Goal: Information Seeking & Learning: Learn about a topic

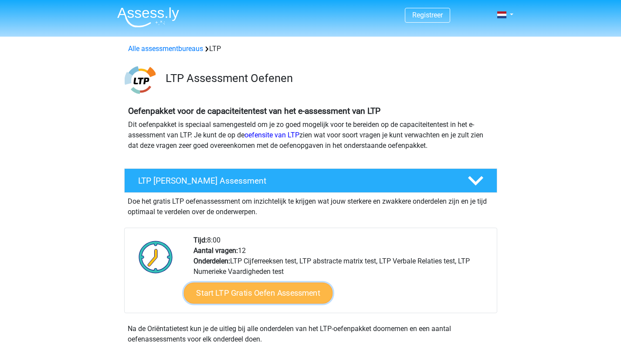
click at [286, 296] on link "Start LTP Gratis Oefen Assessment" at bounding box center [258, 293] width 149 height 21
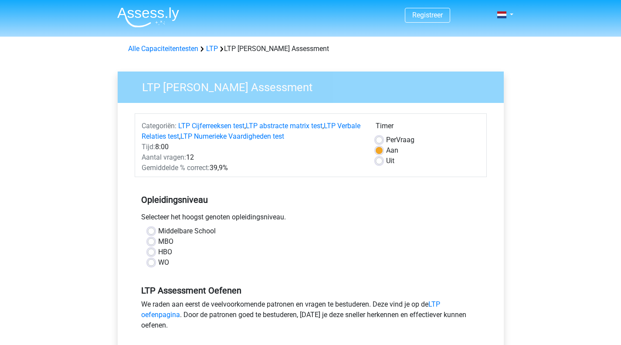
click at [158, 261] on label "WO" at bounding box center [163, 262] width 11 height 10
click at [153, 261] on input "WO" at bounding box center [151, 261] width 7 height 9
radio input "true"
click at [384, 158] on div "Uit" at bounding box center [428, 161] width 104 height 10
click at [386, 162] on label "Uit" at bounding box center [390, 161] width 8 height 10
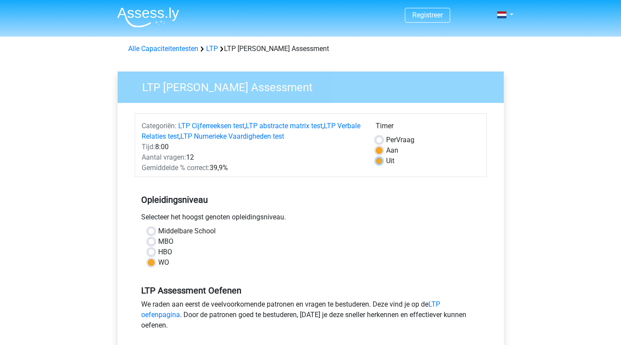
click at [378, 162] on input "Uit" at bounding box center [379, 160] width 7 height 9
radio input "true"
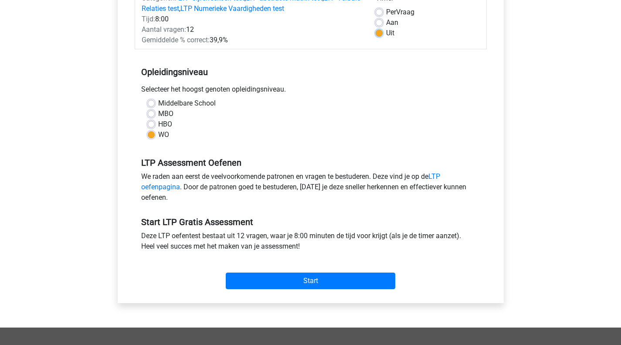
scroll to position [208, 0]
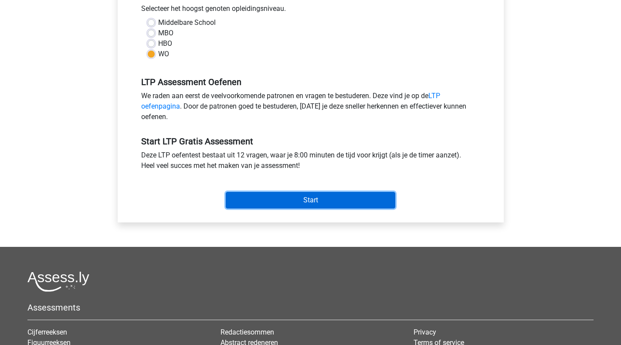
click at [310, 205] on input "Start" at bounding box center [311, 200] width 170 height 17
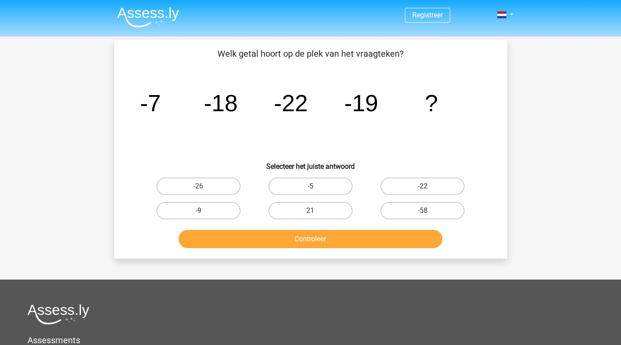
click at [208, 212] on label "-9" at bounding box center [199, 210] width 84 height 17
click at [204, 212] on input "-9" at bounding box center [201, 214] width 6 height 6
radio input "true"
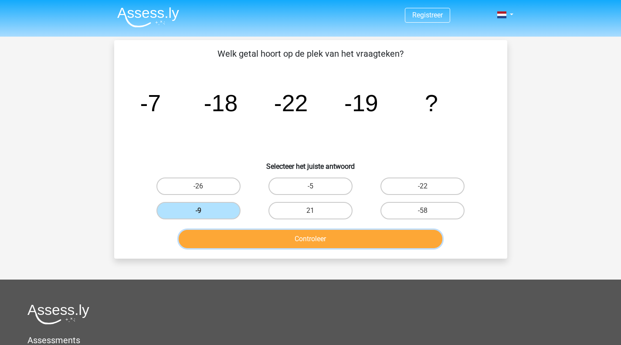
click at [272, 231] on button "Controleer" at bounding box center [311, 239] width 264 height 18
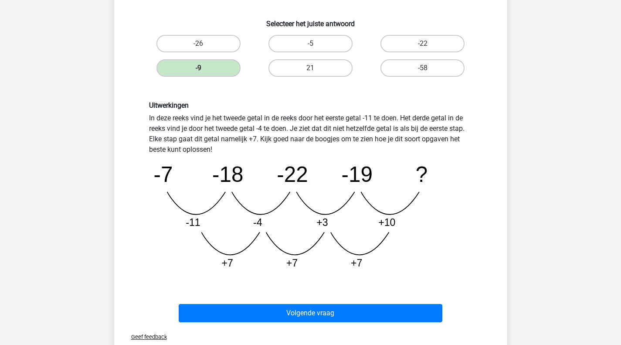
scroll to position [143, 0]
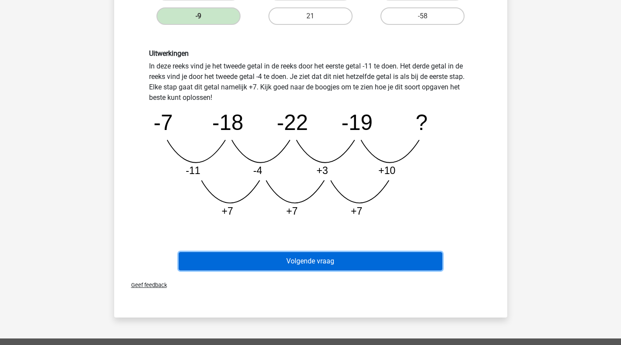
click at [272, 257] on button "Volgende vraag" at bounding box center [311, 261] width 264 height 18
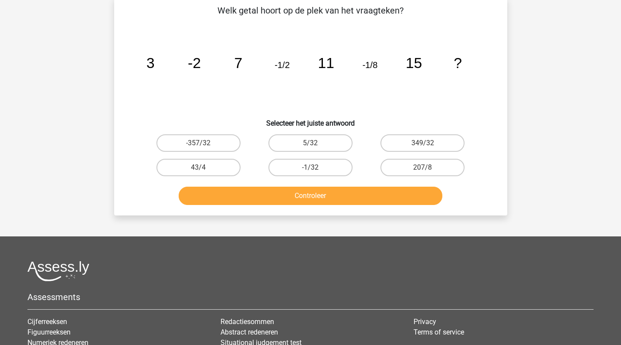
scroll to position [40, 0]
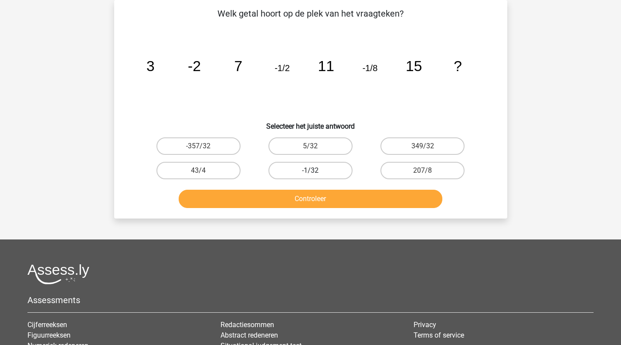
click at [330, 166] on label "-1/32" at bounding box center [311, 170] width 84 height 17
click at [316, 170] on input "-1/32" at bounding box center [313, 173] width 6 height 6
radio input "true"
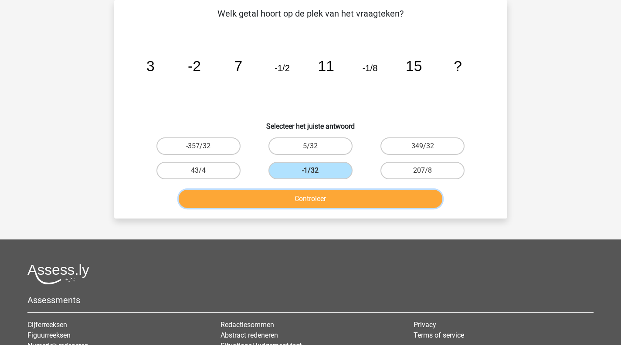
click at [326, 201] on button "Controleer" at bounding box center [311, 199] width 264 height 18
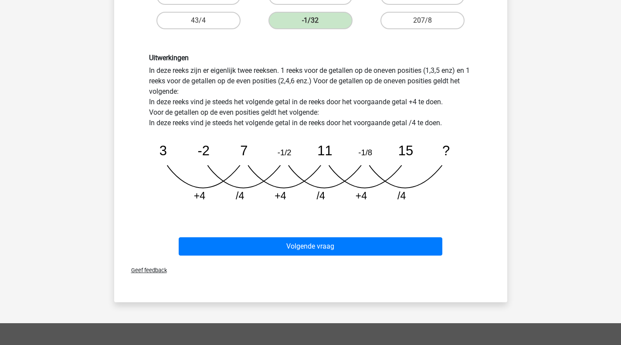
scroll to position [200, 0]
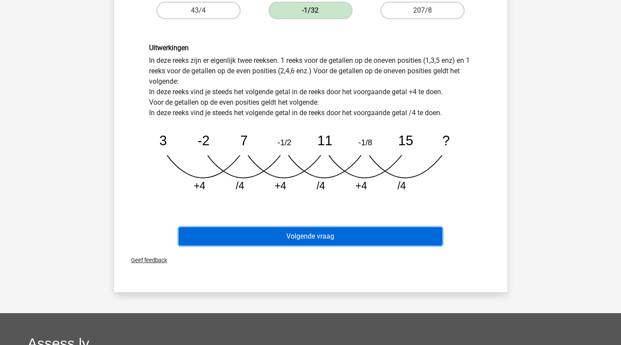
click at [319, 238] on button "Volgende vraag" at bounding box center [311, 236] width 264 height 18
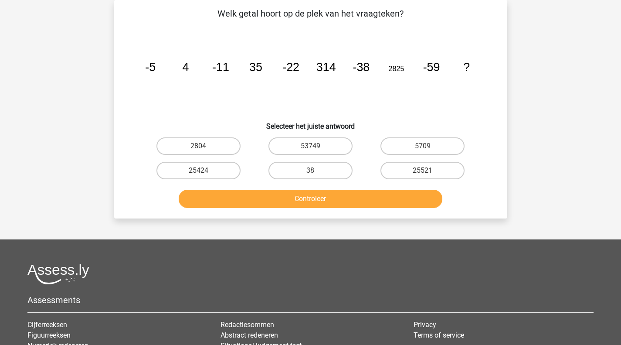
scroll to position [0, 0]
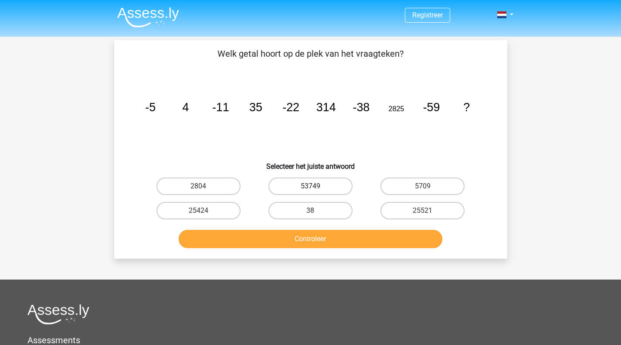
click at [333, 194] on label "53749" at bounding box center [311, 185] width 84 height 17
click at [316, 192] on input "53749" at bounding box center [313, 189] width 6 height 6
radio input "true"
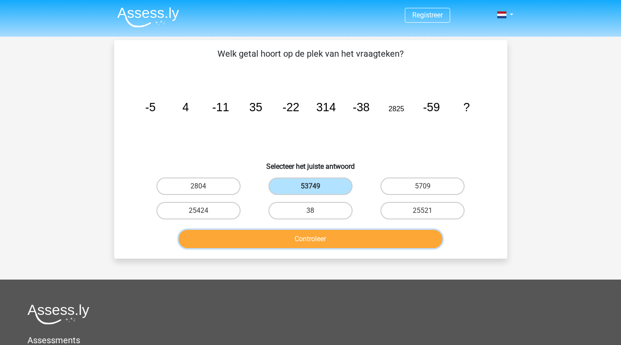
click at [285, 238] on button "Controleer" at bounding box center [311, 239] width 264 height 18
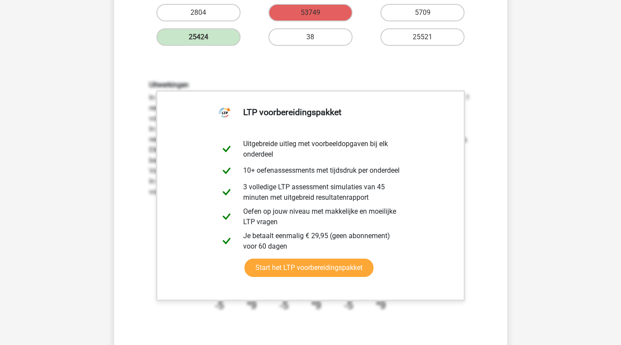
scroll to position [174, 0]
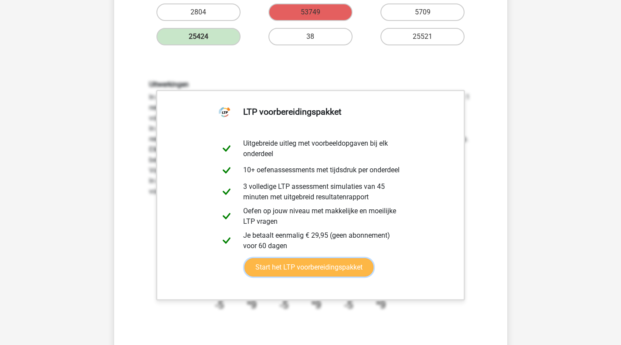
click at [299, 270] on link "Start het LTP voorbereidingspakket" at bounding box center [309, 267] width 129 height 18
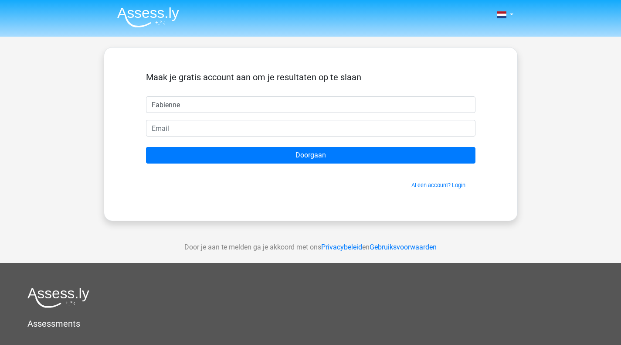
type input "Fabienne"
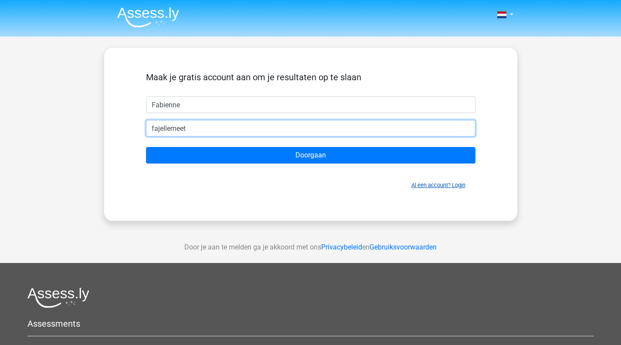
type input "fajellemeet"
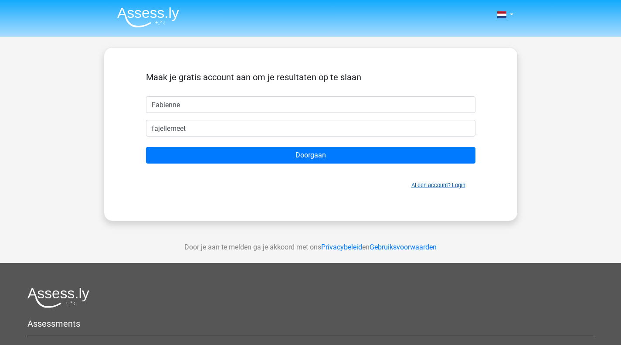
click at [456, 186] on link "Al een account? Login" at bounding box center [439, 185] width 54 height 7
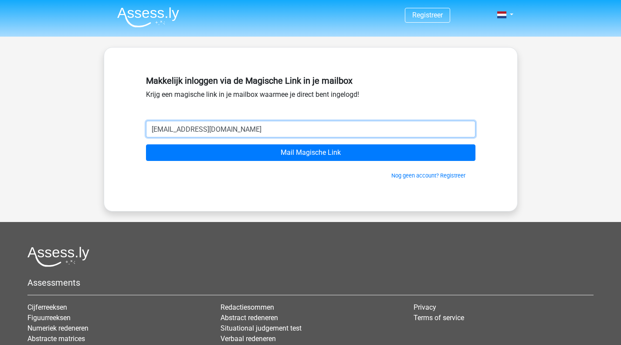
type input "[EMAIL_ADDRESS][DOMAIN_NAME]"
click at [146, 144] on input "Mail Magische Link" at bounding box center [311, 152] width 330 height 17
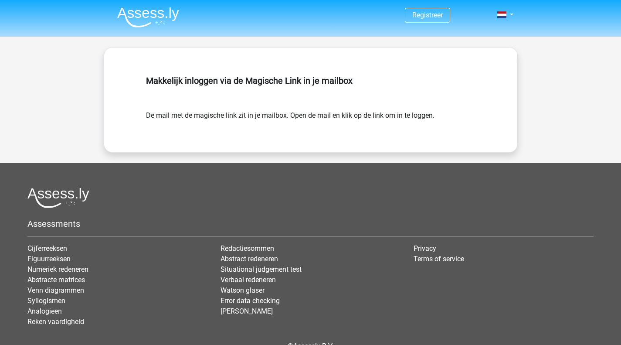
click at [153, 14] on img at bounding box center [148, 17] width 62 height 20
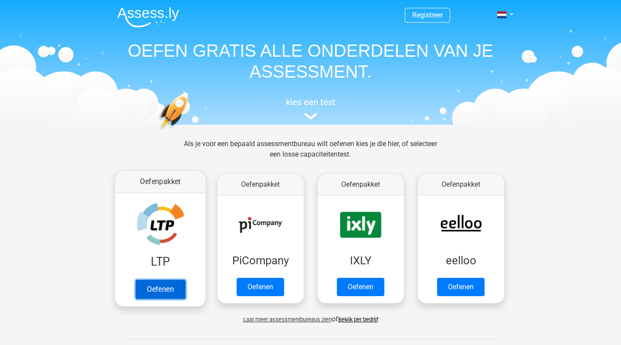
click at [156, 291] on link "Oefenen" at bounding box center [160, 288] width 50 height 19
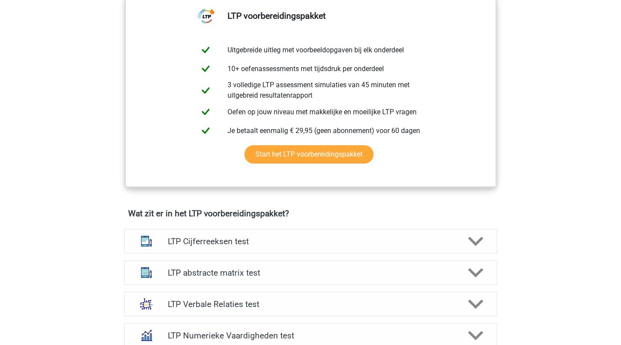
scroll to position [358, 0]
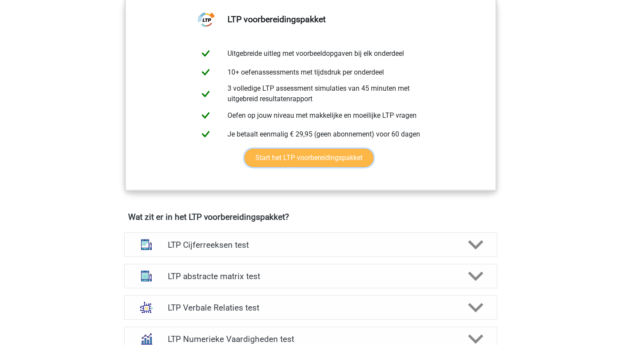
click at [328, 155] on link "Start het LTP voorbereidingspakket" at bounding box center [309, 158] width 129 height 18
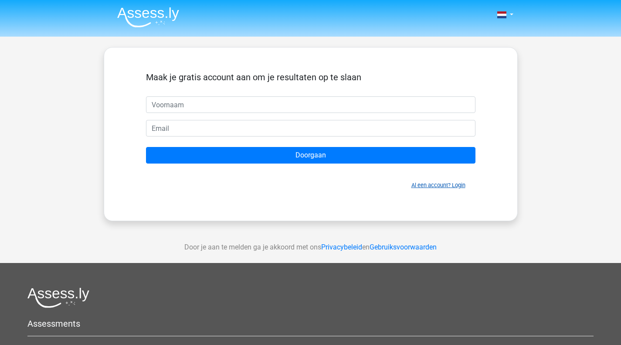
click at [427, 186] on link "Al een account? Login" at bounding box center [439, 185] width 54 height 7
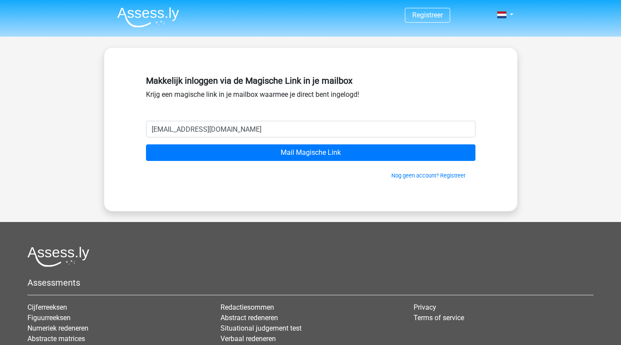
type input "[EMAIL_ADDRESS][DOMAIN_NAME]"
click at [146, 144] on input "Mail Magische Link" at bounding box center [311, 152] width 330 height 17
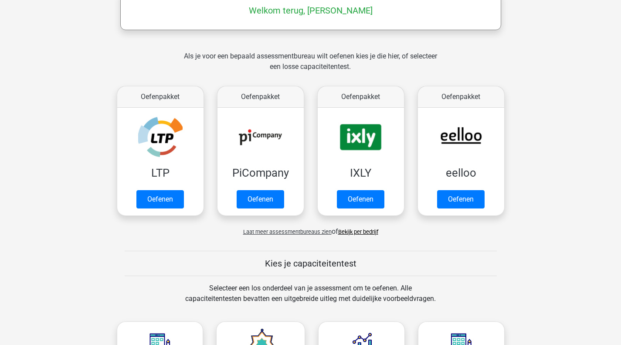
scroll to position [149, 0]
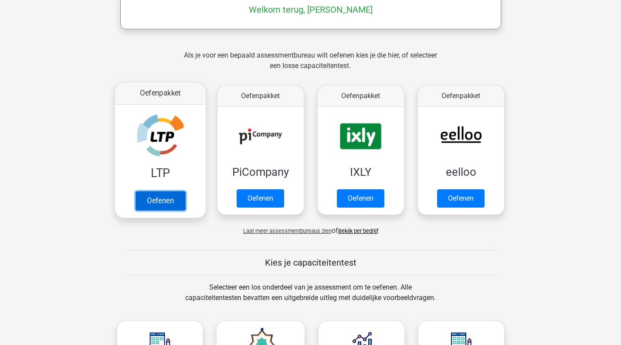
click at [151, 200] on link "Oefenen" at bounding box center [160, 200] width 50 height 19
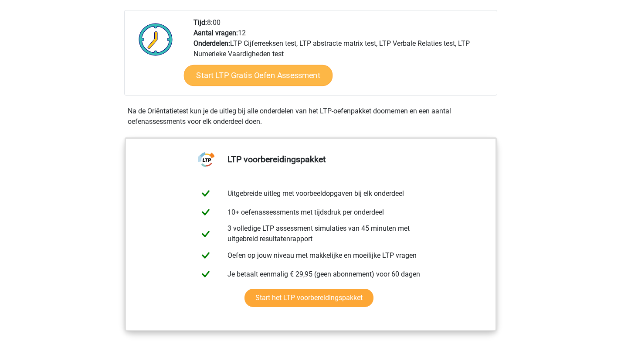
scroll to position [218, 0]
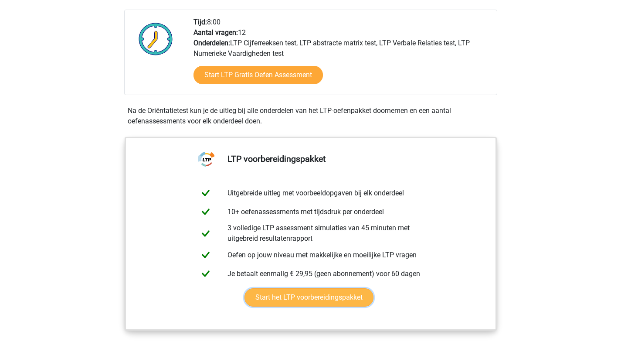
click at [265, 295] on link "Start het LTP voorbereidingspakket" at bounding box center [309, 297] width 129 height 18
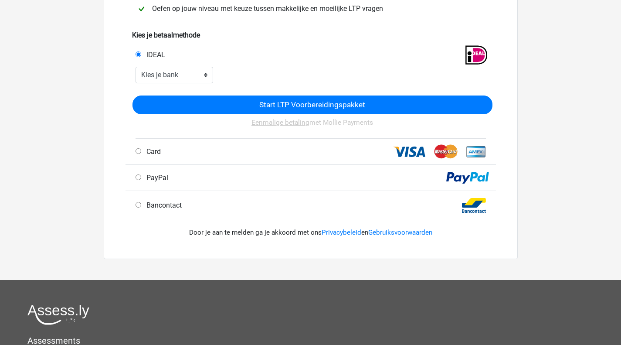
scroll to position [188, 0]
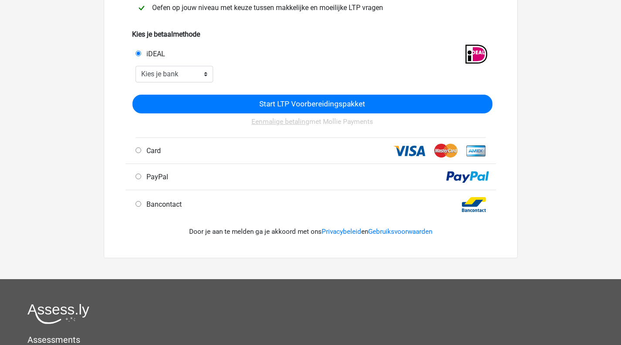
click at [146, 155] on span "Card" at bounding box center [152, 150] width 18 height 8
click at [141, 153] on input "Card" at bounding box center [139, 150] width 6 height 6
radio input "true"
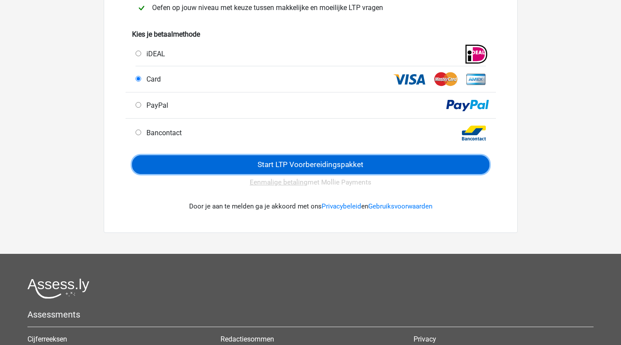
click at [230, 159] on input "Start LTP Voorbereidingspakket" at bounding box center [311, 164] width 358 height 19
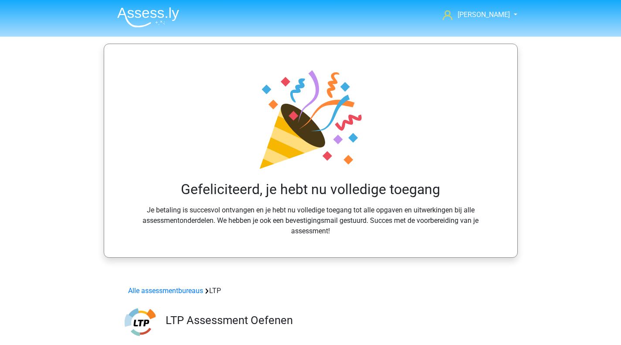
click at [143, 14] on img at bounding box center [148, 17] width 62 height 20
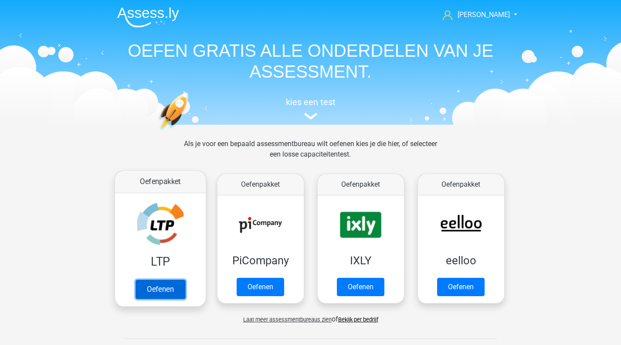
click at [141, 279] on link "Oefenen" at bounding box center [160, 288] width 50 height 19
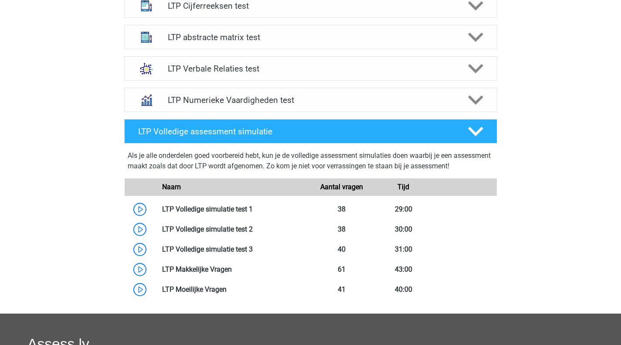
scroll to position [380, 0]
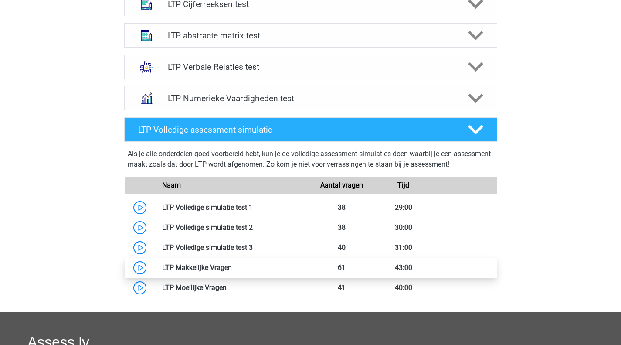
click at [232, 263] on link at bounding box center [232, 267] width 0 height 8
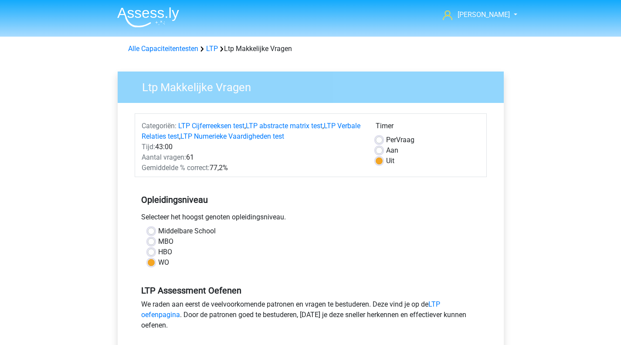
scroll to position [153, 0]
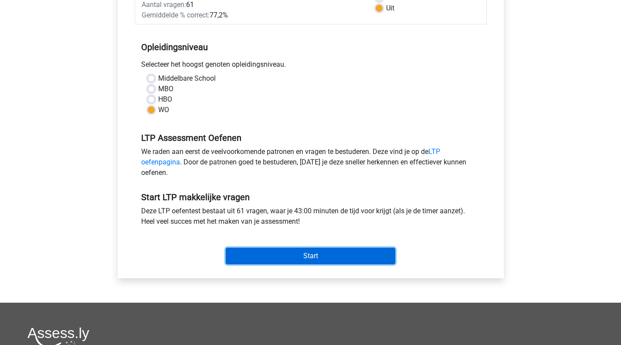
click at [254, 255] on input "Start" at bounding box center [311, 256] width 170 height 17
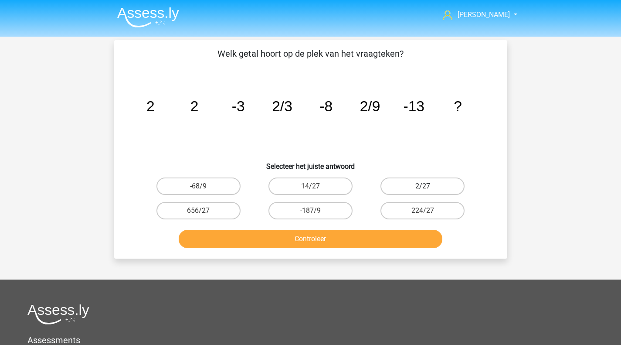
click at [422, 190] on label "2/27" at bounding box center [423, 185] width 84 height 17
click at [423, 190] on input "2/27" at bounding box center [426, 189] width 6 height 6
radio input "true"
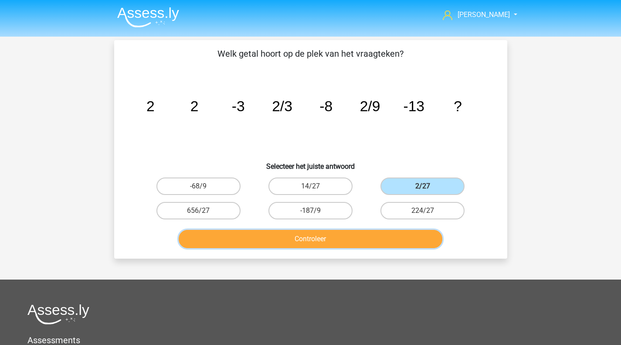
click at [394, 236] on button "Controleer" at bounding box center [311, 239] width 264 height 18
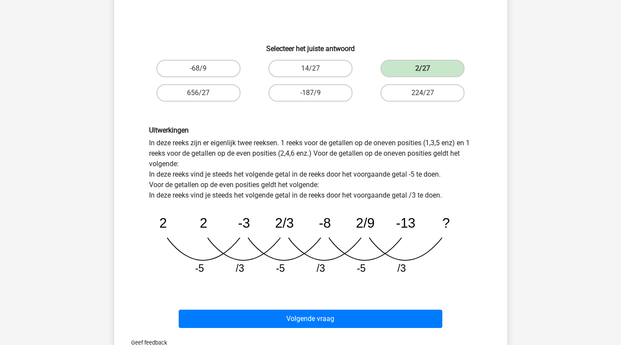
scroll to position [155, 0]
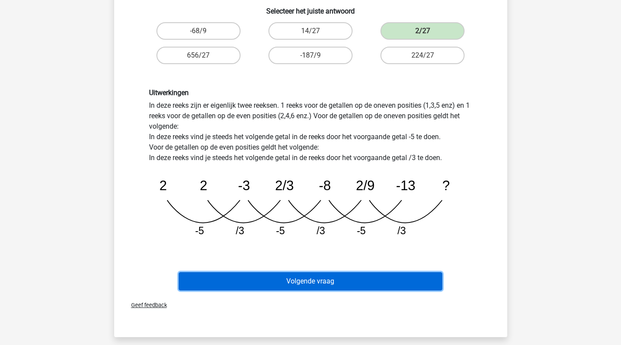
click at [366, 281] on button "Volgende vraag" at bounding box center [311, 281] width 264 height 18
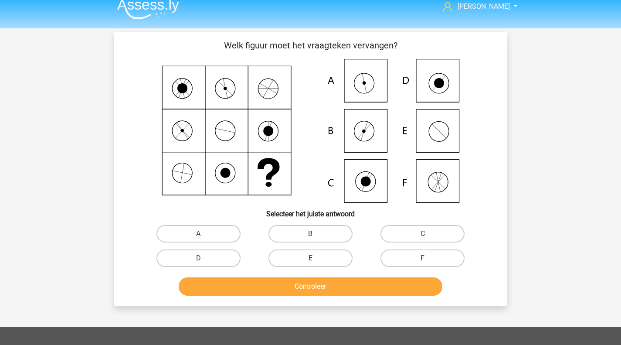
scroll to position [2, 0]
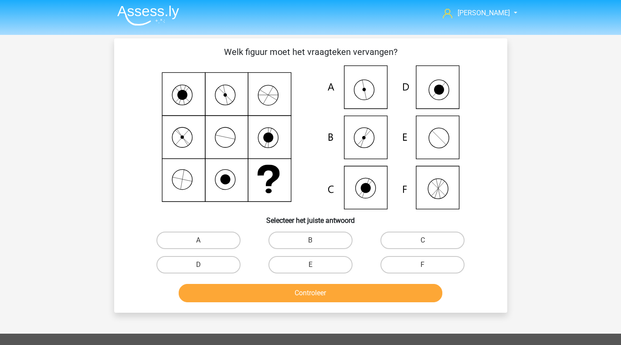
click at [319, 184] on icon at bounding box center [310, 137] width 351 height 144
click at [280, 175] on icon at bounding box center [310, 137] width 351 height 144
click at [364, 128] on icon at bounding box center [310, 137] width 351 height 144
click at [210, 242] on label "A" at bounding box center [199, 240] width 84 height 17
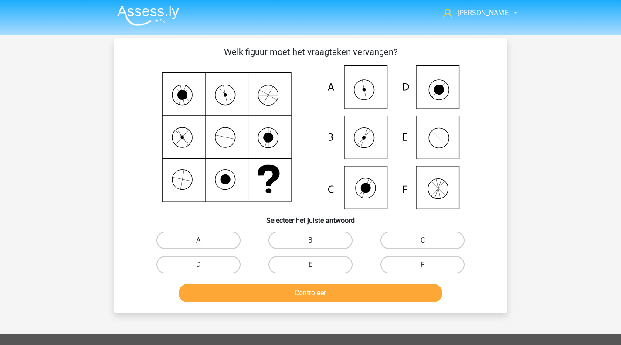
click at [204, 242] on input "A" at bounding box center [201, 243] width 6 height 6
radio input "true"
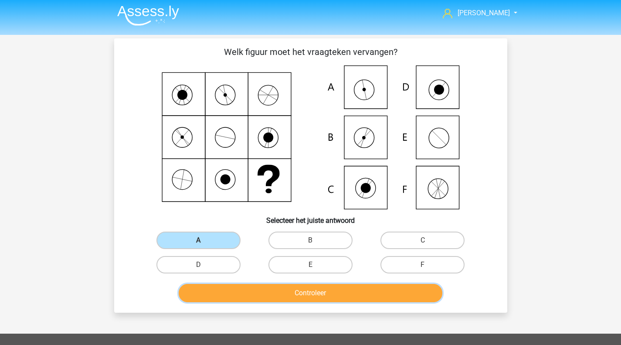
click at [269, 302] on button "Controleer" at bounding box center [311, 293] width 264 height 18
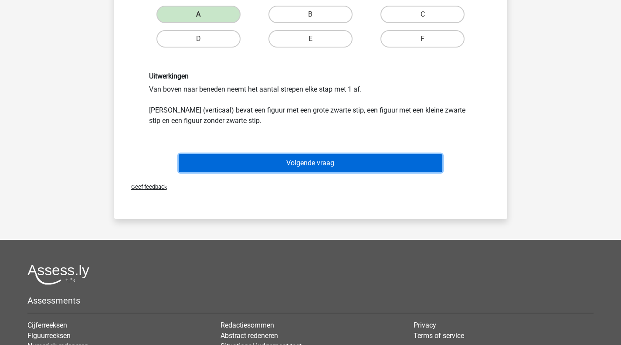
click at [327, 162] on button "Volgende vraag" at bounding box center [311, 163] width 264 height 18
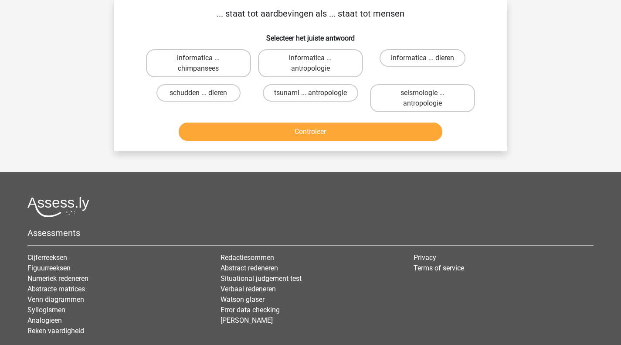
scroll to position [0, 0]
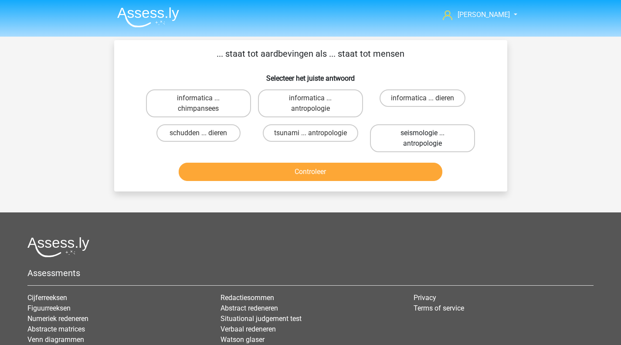
click at [399, 132] on label "seismologie ... antropologie" at bounding box center [422, 138] width 105 height 28
click at [423, 133] on input "seismologie ... antropologie" at bounding box center [426, 136] width 6 height 6
radio input "true"
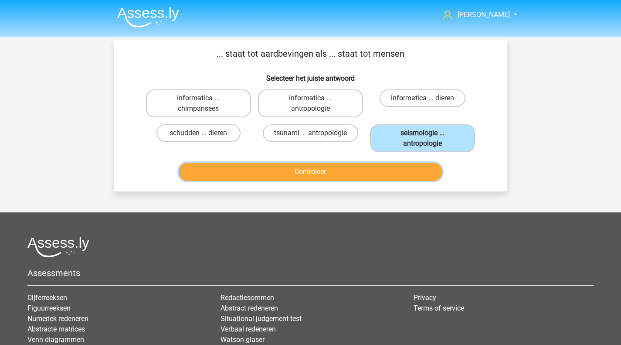
click at [356, 170] on button "Controleer" at bounding box center [311, 172] width 264 height 18
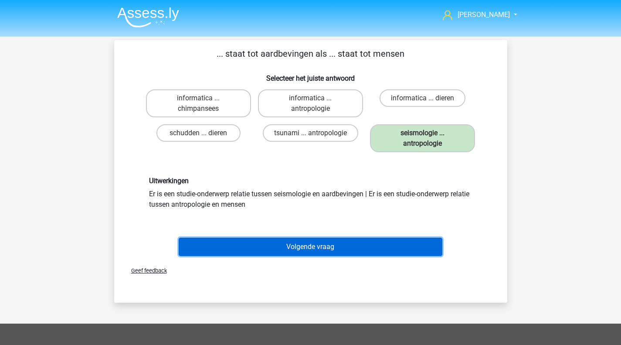
click at [339, 249] on button "Volgende vraag" at bounding box center [311, 247] width 264 height 18
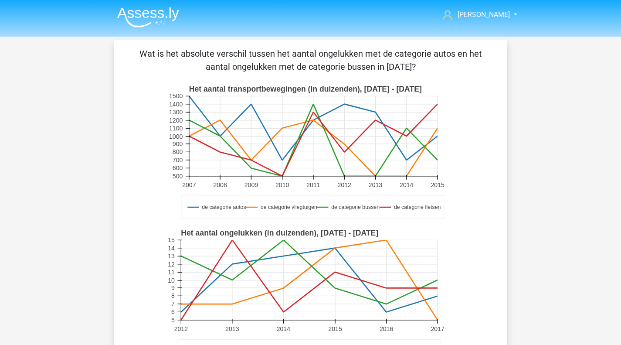
drag, startPoint x: 308, startPoint y: 55, endPoint x: 400, endPoint y: 70, distance: 93.1
click at [400, 70] on p "Wat is het absolute verschil tussen het aantal ongelukken met de categorie auto…" at bounding box center [310, 60] width 365 height 26
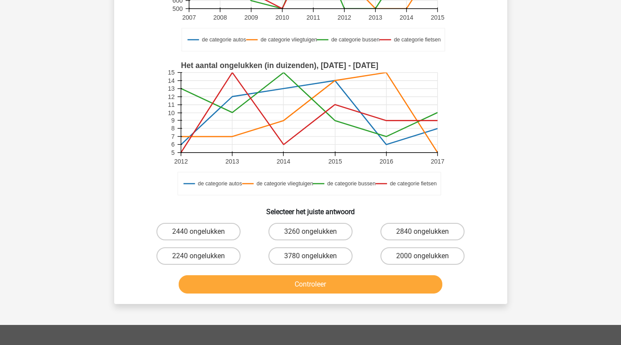
scroll to position [177, 0]
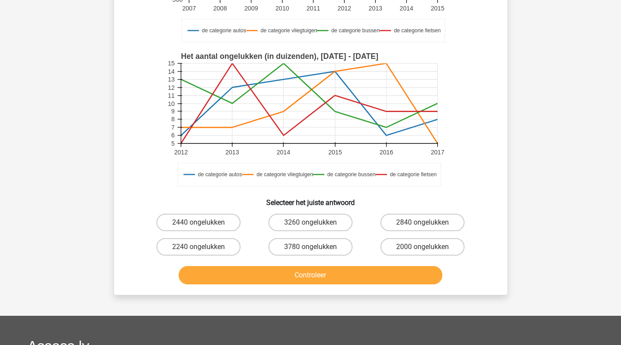
click at [423, 251] on input "2000 ongelukken" at bounding box center [426, 250] width 6 height 6
radio input "true"
click at [383, 285] on div "Controleer" at bounding box center [311, 277] width 337 height 22
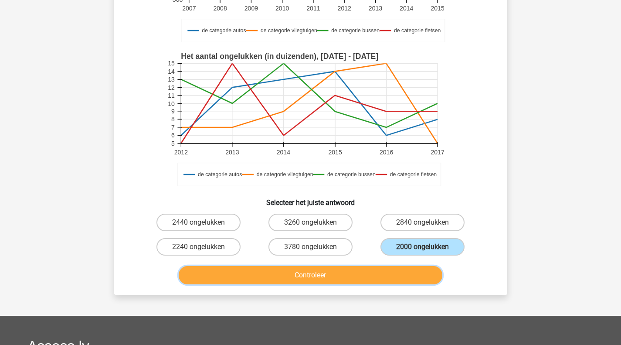
click at [353, 279] on button "Controleer" at bounding box center [311, 275] width 264 height 18
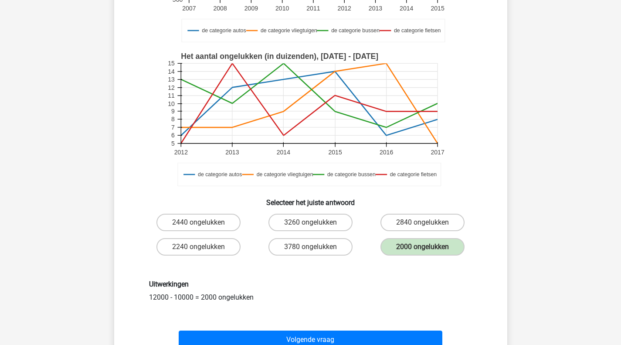
scroll to position [236, 0]
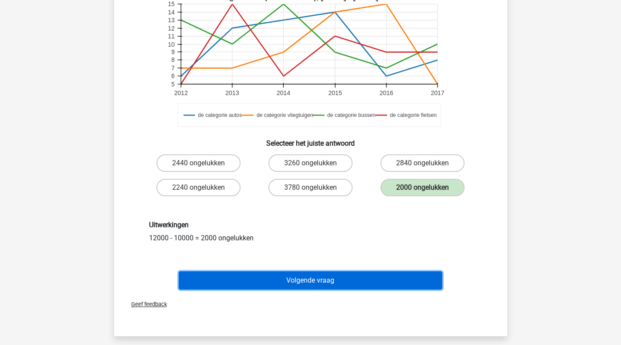
click at [326, 280] on button "Volgende vraag" at bounding box center [311, 280] width 264 height 18
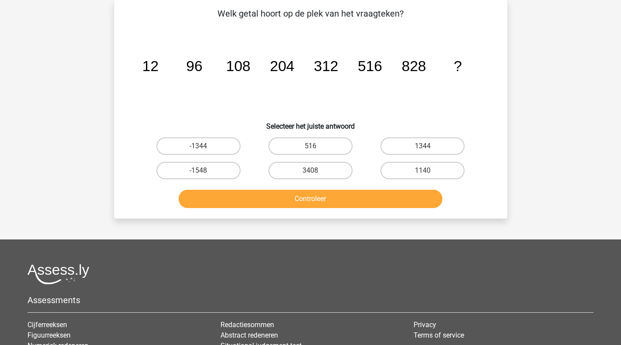
scroll to position [0, 0]
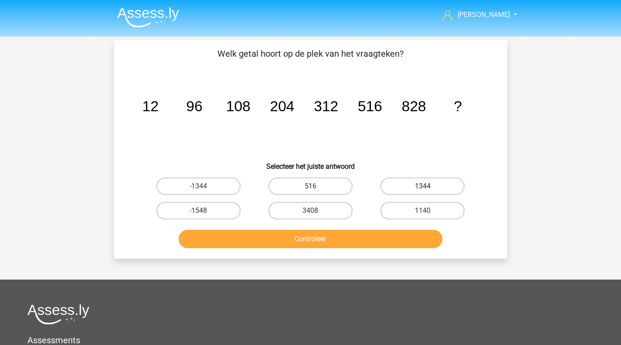
click at [433, 187] on label "1344" at bounding box center [423, 185] width 84 height 17
click at [429, 187] on input "1344" at bounding box center [426, 189] width 6 height 6
radio input "true"
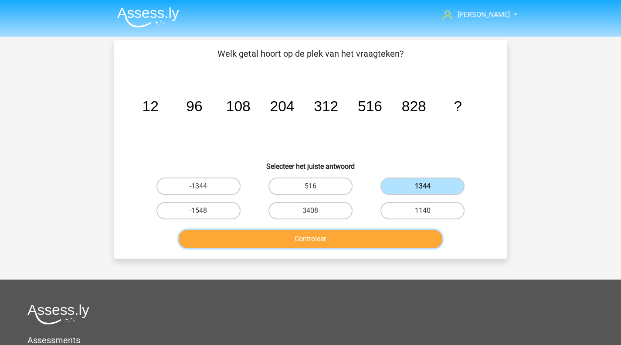
click at [370, 232] on button "Controleer" at bounding box center [311, 239] width 264 height 18
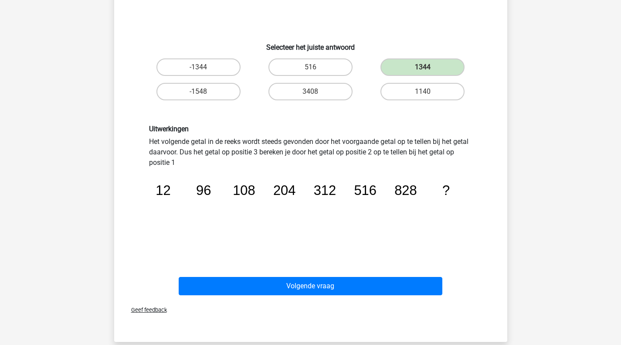
scroll to position [119, 0]
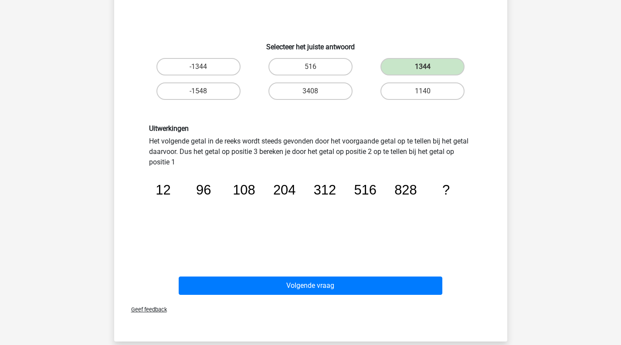
drag, startPoint x: 310, startPoint y: 140, endPoint x: 334, endPoint y: 144, distance: 24.3
click at [334, 144] on div "Uitwerkingen Het volgende getal in de reeks wordt steeds gevonden door het voor…" at bounding box center [311, 186] width 337 height 124
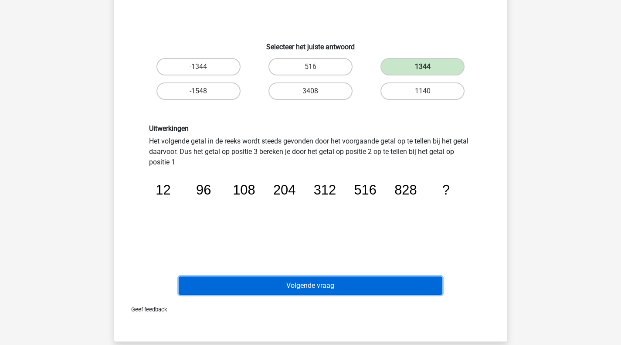
click at [354, 281] on button "Volgende vraag" at bounding box center [311, 285] width 264 height 18
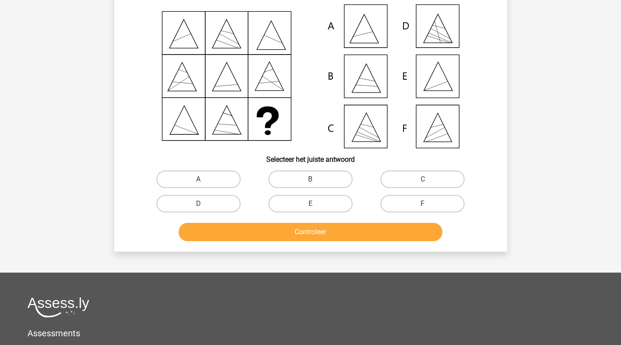
scroll to position [40, 0]
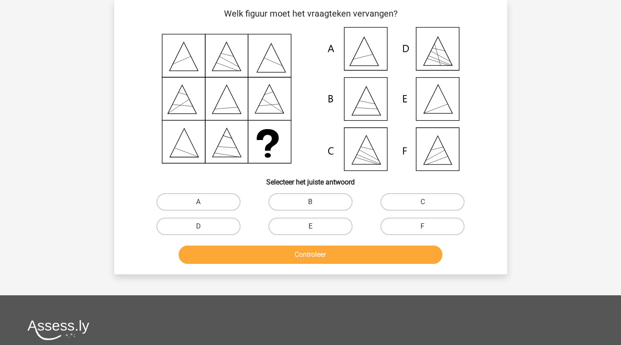
click at [435, 107] on icon at bounding box center [310, 99] width 351 height 144
click at [310, 226] on input "E" at bounding box center [313, 229] width 6 height 6
radio input "true"
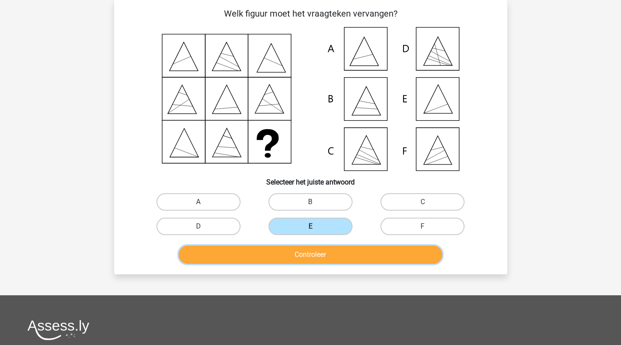
click at [314, 262] on button "Controleer" at bounding box center [311, 254] width 264 height 18
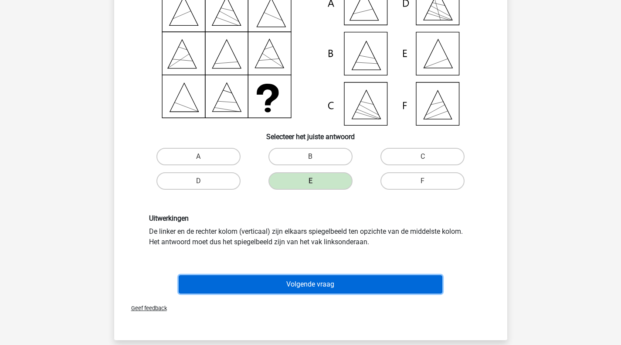
click at [303, 287] on button "Volgende vraag" at bounding box center [311, 284] width 264 height 18
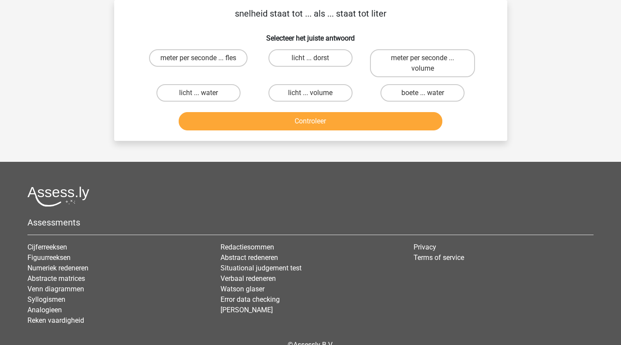
scroll to position [0, 0]
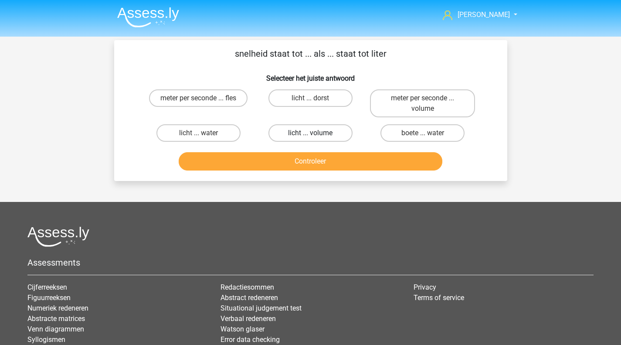
click at [309, 132] on label "licht ... volume" at bounding box center [311, 132] width 84 height 17
click at [310, 133] on input "licht ... volume" at bounding box center [313, 136] width 6 height 6
radio input "true"
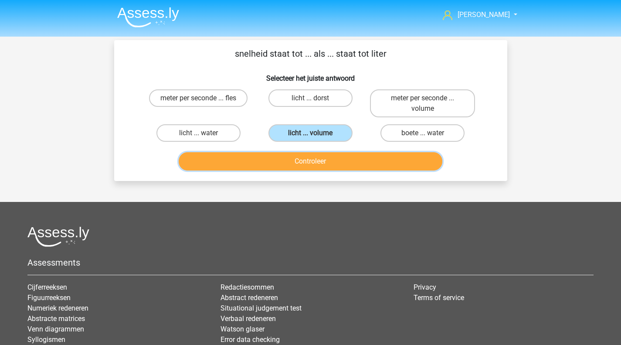
click at [307, 160] on button "Controleer" at bounding box center [311, 161] width 264 height 18
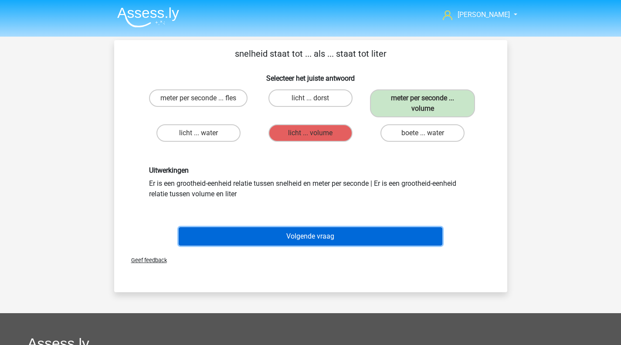
click at [318, 240] on button "Volgende vraag" at bounding box center [311, 236] width 264 height 18
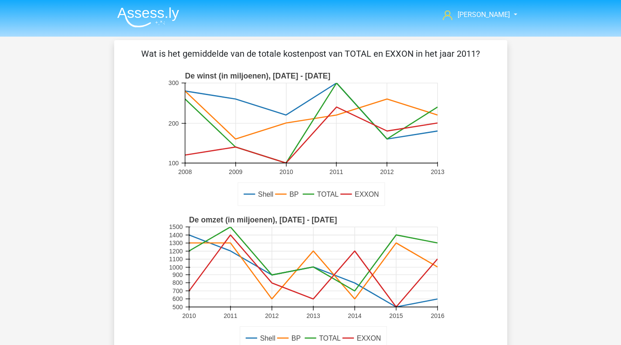
scroll to position [0, 0]
click at [229, 228] on icon at bounding box center [313, 258] width 249 height 64
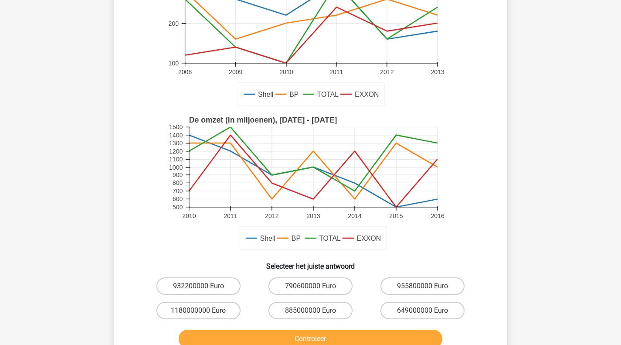
scroll to position [99, 0]
click at [313, 311] on input "885000000 Euro" at bounding box center [313, 314] width 6 height 6
radio input "true"
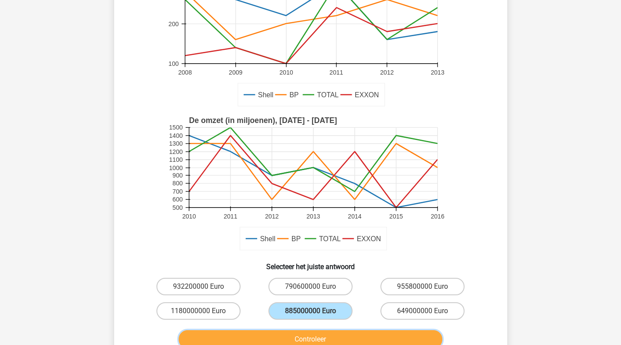
click at [311, 334] on button "Controleer" at bounding box center [311, 339] width 264 height 18
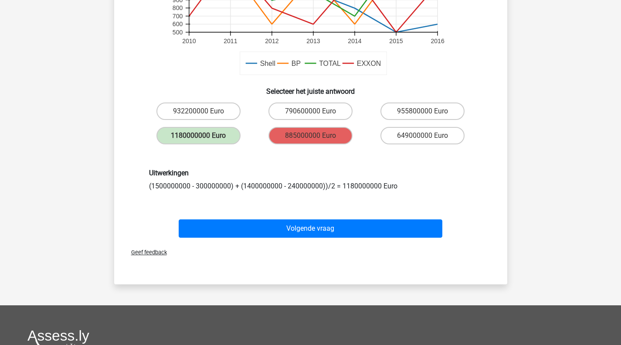
scroll to position [275, 0]
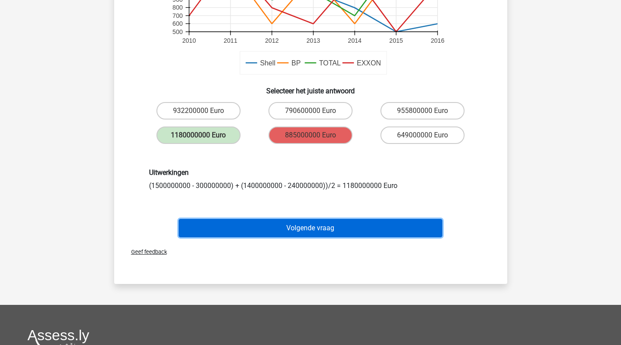
click at [270, 225] on button "Volgende vraag" at bounding box center [311, 228] width 264 height 18
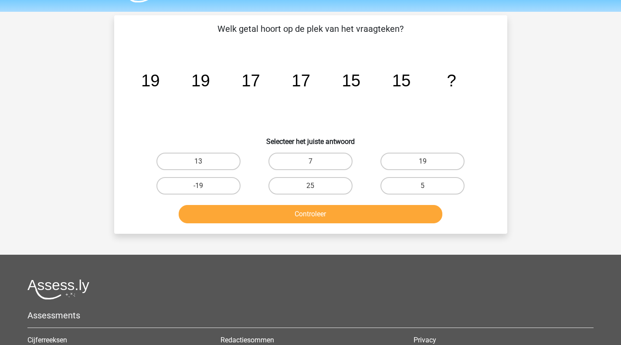
scroll to position [24, 0]
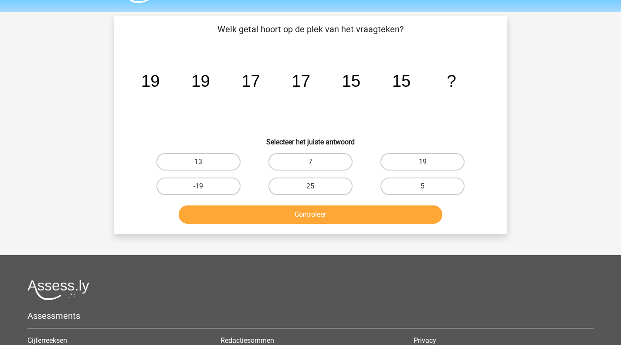
click at [210, 173] on div "13" at bounding box center [199, 162] width 112 height 24
click at [208, 166] on label "13" at bounding box center [199, 161] width 84 height 17
click at [204, 166] on input "13" at bounding box center [201, 165] width 6 height 6
radio input "true"
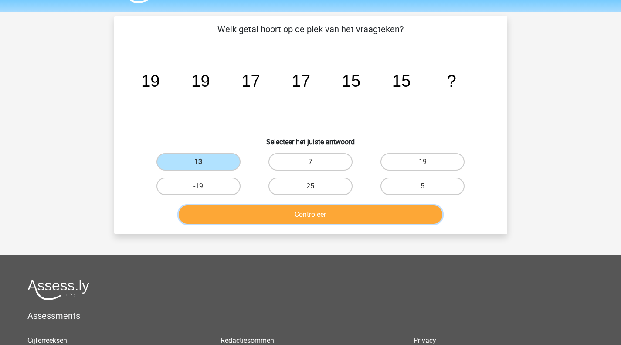
click at [253, 221] on button "Controleer" at bounding box center [311, 214] width 264 height 18
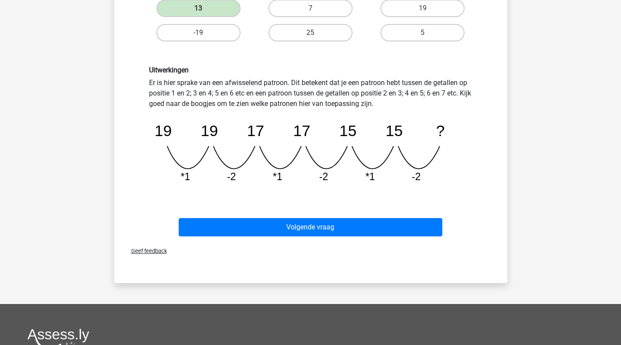
scroll to position [178, 0]
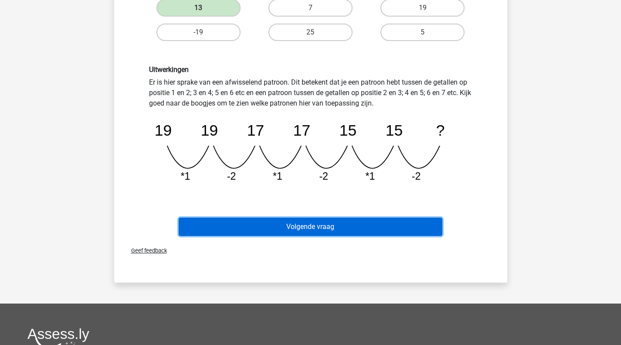
click at [265, 226] on button "Volgende vraag" at bounding box center [311, 227] width 264 height 18
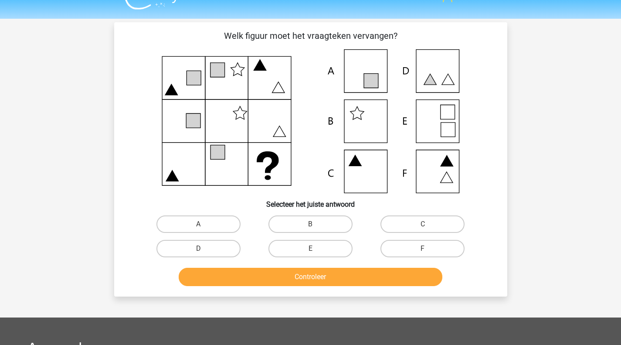
scroll to position [17, 0]
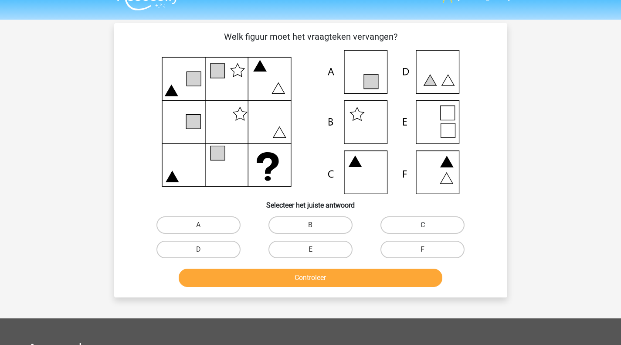
click at [448, 228] on label "C" at bounding box center [423, 224] width 84 height 17
click at [429, 228] on input "C" at bounding box center [426, 228] width 6 height 6
radio input "true"
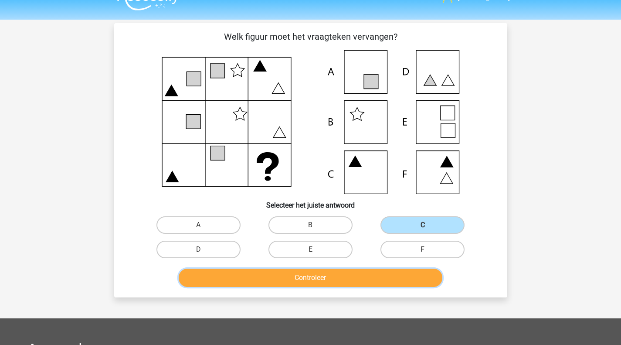
click at [349, 285] on button "Controleer" at bounding box center [311, 278] width 264 height 18
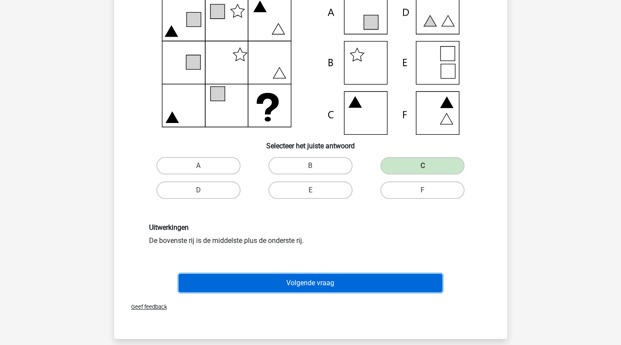
click at [345, 285] on button "Volgende vraag" at bounding box center [311, 283] width 264 height 18
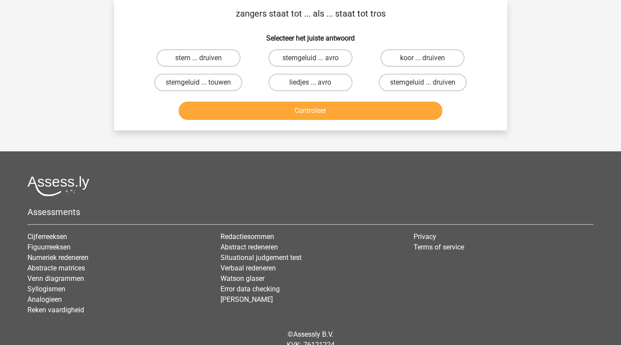
scroll to position [0, 0]
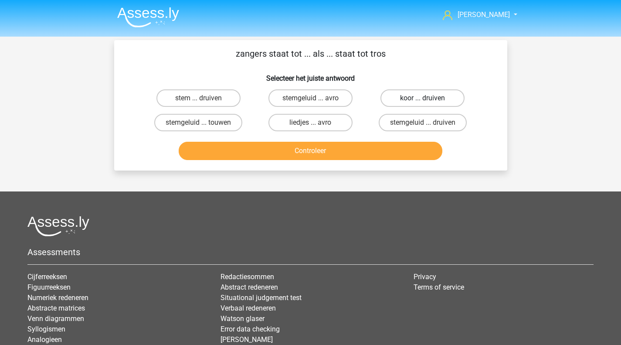
click at [436, 102] on label "koor ... druiven" at bounding box center [423, 97] width 84 height 17
click at [429, 102] on input "koor ... druiven" at bounding box center [426, 101] width 6 height 6
radio input "true"
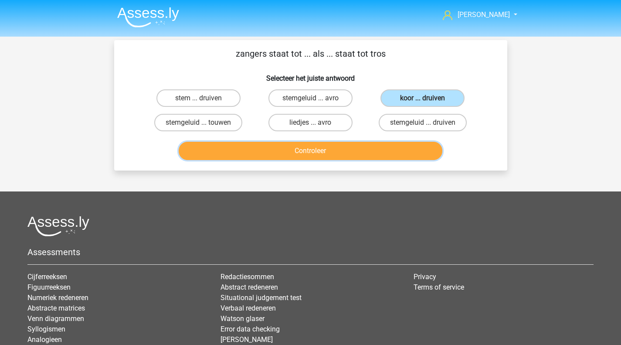
click at [387, 149] on button "Controleer" at bounding box center [311, 151] width 264 height 18
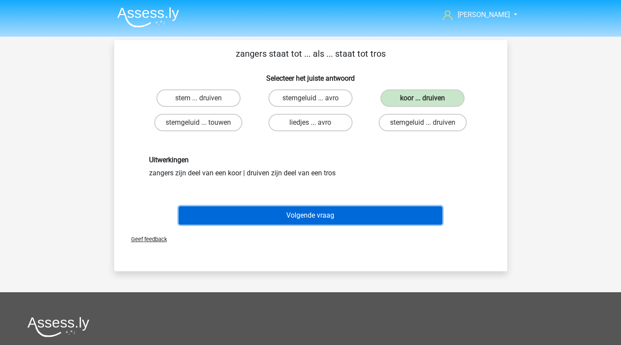
click at [344, 210] on button "Volgende vraag" at bounding box center [311, 215] width 264 height 18
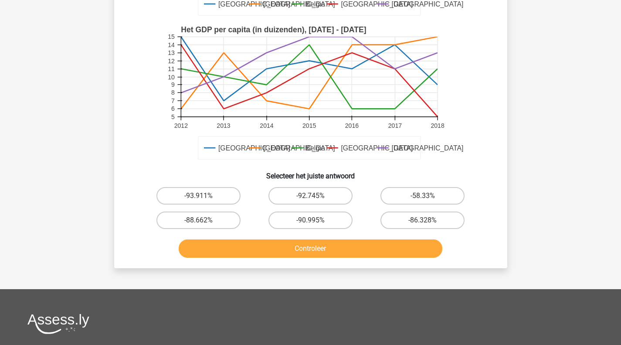
scroll to position [203, 0]
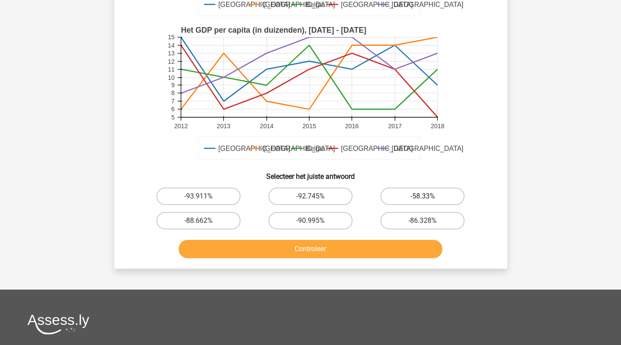
click at [451, 192] on label "-58.33%" at bounding box center [423, 195] width 84 height 17
click at [429, 196] on input "-58.33%" at bounding box center [426, 199] width 6 height 6
radio input "true"
click at [428, 218] on label "-86.328%" at bounding box center [423, 220] width 84 height 17
click at [428, 221] on input "-86.328%" at bounding box center [426, 224] width 6 height 6
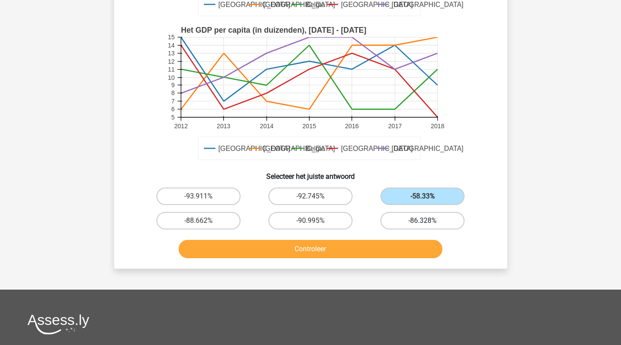
radio input "true"
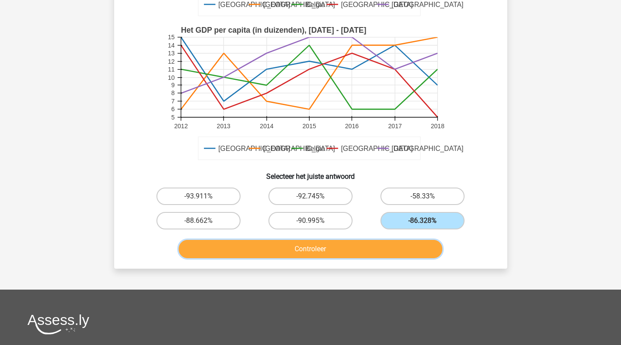
click at [407, 245] on button "Controleer" at bounding box center [311, 249] width 264 height 18
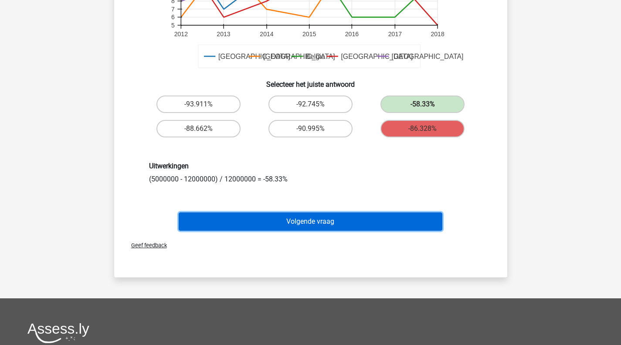
click at [324, 225] on button "Volgende vraag" at bounding box center [311, 221] width 264 height 18
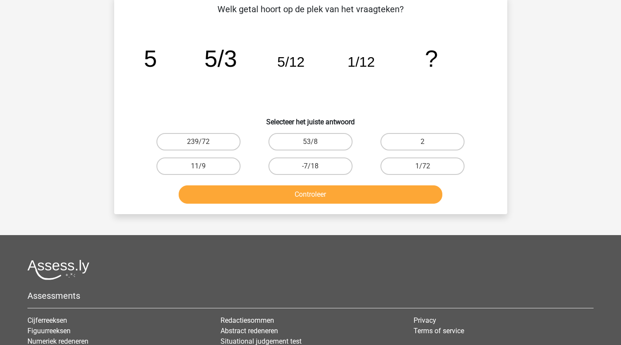
scroll to position [40, 0]
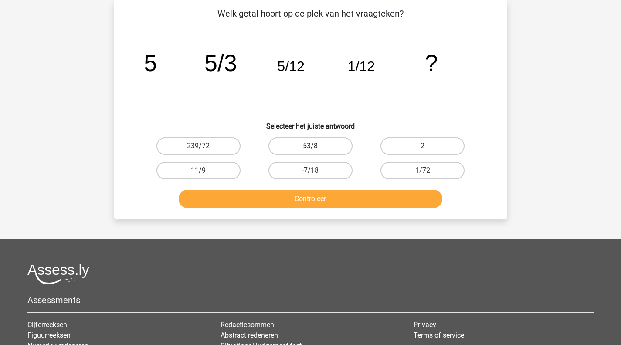
click at [302, 139] on label "53/8" at bounding box center [311, 145] width 84 height 17
click at [310, 146] on input "53/8" at bounding box center [313, 149] width 6 height 6
radio input "true"
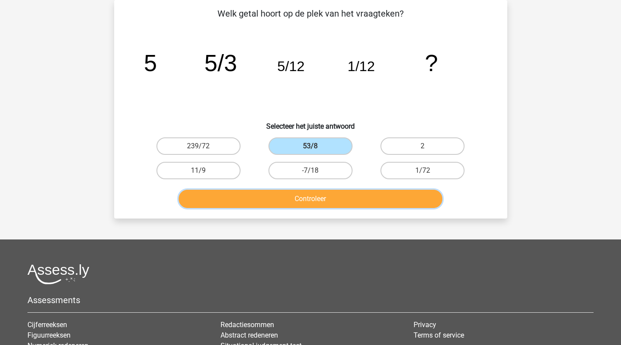
click at [321, 201] on button "Controleer" at bounding box center [311, 199] width 264 height 18
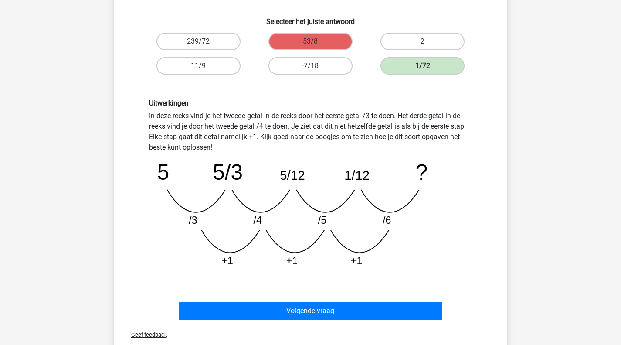
scroll to position [303, 0]
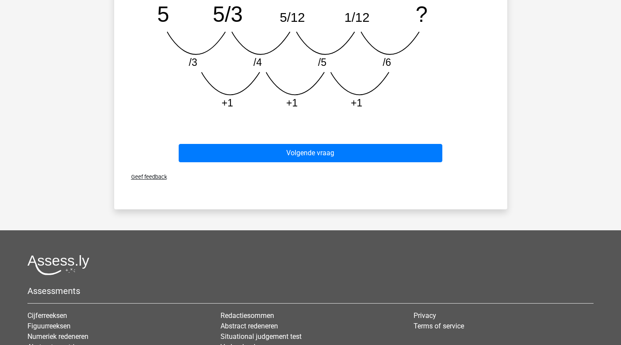
click at [342, 167] on div "Geef feedback" at bounding box center [311, 177] width 386 height 22
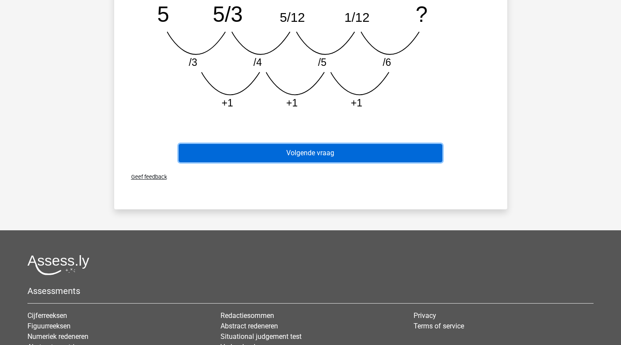
click at [307, 157] on button "Volgende vraag" at bounding box center [311, 153] width 264 height 18
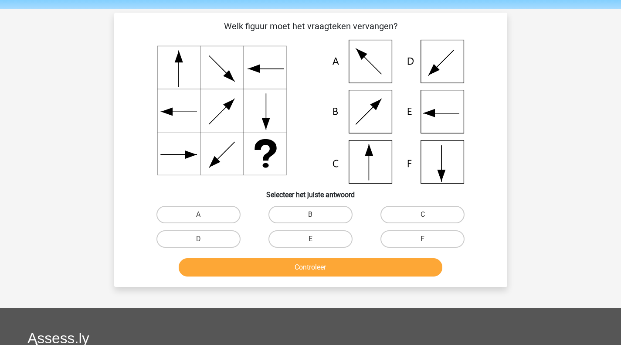
scroll to position [27, 0]
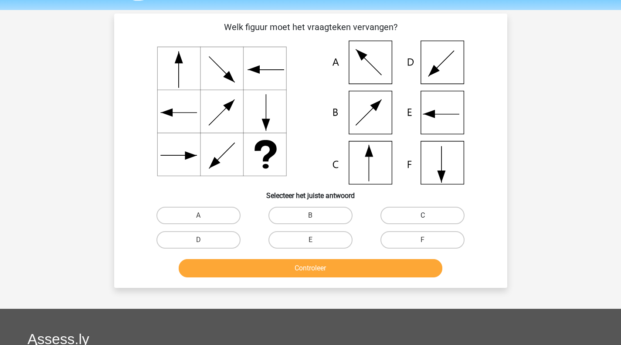
click at [406, 221] on label "C" at bounding box center [423, 215] width 84 height 17
click at [423, 221] on input "C" at bounding box center [426, 218] width 6 height 6
radio input "true"
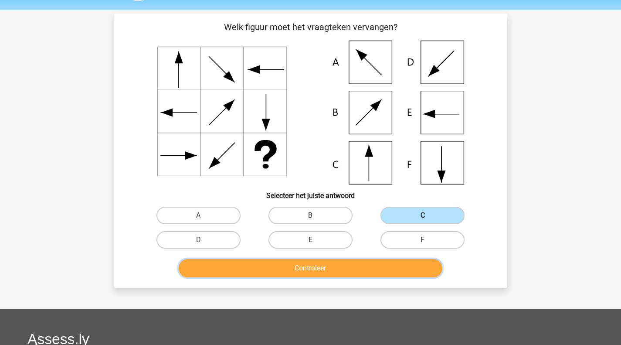
click at [330, 263] on button "Controleer" at bounding box center [311, 268] width 264 height 18
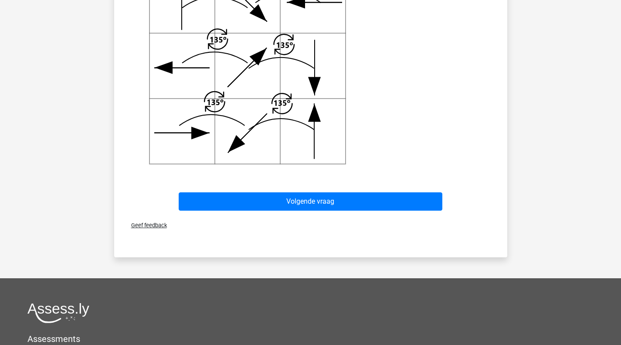
scroll to position [388, 0]
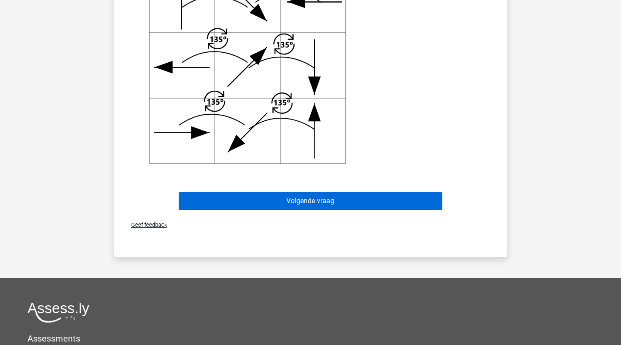
drag, startPoint x: 300, startPoint y: 191, endPoint x: 300, endPoint y: 198, distance: 6.5
click at [300, 198] on div "Volgende vraag" at bounding box center [310, 199] width 365 height 29
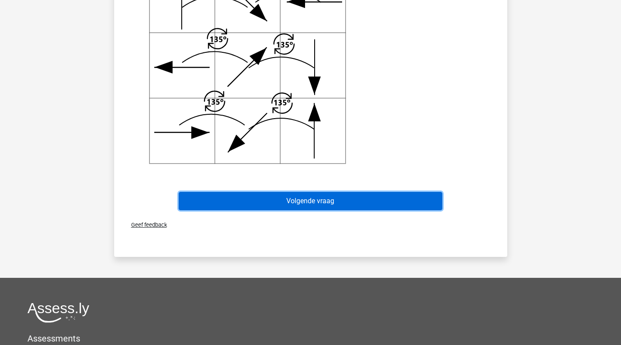
click at [300, 198] on button "Volgende vraag" at bounding box center [311, 201] width 264 height 18
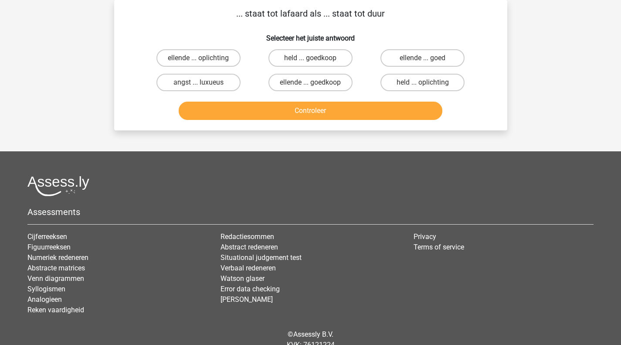
scroll to position [0, 0]
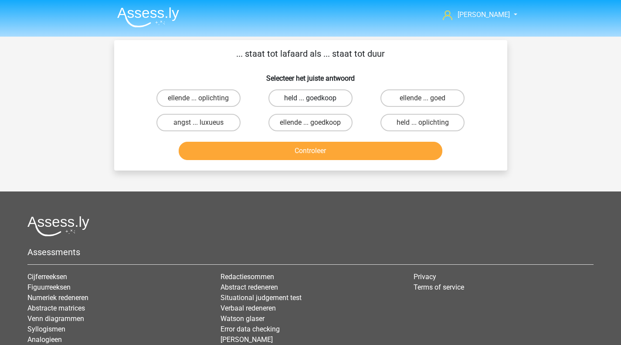
click at [328, 98] on label "held ... goedkoop" at bounding box center [311, 97] width 84 height 17
click at [316, 98] on input "held ... goedkoop" at bounding box center [313, 101] width 6 height 6
radio input "true"
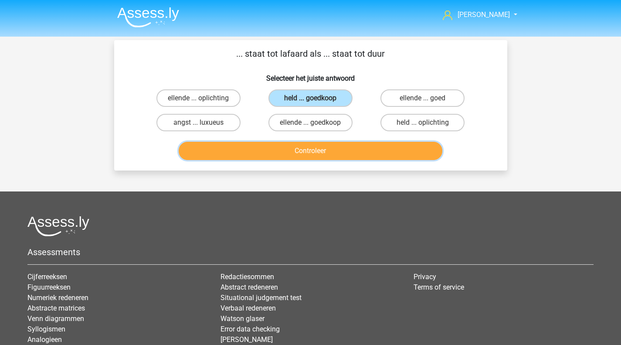
click at [332, 154] on button "Controleer" at bounding box center [311, 151] width 264 height 18
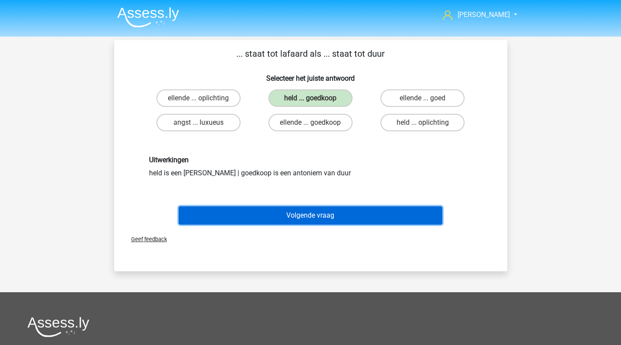
click at [305, 208] on button "Volgende vraag" at bounding box center [311, 215] width 264 height 18
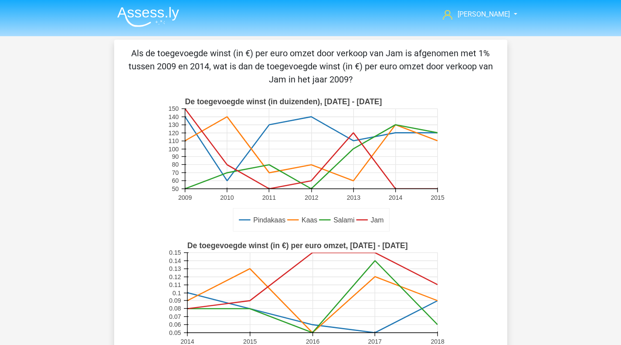
scroll to position [1, 0]
drag, startPoint x: 336, startPoint y: 53, endPoint x: 357, endPoint y: 76, distance: 31.5
click at [357, 76] on p "Als de toegevoegde winst (in €) per euro omzet door verkoop van Jam is afgenome…" at bounding box center [310, 65] width 365 height 39
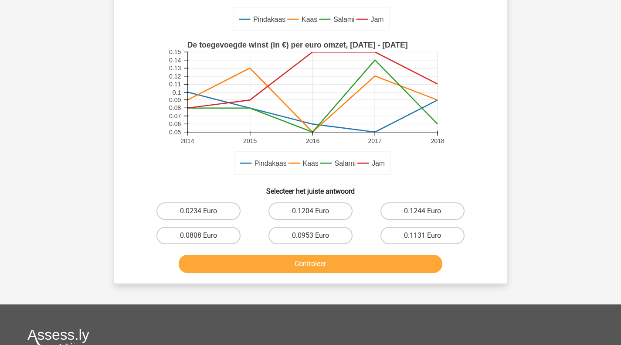
scroll to position [201, 0]
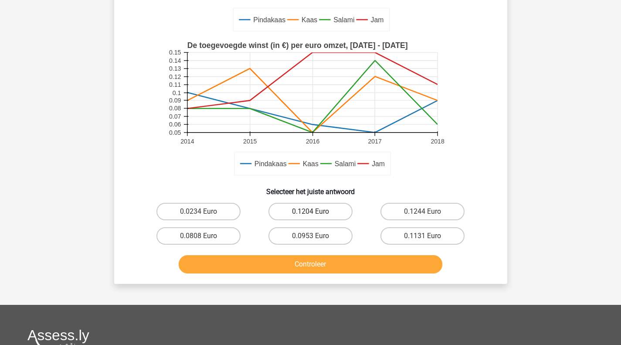
click at [304, 207] on label "0.1204 Euro" at bounding box center [311, 211] width 84 height 17
click at [310, 211] on input "0.1204 Euro" at bounding box center [313, 214] width 6 height 6
radio input "true"
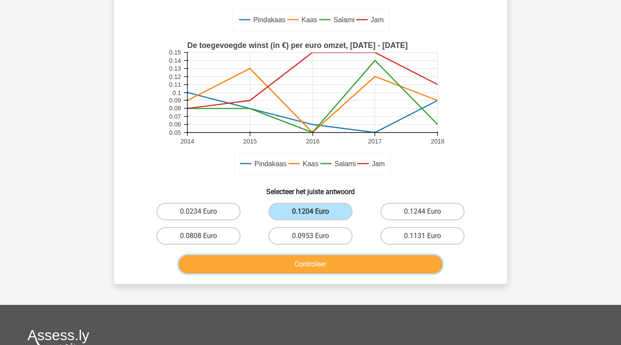
click at [320, 267] on button "Controleer" at bounding box center [311, 264] width 264 height 18
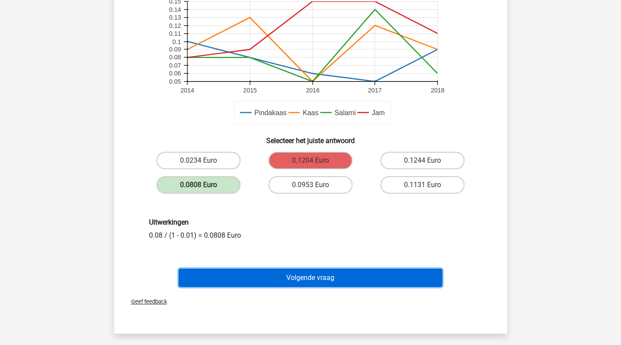
click at [313, 274] on button "Volgende vraag" at bounding box center [311, 278] width 264 height 18
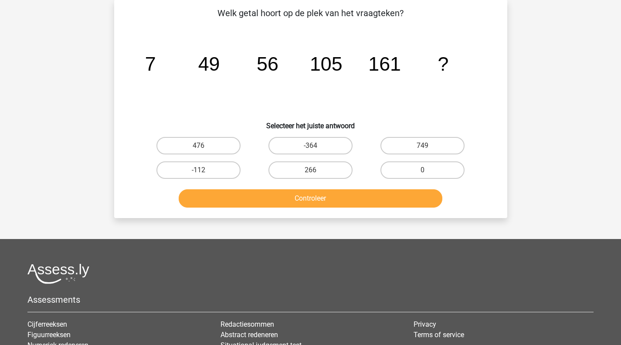
scroll to position [40, 0]
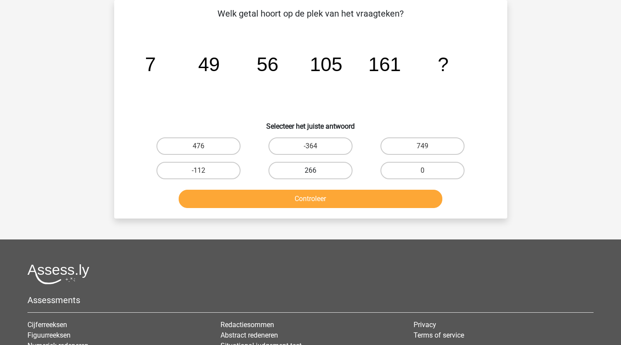
click at [322, 170] on label "266" at bounding box center [311, 170] width 84 height 17
click at [316, 170] on input "266" at bounding box center [313, 173] width 6 height 6
radio input "true"
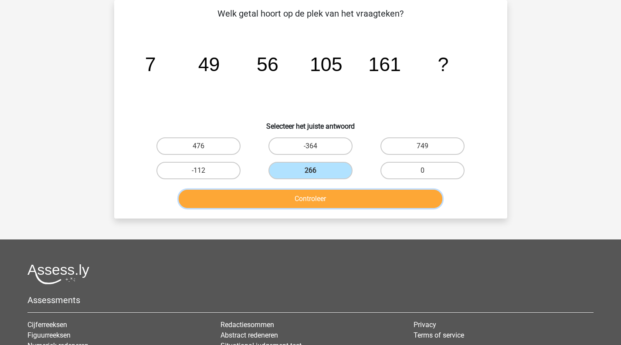
click at [337, 204] on button "Controleer" at bounding box center [311, 199] width 264 height 18
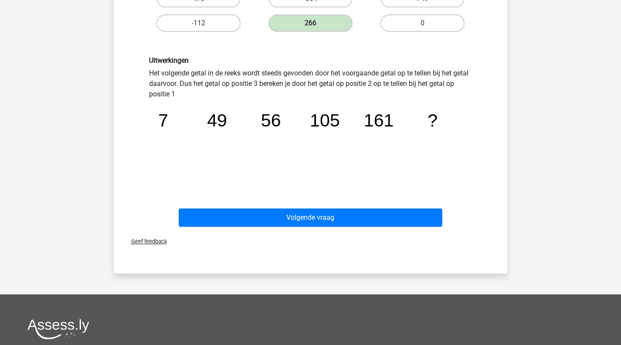
scroll to position [188, 0]
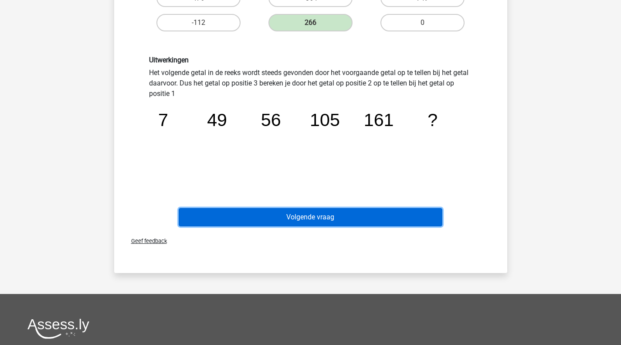
click at [315, 216] on button "Volgende vraag" at bounding box center [311, 217] width 264 height 18
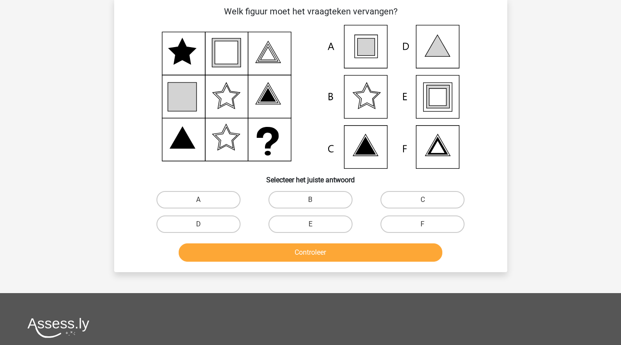
scroll to position [40, 0]
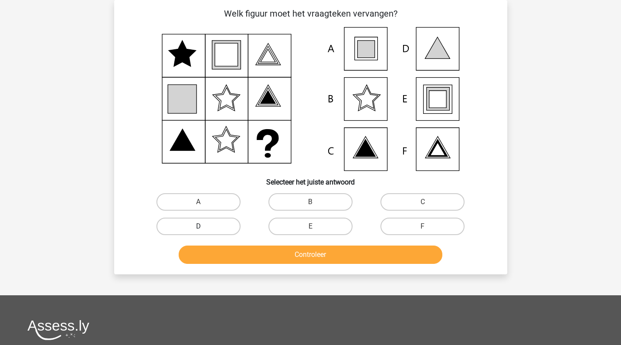
click at [232, 221] on label "D" at bounding box center [199, 226] width 84 height 17
click at [204, 226] on input "D" at bounding box center [201, 229] width 6 height 6
radio input "true"
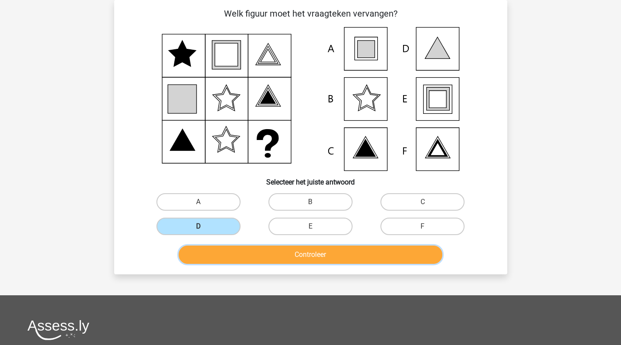
click at [282, 253] on button "Controleer" at bounding box center [311, 254] width 264 height 18
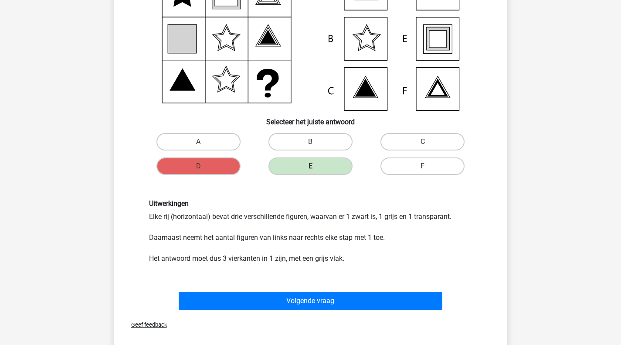
scroll to position [102, 0]
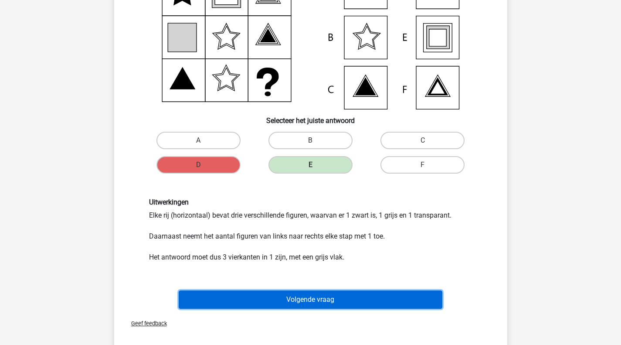
click at [287, 303] on button "Volgende vraag" at bounding box center [311, 299] width 264 height 18
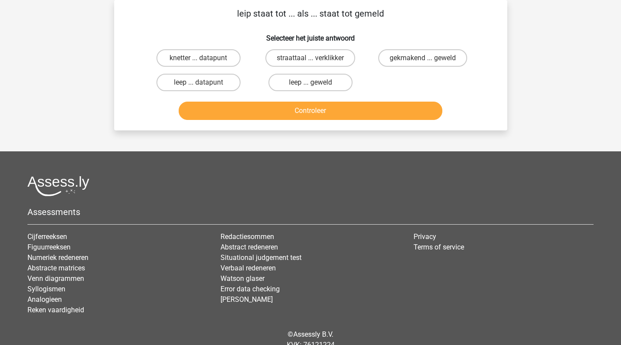
scroll to position [0, 0]
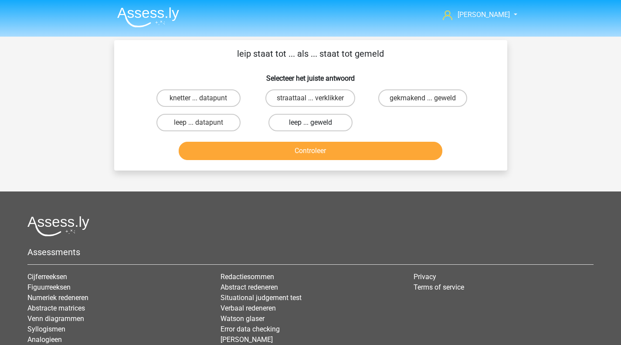
click at [296, 124] on label "leep ... geweld" at bounding box center [311, 122] width 84 height 17
click at [310, 124] on input "leep ... geweld" at bounding box center [313, 126] width 6 height 6
radio input "true"
click at [302, 141] on div "Controleer" at bounding box center [310, 149] width 365 height 29
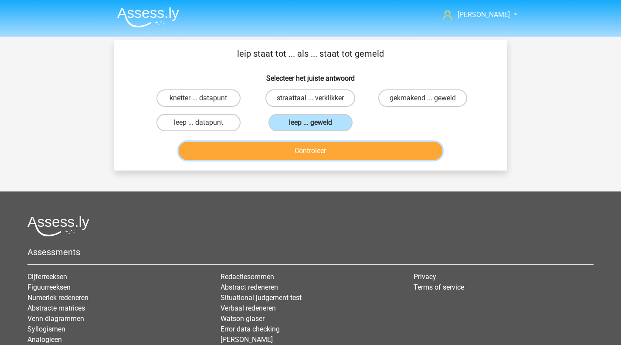
click at [298, 157] on button "Controleer" at bounding box center [311, 151] width 264 height 18
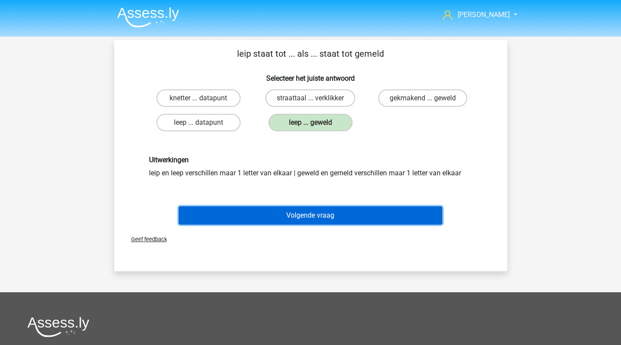
click at [300, 211] on button "Volgende vraag" at bounding box center [311, 215] width 264 height 18
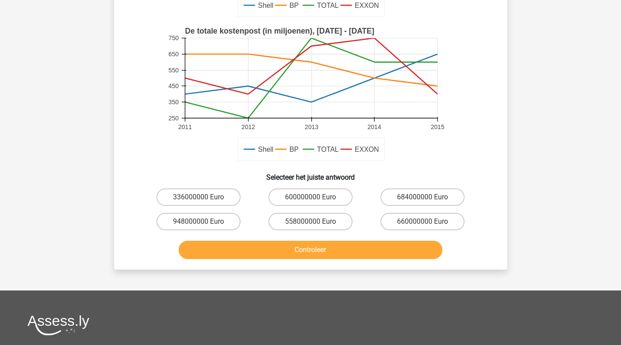
scroll to position [189, 0]
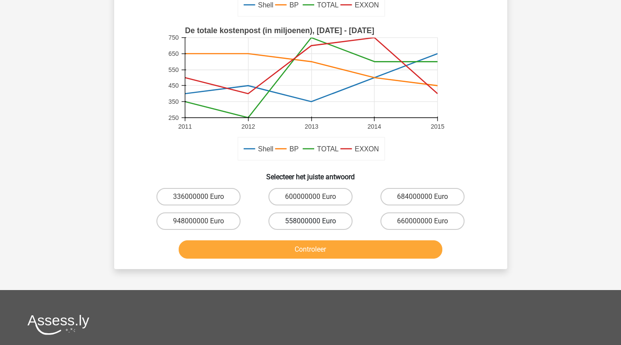
click at [330, 218] on label "558000000 Euro" at bounding box center [311, 220] width 84 height 17
click at [316, 221] on input "558000000 Euro" at bounding box center [313, 224] width 6 height 6
radio input "true"
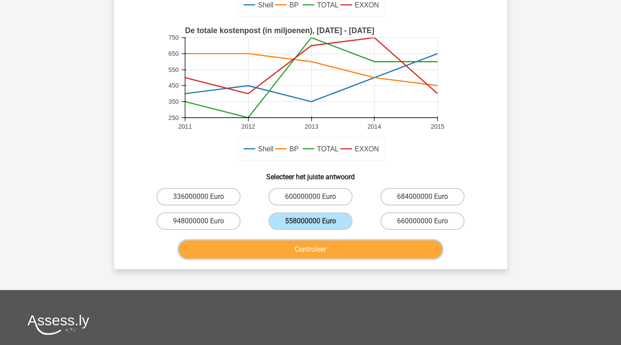
click at [327, 245] on button "Controleer" at bounding box center [311, 249] width 264 height 18
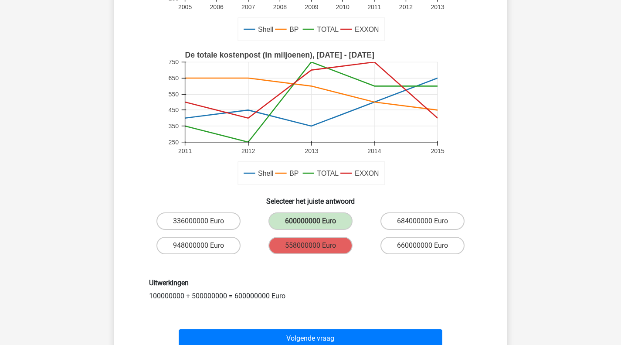
scroll to position [164, 0]
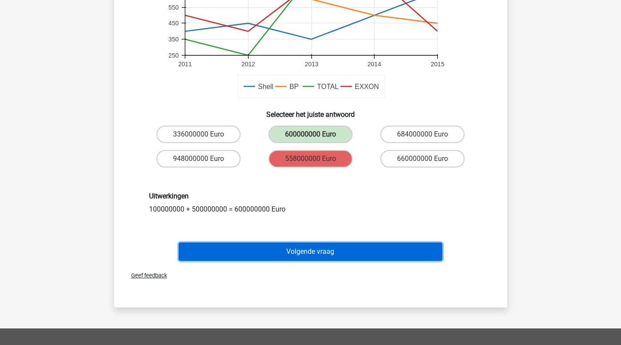
click at [279, 255] on button "Volgende vraag" at bounding box center [311, 251] width 264 height 18
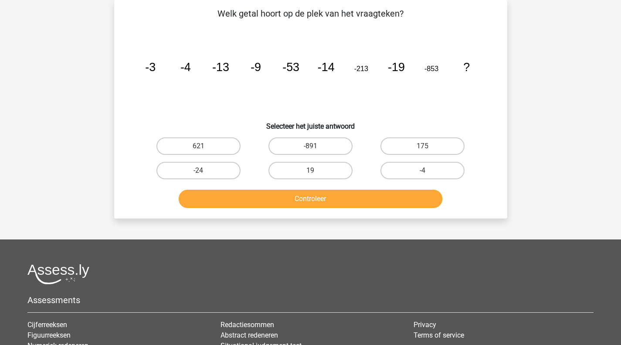
scroll to position [0, 0]
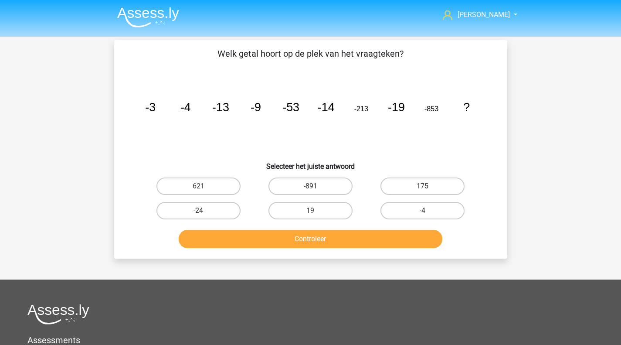
click at [195, 217] on label "-24" at bounding box center [199, 210] width 84 height 17
click at [198, 216] on input "-24" at bounding box center [201, 214] width 6 height 6
radio input "true"
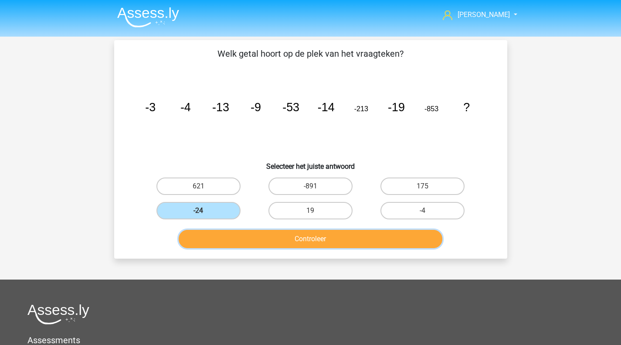
click at [228, 238] on button "Controleer" at bounding box center [311, 239] width 264 height 18
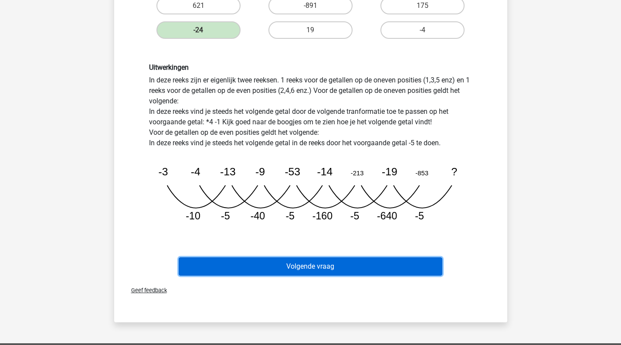
click at [250, 268] on button "Volgende vraag" at bounding box center [311, 266] width 264 height 18
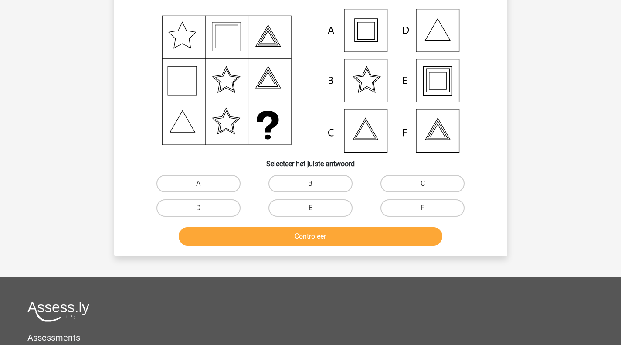
scroll to position [40, 0]
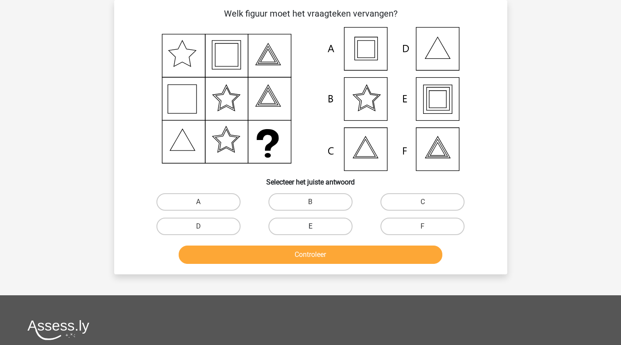
click at [321, 218] on label "E" at bounding box center [311, 226] width 84 height 17
click at [316, 226] on input "E" at bounding box center [313, 229] width 6 height 6
radio input "true"
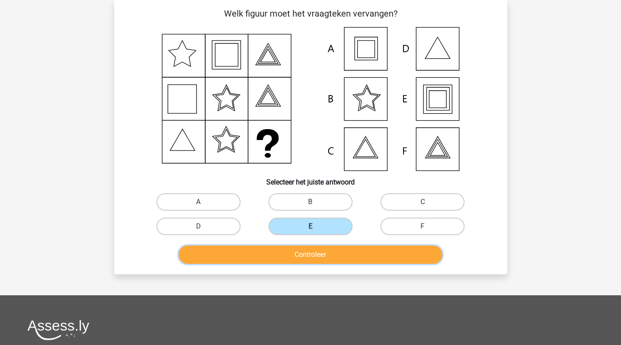
click at [327, 252] on button "Controleer" at bounding box center [311, 254] width 264 height 18
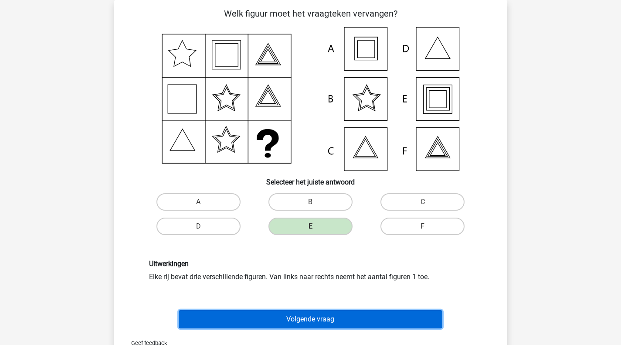
click at [313, 317] on button "Volgende vraag" at bounding box center [311, 319] width 264 height 18
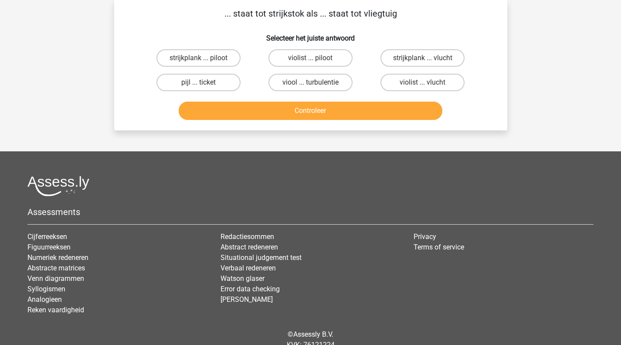
scroll to position [0, 0]
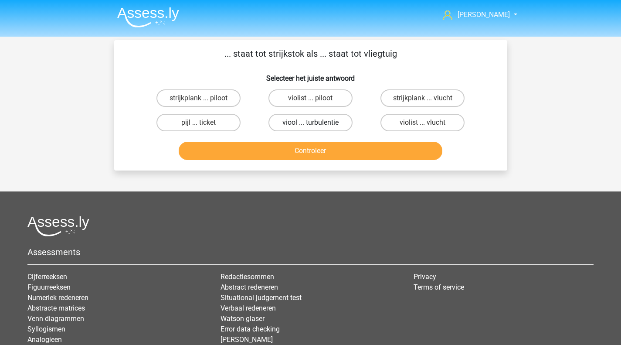
click at [330, 122] on label "viool ... turbulentie" at bounding box center [311, 122] width 84 height 17
click at [316, 123] on input "viool ... turbulentie" at bounding box center [313, 126] width 6 height 6
radio input "true"
click at [330, 122] on label "viool ... turbulentie" at bounding box center [311, 122] width 84 height 17
click at [316, 123] on input "viool ... turbulentie" at bounding box center [313, 126] width 6 height 6
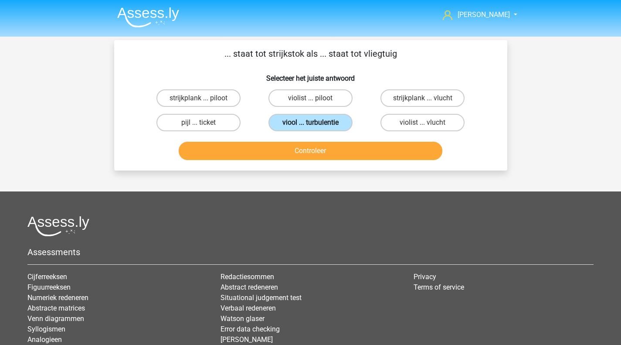
click at [330, 122] on label "viool ... turbulentie" at bounding box center [311, 122] width 84 height 17
click at [316, 123] on input "viool ... turbulentie" at bounding box center [313, 126] width 6 height 6
click at [330, 122] on label "viool ... turbulentie" at bounding box center [311, 122] width 84 height 17
click at [316, 123] on input "viool ... turbulentie" at bounding box center [313, 126] width 6 height 6
click at [330, 122] on label "viool ... turbulentie" at bounding box center [311, 122] width 84 height 17
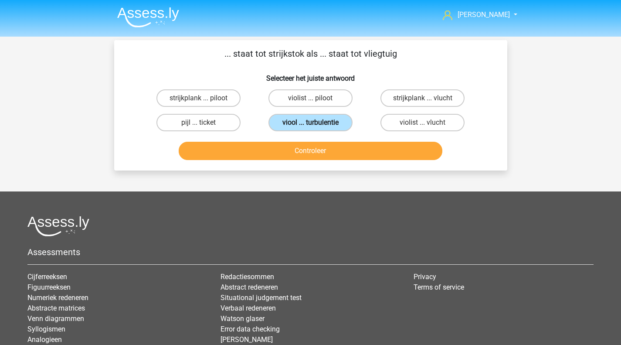
click at [316, 123] on input "viool ... turbulentie" at bounding box center [313, 126] width 6 height 6
click at [330, 122] on label "viool ... turbulentie" at bounding box center [311, 122] width 84 height 17
click at [316, 123] on input "viool ... turbulentie" at bounding box center [313, 126] width 6 height 6
click at [330, 122] on label "viool ... turbulentie" at bounding box center [311, 122] width 84 height 17
click at [316, 123] on input "viool ... turbulentie" at bounding box center [313, 126] width 6 height 6
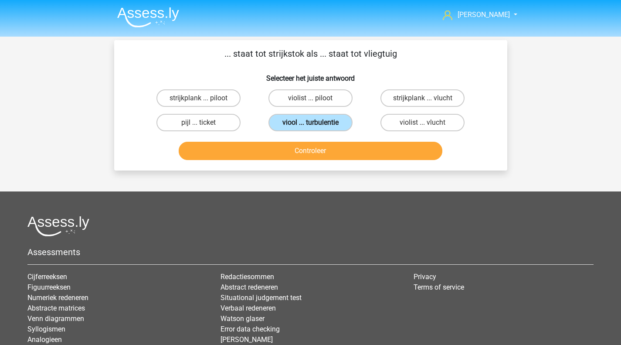
click at [330, 122] on label "viool ... turbulentie" at bounding box center [311, 122] width 84 height 17
click at [316, 123] on input "viool ... turbulentie" at bounding box center [313, 126] width 6 height 6
click at [330, 122] on label "viool ... turbulentie" at bounding box center [311, 122] width 84 height 17
click at [316, 123] on input "viool ... turbulentie" at bounding box center [313, 126] width 6 height 6
click at [407, 127] on label "violist ... vlucht" at bounding box center [423, 122] width 84 height 17
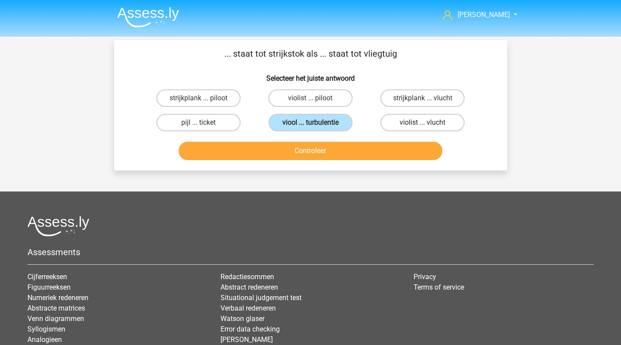
click at [423, 127] on input "violist ... vlucht" at bounding box center [426, 126] width 6 height 6
radio input "true"
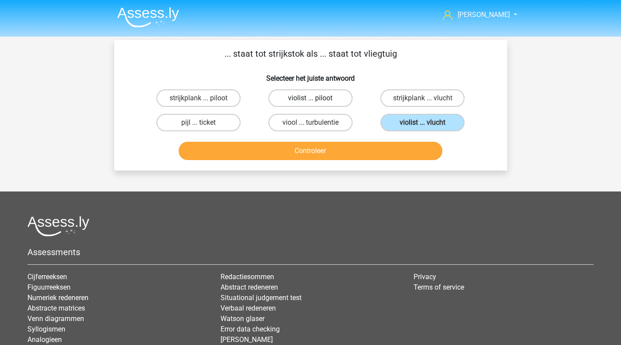
click at [338, 96] on label "violist ... piloot" at bounding box center [311, 97] width 84 height 17
click at [316, 98] on input "violist ... piloot" at bounding box center [313, 101] width 6 height 6
radio input "true"
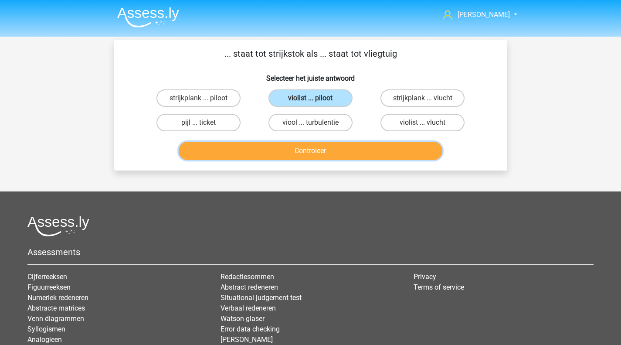
click at [348, 149] on button "Controleer" at bounding box center [311, 151] width 264 height 18
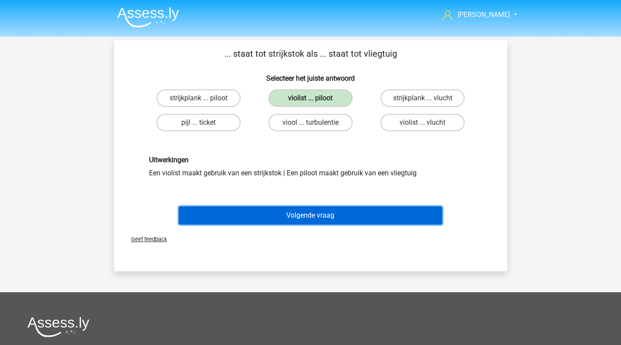
click at [337, 215] on button "Volgende vraag" at bounding box center [311, 215] width 264 height 18
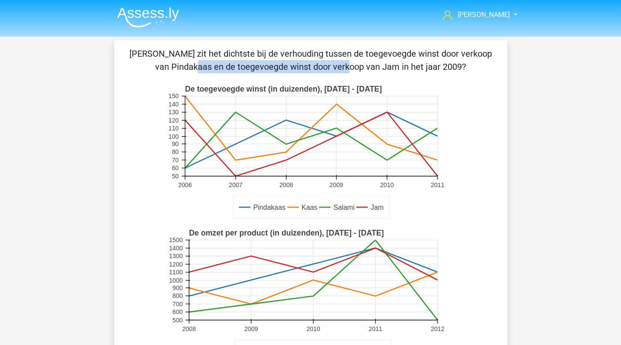
drag, startPoint x: 338, startPoint y: 13, endPoint x: 493, endPoint y: 49, distance: 159.5
click at [493, 49] on p "[PERSON_NAME] zit het dichtste bij de verhouding tussen de toegevoegde winst do…" at bounding box center [310, 60] width 365 height 26
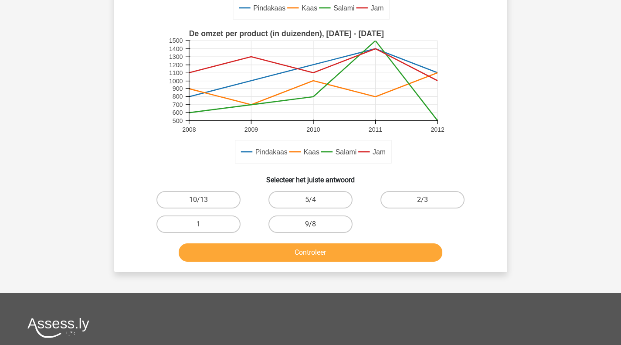
scroll to position [223, 0]
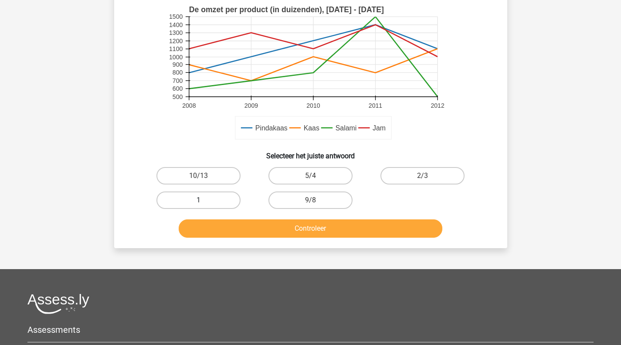
click at [197, 194] on label "1" at bounding box center [199, 199] width 84 height 17
click at [198, 200] on input "1" at bounding box center [201, 203] width 6 height 6
radio input "true"
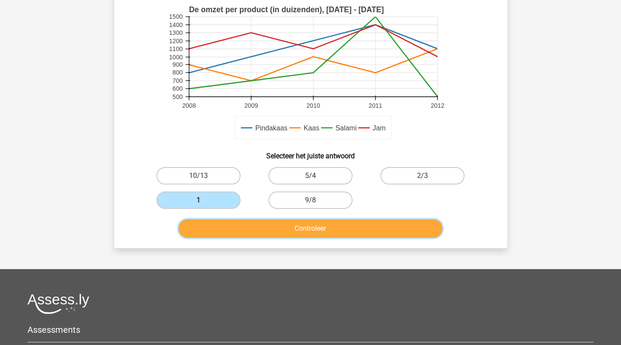
click at [271, 238] on button "Controleer" at bounding box center [311, 228] width 264 height 18
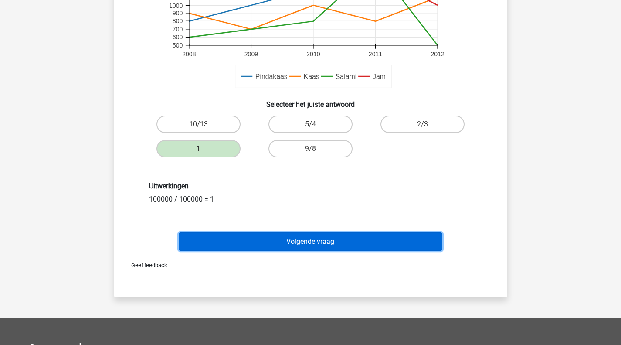
click at [271, 238] on button "Volgende vraag" at bounding box center [311, 241] width 264 height 18
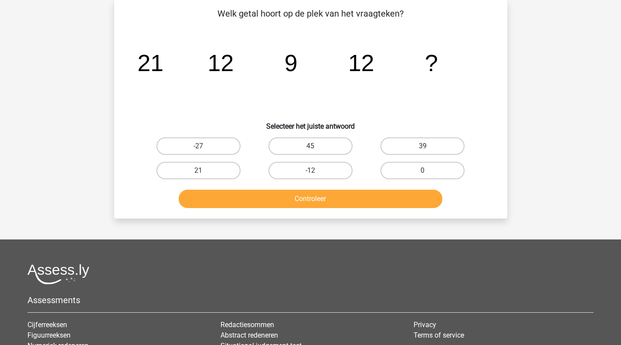
scroll to position [0, 0]
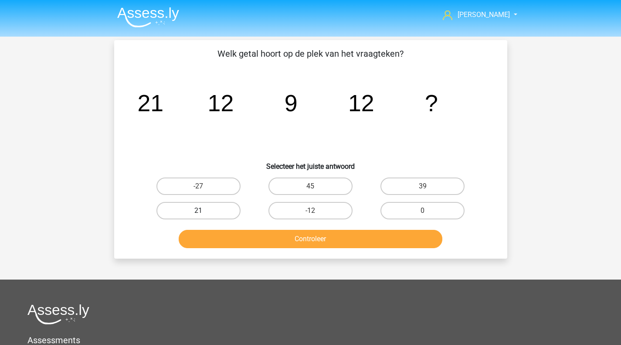
click at [213, 211] on label "21" at bounding box center [199, 210] width 84 height 17
click at [204, 211] on input "21" at bounding box center [201, 214] width 6 height 6
radio input "true"
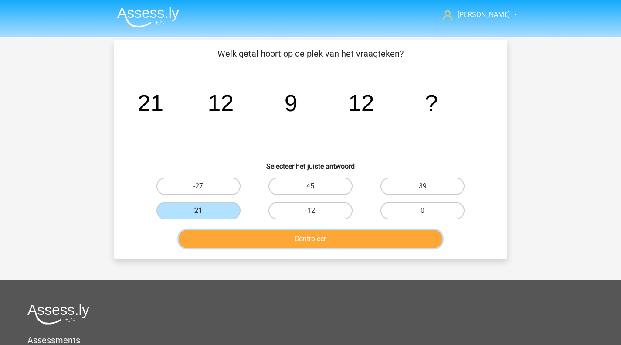
click at [249, 244] on button "Controleer" at bounding box center [311, 239] width 264 height 18
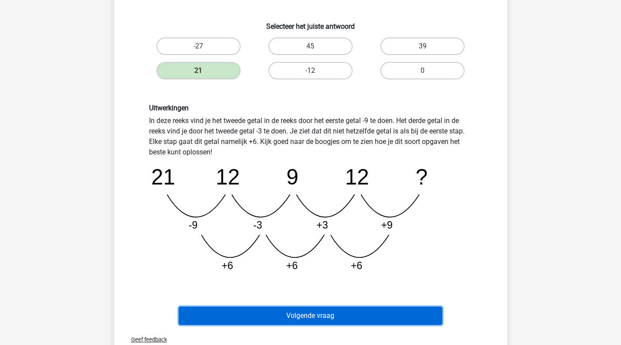
click at [269, 323] on button "Volgende vraag" at bounding box center [311, 316] width 264 height 18
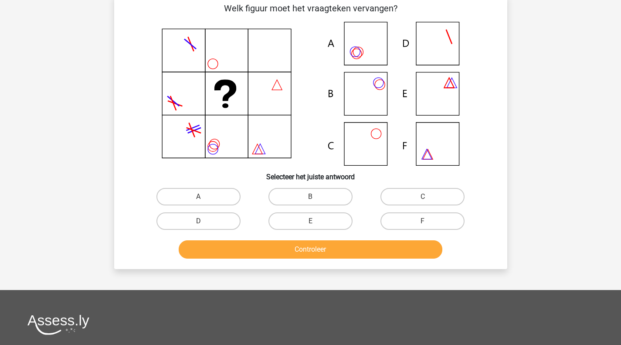
scroll to position [40, 0]
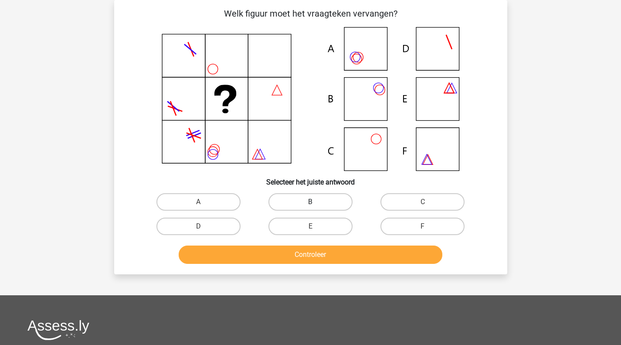
click at [310, 206] on label "B" at bounding box center [311, 201] width 84 height 17
click at [310, 206] on input "B" at bounding box center [313, 205] width 6 height 6
radio input "true"
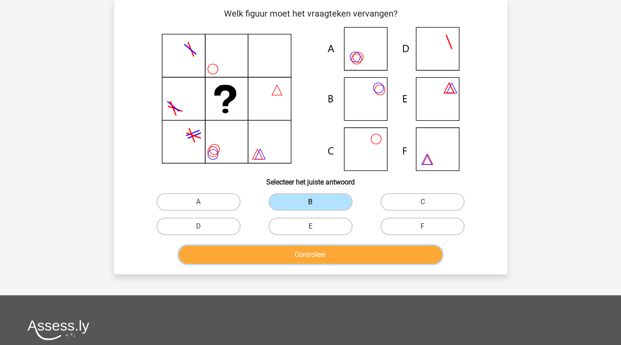
click at [314, 249] on button "Controleer" at bounding box center [311, 254] width 264 height 18
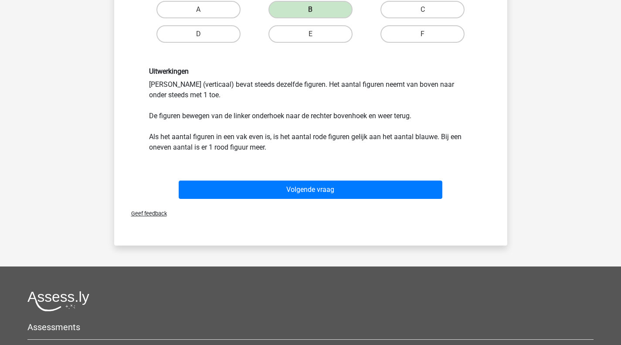
scroll to position [243, 0]
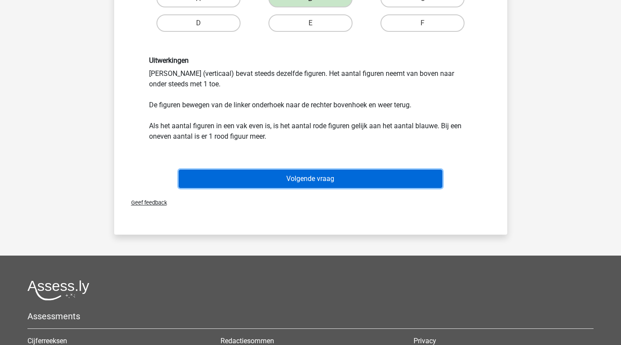
click at [314, 172] on button "Volgende vraag" at bounding box center [311, 179] width 264 height 18
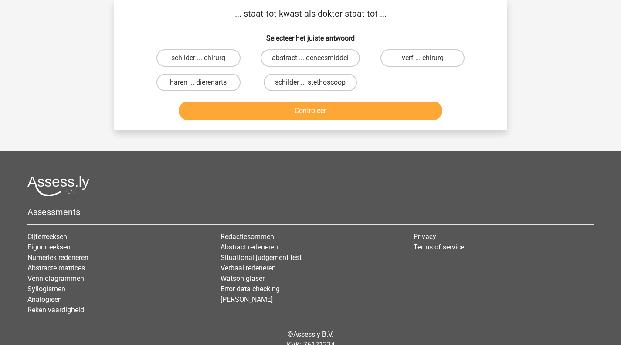
scroll to position [0, 0]
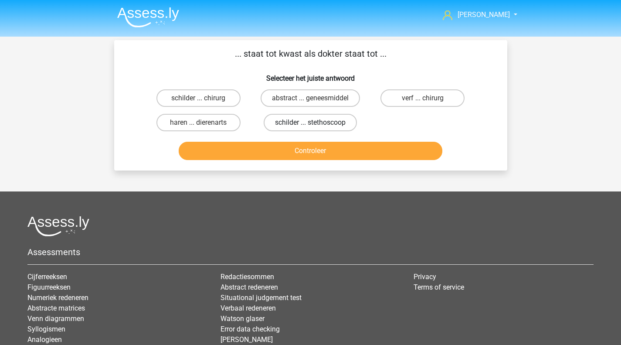
click at [288, 123] on label "schilder ... stethoscoop" at bounding box center [310, 122] width 93 height 17
click at [310, 123] on input "schilder ... stethoscoop" at bounding box center [313, 126] width 6 height 6
radio input "true"
click at [293, 139] on div "Controleer" at bounding box center [310, 149] width 365 height 29
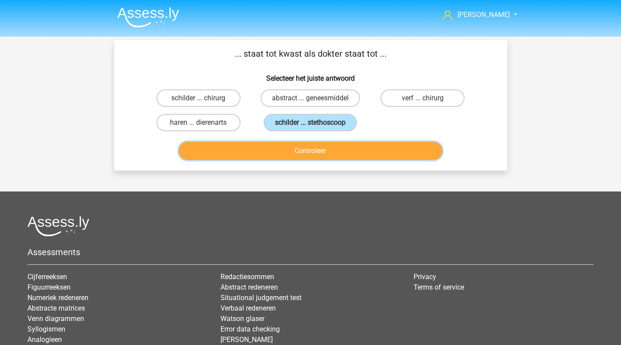
click at [295, 147] on button "Controleer" at bounding box center [311, 151] width 264 height 18
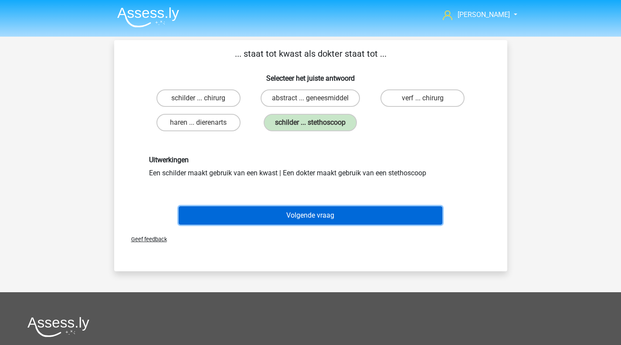
click at [304, 213] on button "Volgende vraag" at bounding box center [311, 215] width 264 height 18
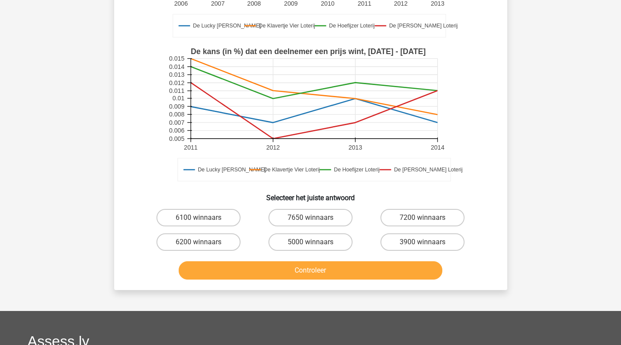
scroll to position [184, 0]
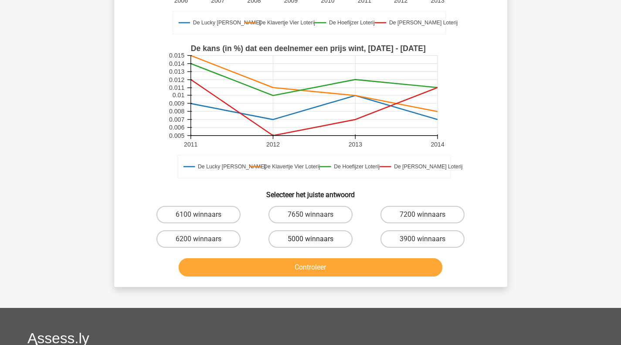
click at [317, 235] on label "5000 winnaars" at bounding box center [311, 238] width 84 height 17
click at [316, 239] on input "5000 winnaars" at bounding box center [313, 242] width 6 height 6
radio input "true"
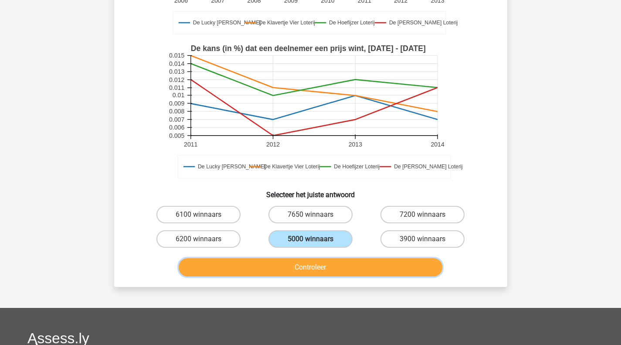
click at [317, 272] on button "Controleer" at bounding box center [311, 267] width 264 height 18
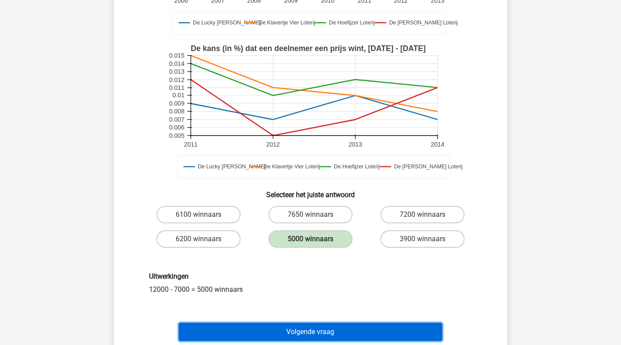
click at [311, 324] on button "Volgende vraag" at bounding box center [311, 332] width 264 height 18
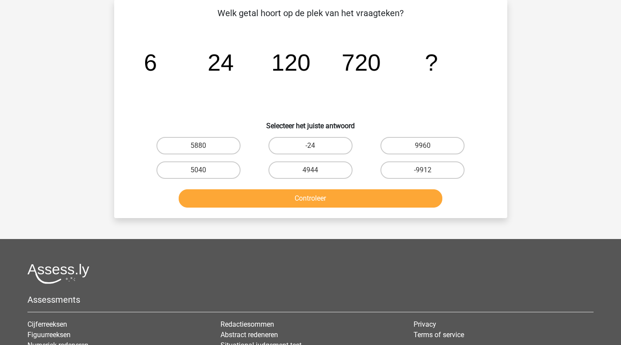
scroll to position [40, 0]
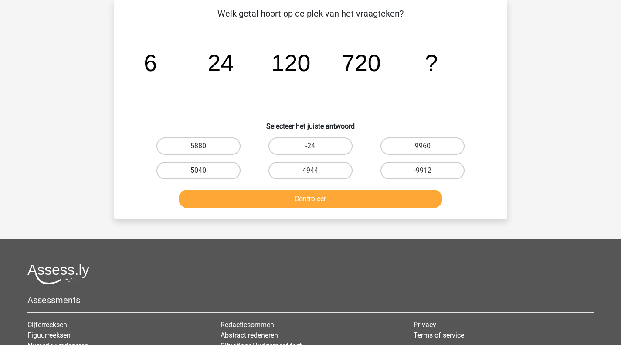
click at [198, 164] on label "5040" at bounding box center [199, 170] width 84 height 17
click at [198, 170] on input "5040" at bounding box center [201, 173] width 6 height 6
radio input "true"
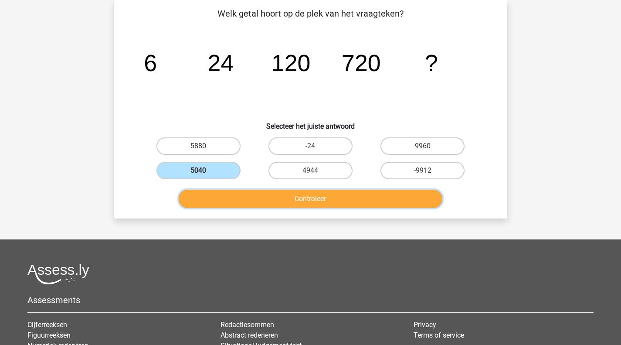
click at [279, 204] on button "Controleer" at bounding box center [311, 199] width 264 height 18
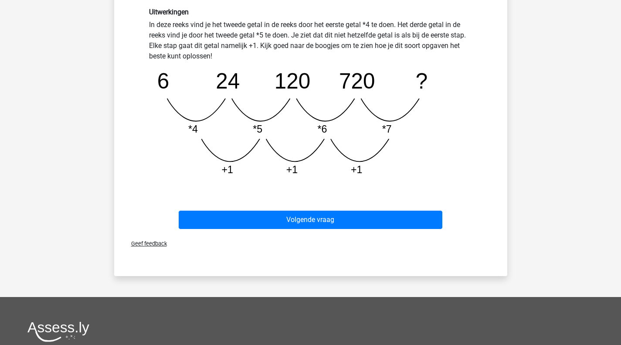
scroll to position [263, 0]
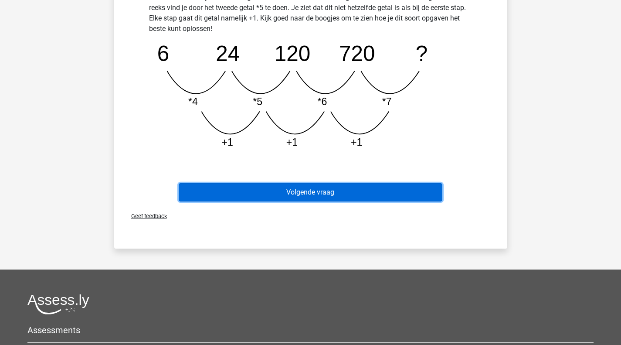
click at [303, 189] on button "Volgende vraag" at bounding box center [311, 192] width 264 height 18
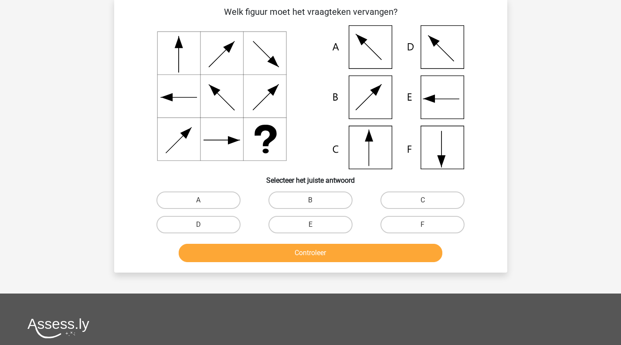
scroll to position [40, 0]
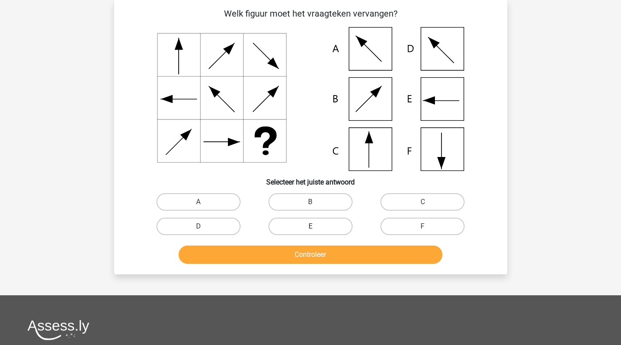
click at [308, 220] on label "E" at bounding box center [311, 226] width 84 height 17
click at [310, 226] on input "E" at bounding box center [313, 229] width 6 height 6
radio input "true"
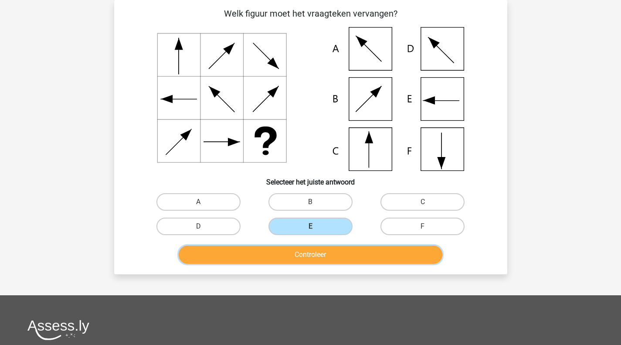
click at [304, 255] on button "Controleer" at bounding box center [311, 254] width 264 height 18
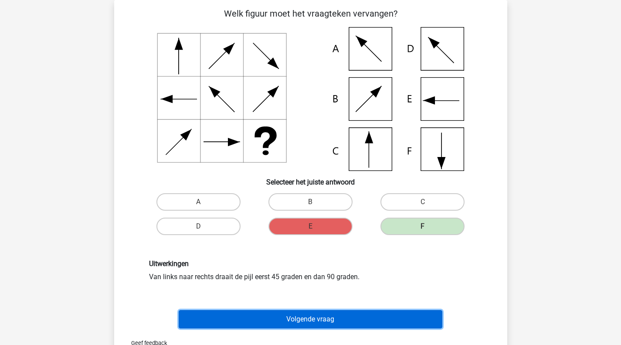
click at [359, 320] on button "Volgende vraag" at bounding box center [311, 319] width 264 height 18
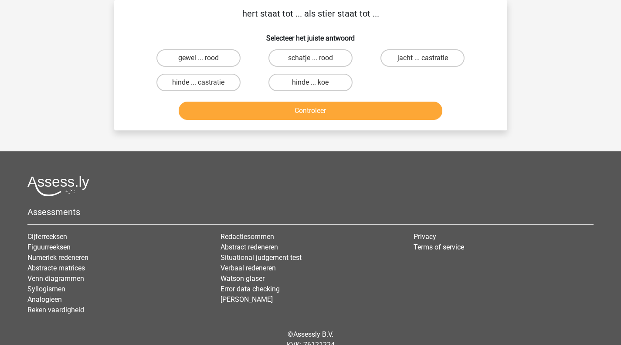
scroll to position [0, 0]
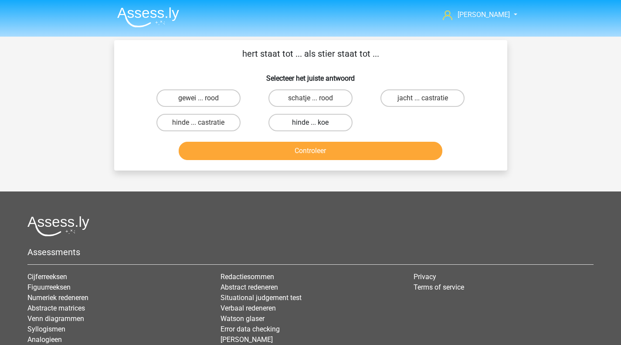
click at [299, 123] on label "hinde ... koe" at bounding box center [311, 122] width 84 height 17
click at [310, 123] on input "hinde ... koe" at bounding box center [313, 126] width 6 height 6
radio input "true"
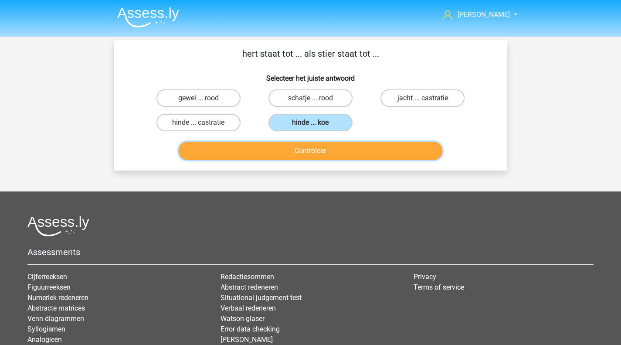
click at [313, 155] on button "Controleer" at bounding box center [311, 151] width 264 height 18
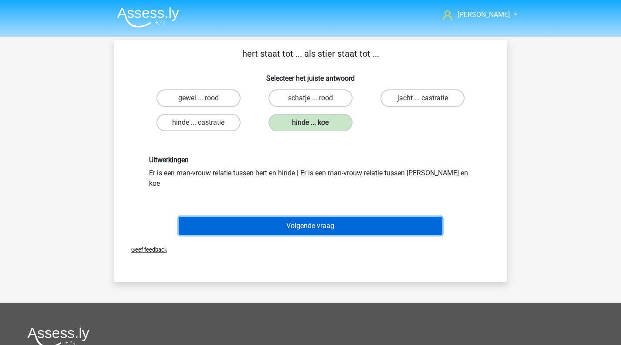
click at [317, 217] on button "Volgende vraag" at bounding box center [311, 226] width 264 height 18
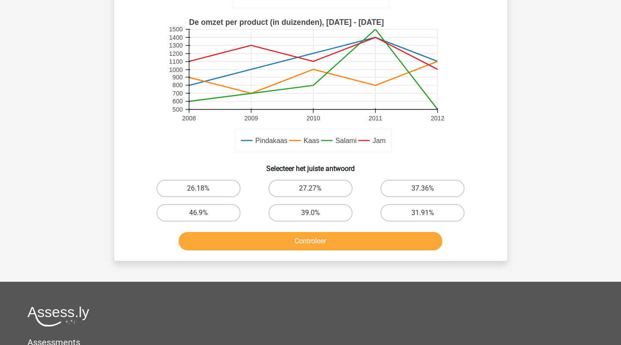
scroll to position [211, 0]
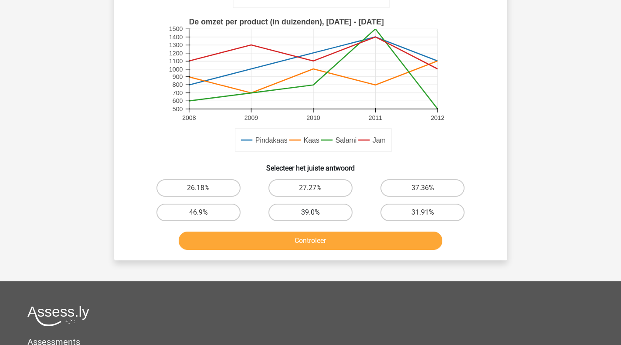
click at [308, 213] on label "39.0%" at bounding box center [311, 212] width 84 height 17
click at [310, 213] on input "39.0%" at bounding box center [313, 215] width 6 height 6
radio input "true"
click at [418, 210] on label "31.91%" at bounding box center [423, 212] width 84 height 17
click at [423, 212] on input "31.91%" at bounding box center [426, 215] width 6 height 6
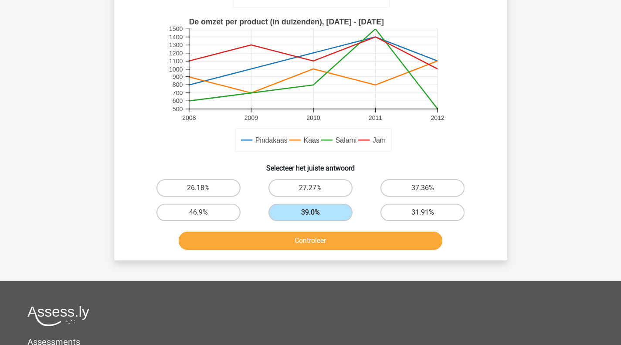
radio input "true"
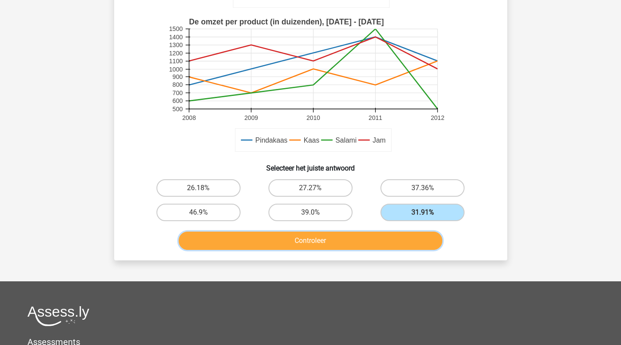
click at [389, 242] on button "Controleer" at bounding box center [311, 241] width 264 height 18
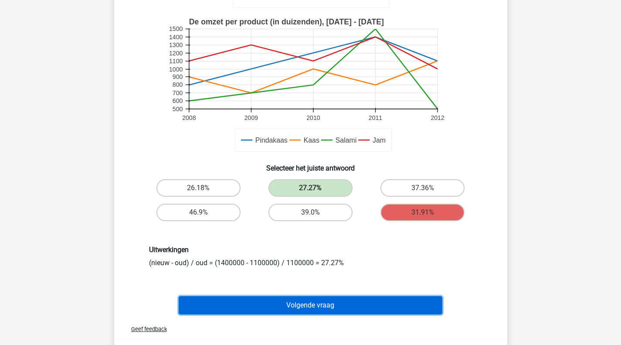
click at [368, 312] on button "Volgende vraag" at bounding box center [311, 305] width 264 height 18
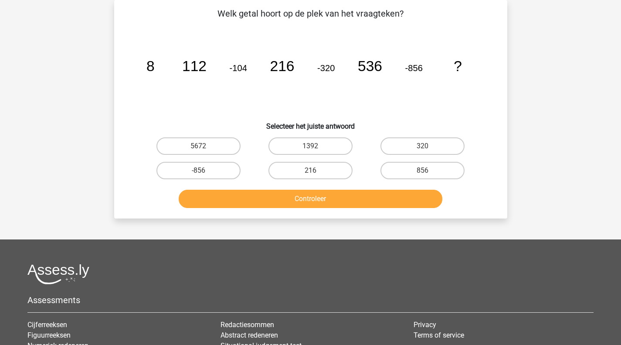
scroll to position [0, 0]
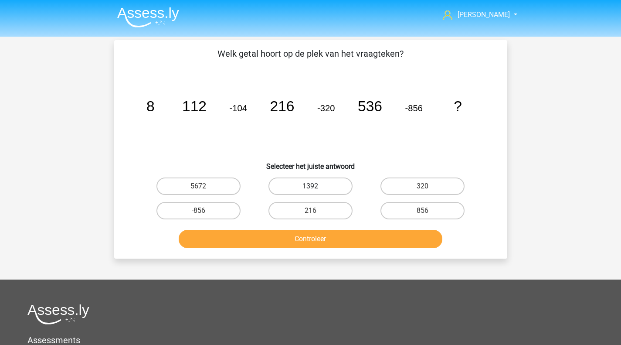
click at [331, 186] on label "1392" at bounding box center [311, 185] width 84 height 17
click at [316, 186] on input "1392" at bounding box center [313, 189] width 6 height 6
radio input "true"
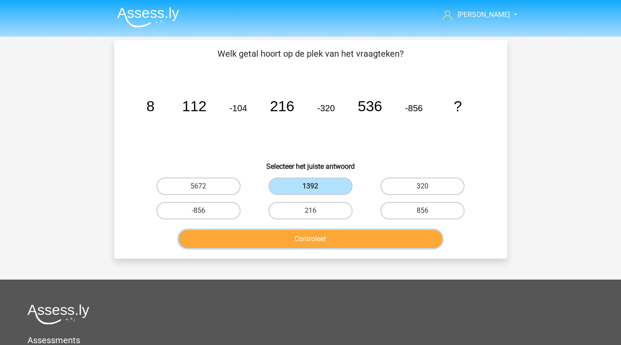
click at [339, 232] on button "Controleer" at bounding box center [311, 239] width 264 height 18
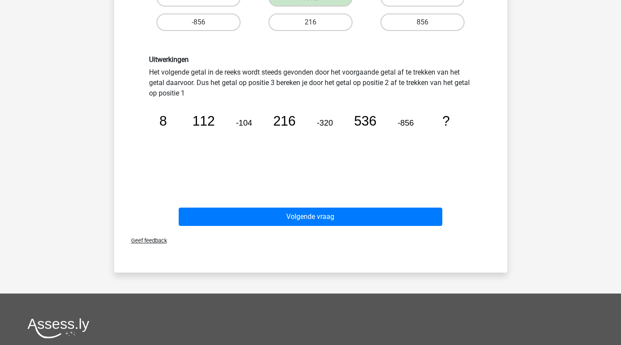
scroll to position [189, 0]
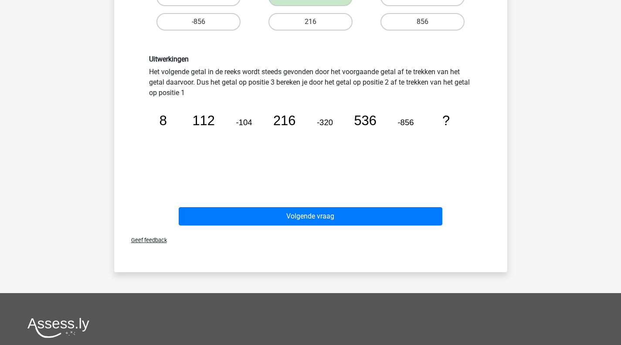
click at [310, 206] on div "Volgende vraag" at bounding box center [310, 214] width 365 height 29
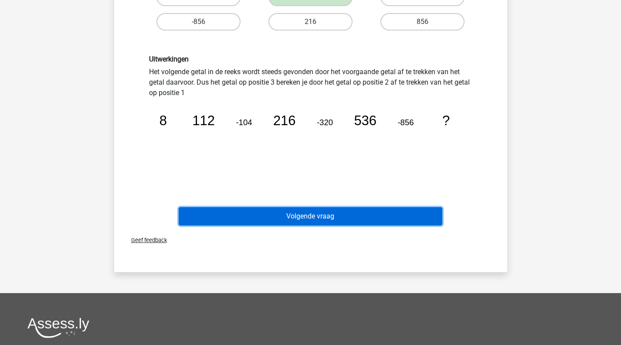
click at [293, 218] on button "Volgende vraag" at bounding box center [311, 216] width 264 height 18
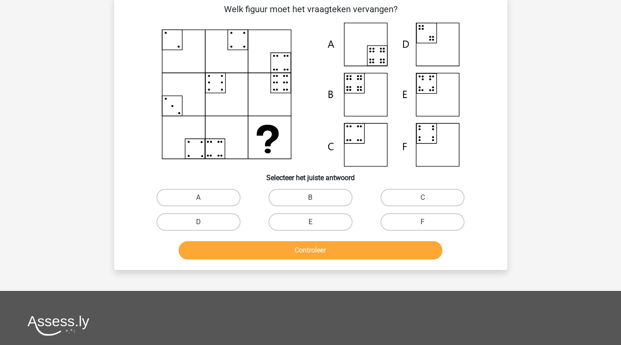
scroll to position [40, 0]
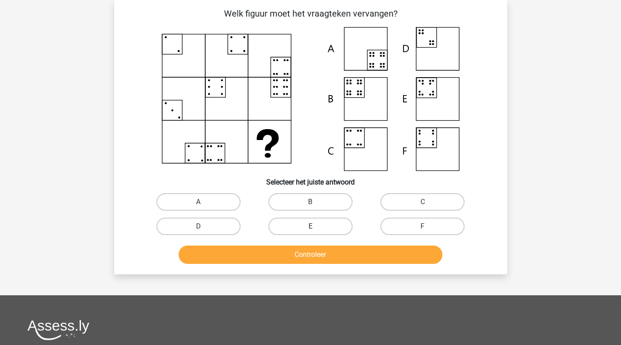
click at [324, 227] on label "E" at bounding box center [311, 226] width 84 height 17
click at [316, 227] on input "E" at bounding box center [313, 229] width 6 height 6
radio input "true"
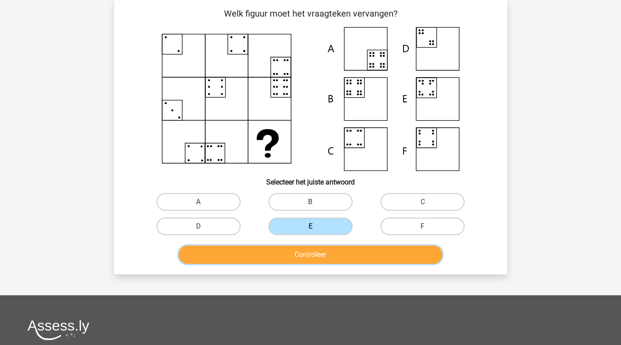
click at [332, 257] on button "Controleer" at bounding box center [311, 254] width 264 height 18
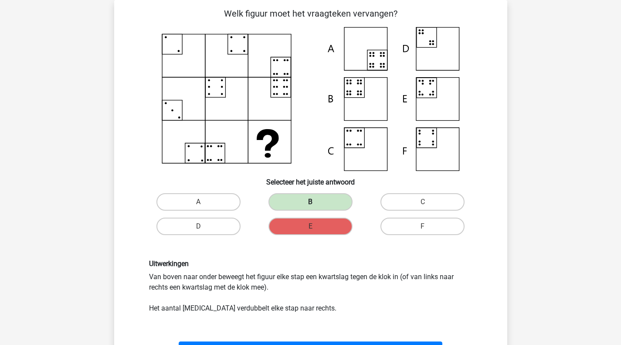
click at [332, 204] on label "B" at bounding box center [311, 201] width 84 height 17
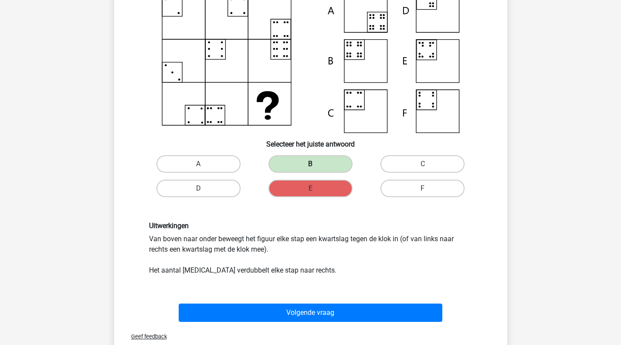
scroll to position [79, 0]
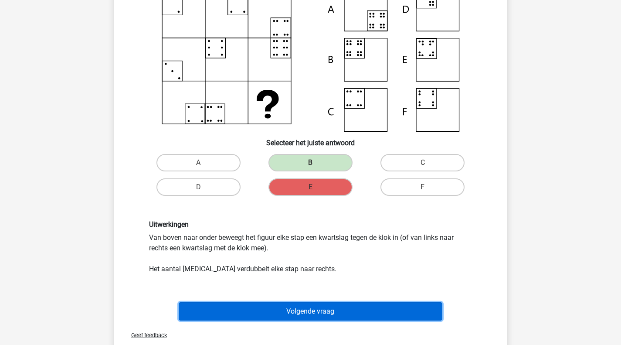
click at [307, 310] on button "Volgende vraag" at bounding box center [311, 311] width 264 height 18
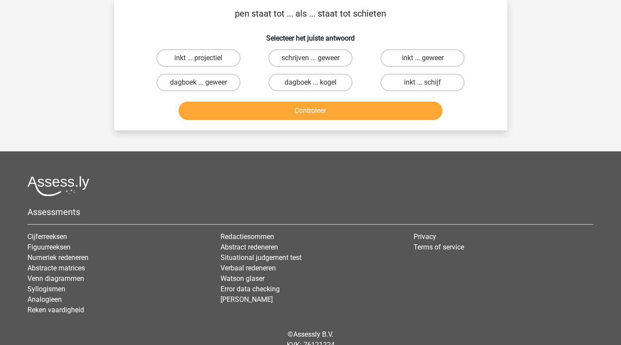
scroll to position [0, 0]
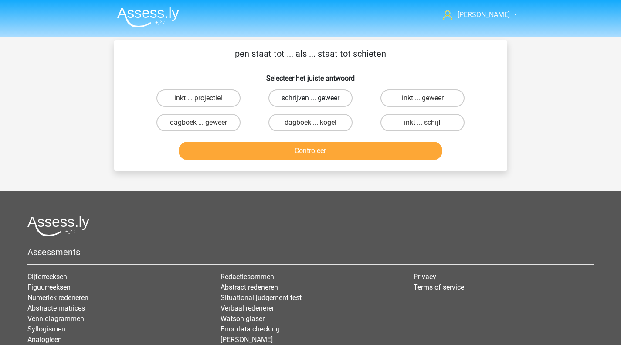
drag, startPoint x: 356, startPoint y: 211, endPoint x: 330, endPoint y: 102, distance: 111.7
click at [330, 102] on div "maria koekoek fajellemeet+assessly@gmail.com" at bounding box center [310, 211] width 621 height 422
click at [330, 102] on label "schrijven ... geweer" at bounding box center [311, 97] width 84 height 17
click at [316, 102] on input "schrijven ... geweer" at bounding box center [313, 101] width 6 height 6
radio input "true"
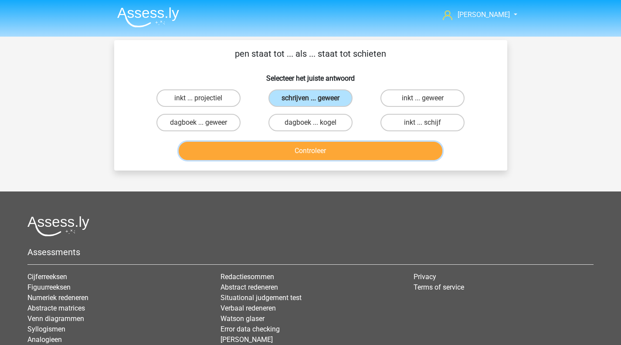
click at [334, 154] on button "Controleer" at bounding box center [311, 151] width 264 height 18
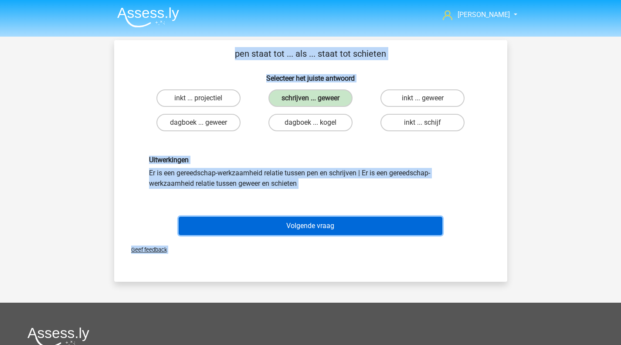
click at [324, 230] on button "Volgende vraag" at bounding box center [311, 226] width 264 height 18
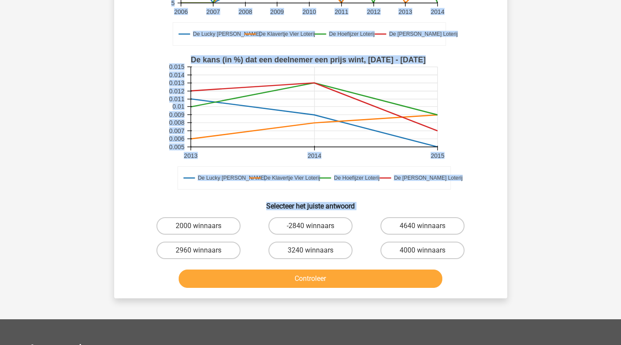
scroll to position [184, 0]
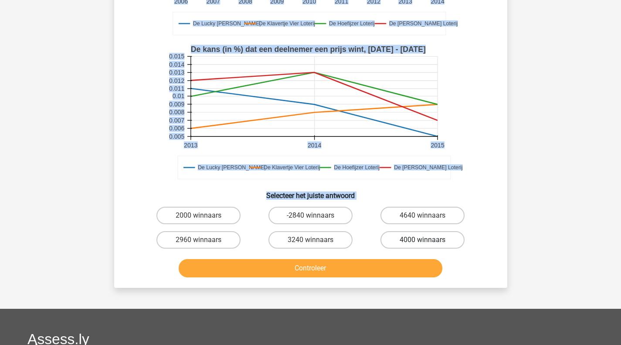
click at [429, 246] on label "4000 winnaars" at bounding box center [423, 239] width 84 height 17
click at [429, 245] on input "4000 winnaars" at bounding box center [426, 243] width 6 height 6
radio input "true"
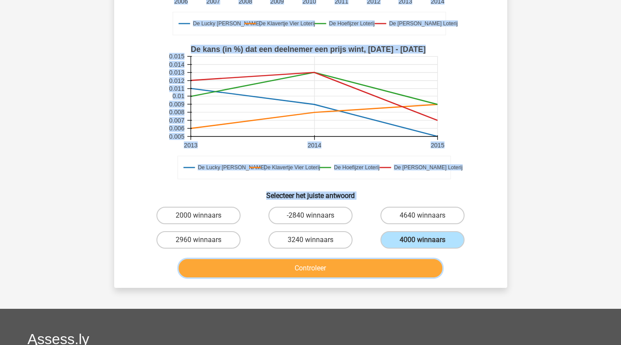
click at [410, 260] on button "Controleer" at bounding box center [311, 268] width 264 height 18
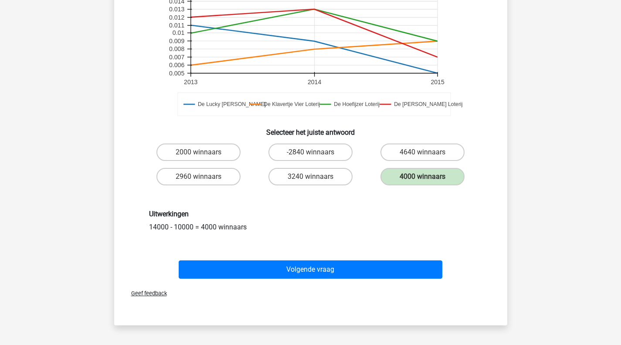
click at [381, 279] on div "Volgende vraag" at bounding box center [311, 271] width 337 height 22
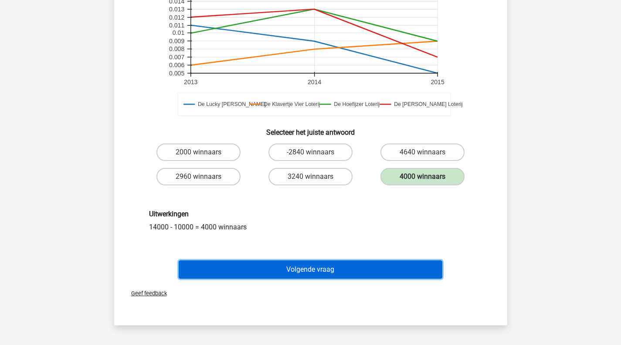
click at [351, 268] on button "Volgende vraag" at bounding box center [311, 269] width 264 height 18
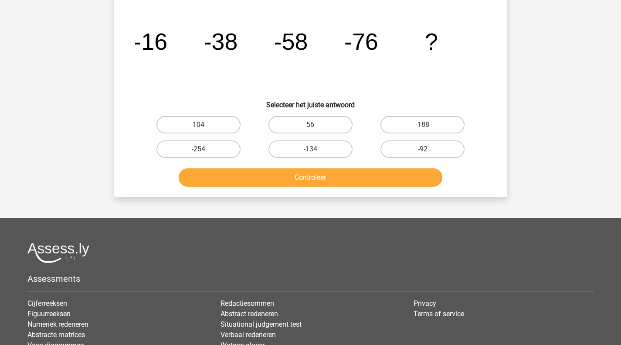
scroll to position [40, 0]
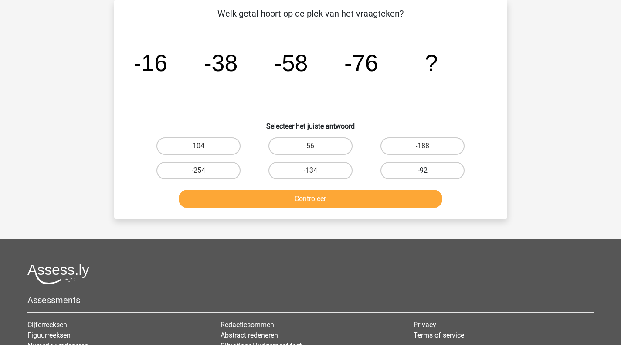
click at [439, 164] on label "-92" at bounding box center [423, 170] width 84 height 17
click at [429, 170] on input "-92" at bounding box center [426, 173] width 6 height 6
radio input "true"
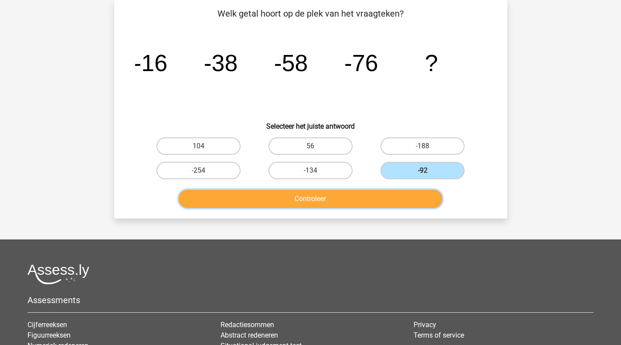
click at [372, 199] on button "Controleer" at bounding box center [311, 199] width 264 height 18
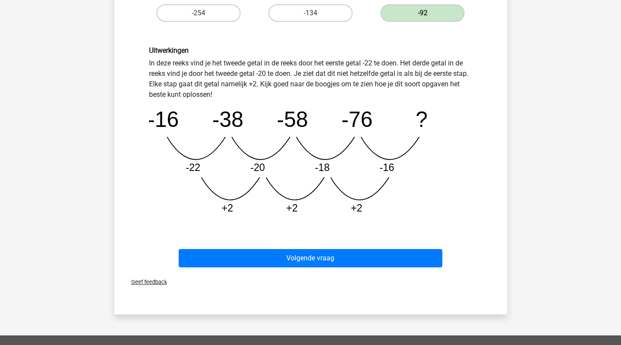
scroll to position [198, 0]
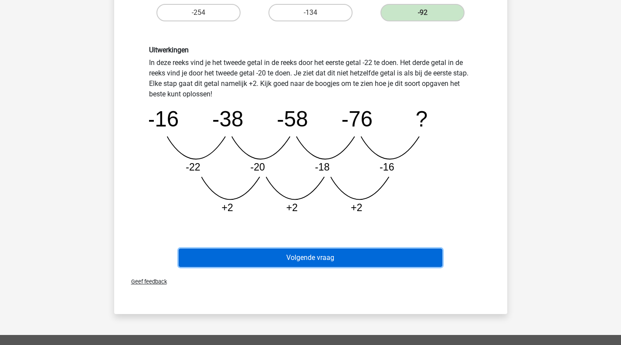
click at [304, 260] on button "Volgende vraag" at bounding box center [311, 258] width 264 height 18
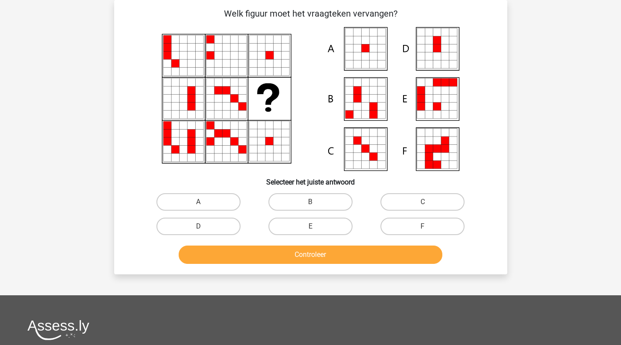
scroll to position [40, 0]
click at [191, 207] on label "A" at bounding box center [199, 201] width 84 height 17
click at [198, 207] on input "A" at bounding box center [201, 205] width 6 height 6
radio input "true"
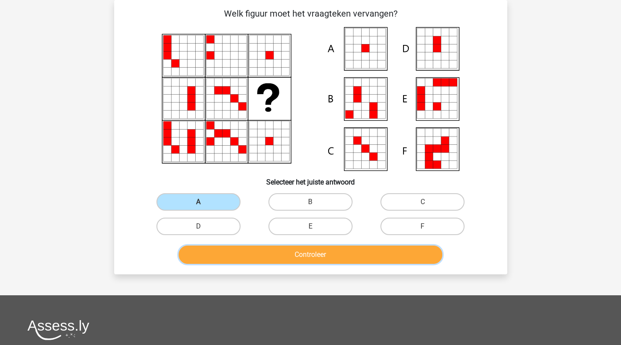
click at [316, 252] on button "Controleer" at bounding box center [311, 254] width 264 height 18
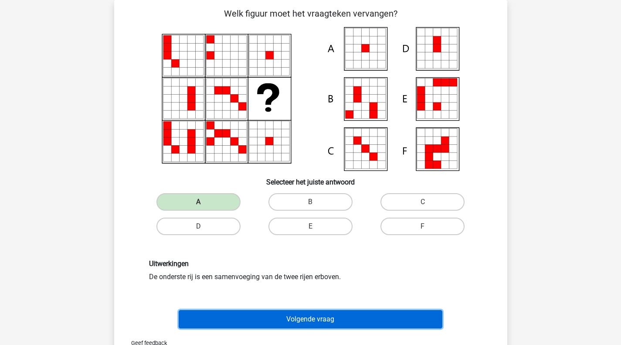
click at [290, 320] on button "Volgende vraag" at bounding box center [311, 319] width 264 height 18
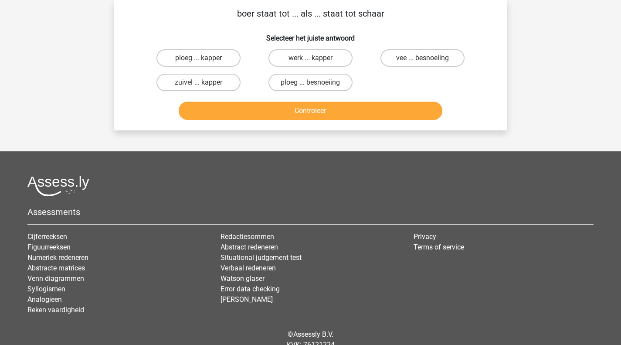
scroll to position [0, 0]
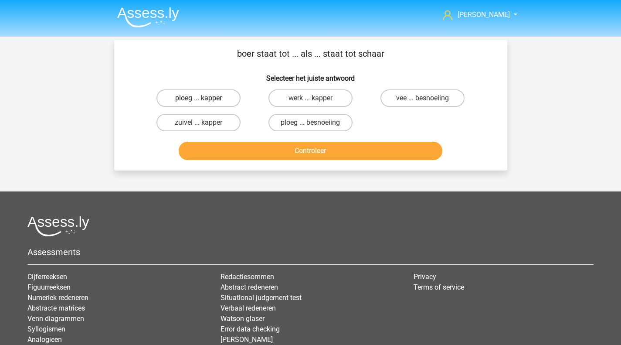
click at [219, 104] on label "ploeg ... kapper" at bounding box center [199, 97] width 84 height 17
click at [204, 104] on input "ploeg ... kapper" at bounding box center [201, 101] width 6 height 6
radio input "true"
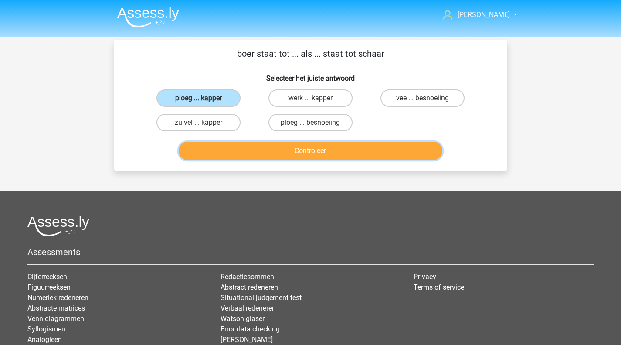
click at [288, 148] on button "Controleer" at bounding box center [311, 151] width 264 height 18
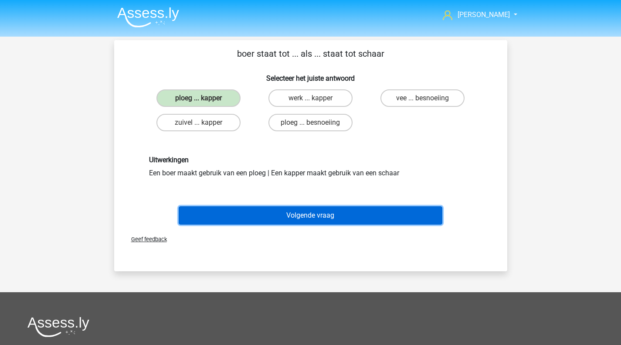
click at [290, 211] on button "Volgende vraag" at bounding box center [311, 215] width 264 height 18
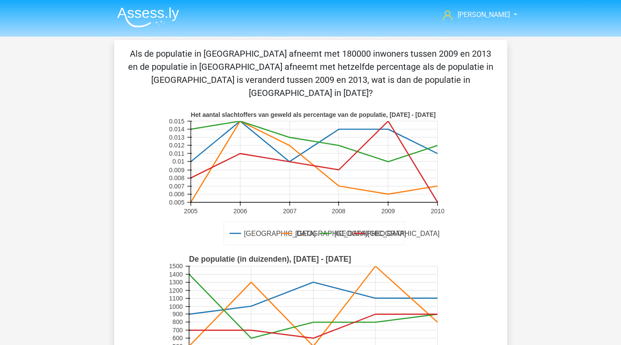
scroll to position [40, 0]
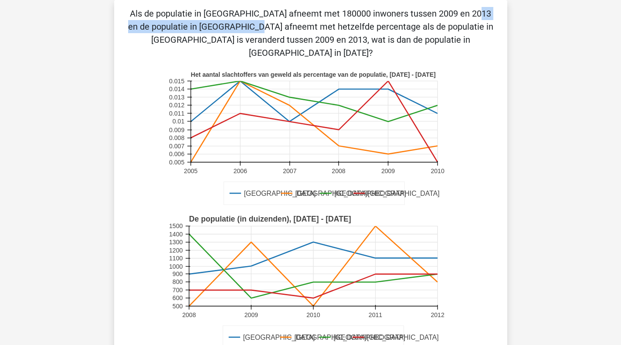
drag, startPoint x: 276, startPoint y: 11, endPoint x: 419, endPoint y: 18, distance: 142.8
click at [419, 18] on p "Als de populatie in [GEOGRAPHIC_DATA] afneemt met 180000 inwoners tussen 2009 e…" at bounding box center [310, 33] width 365 height 52
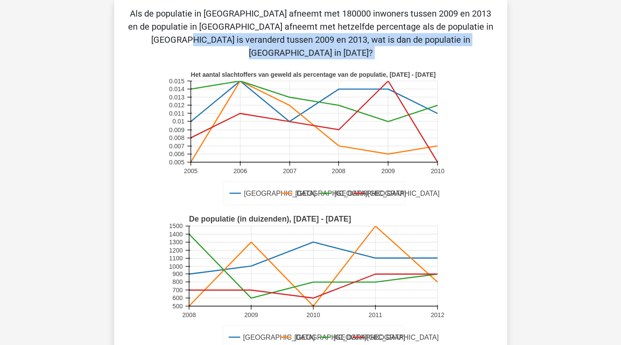
drag, startPoint x: 321, startPoint y: 27, endPoint x: 394, endPoint y: 91, distance: 97.0
click at [394, 91] on div "Als de populatie in Parijs afneemt met 180000 inwoners tussen 2009 en 2013 en d…" at bounding box center [311, 228] width 386 height 443
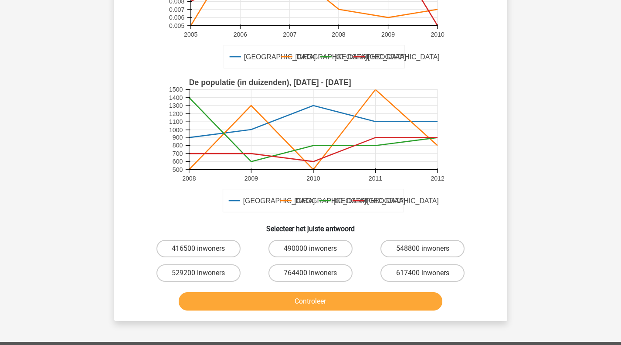
scroll to position [186, 0]
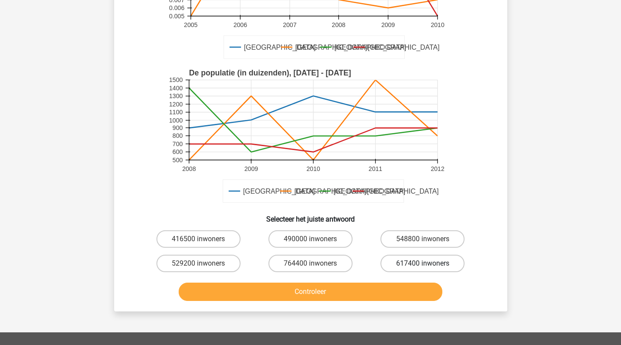
click at [441, 255] on label "617400 inwoners" at bounding box center [423, 263] width 84 height 17
click at [429, 263] on input "617400 inwoners" at bounding box center [426, 266] width 6 height 6
radio input "true"
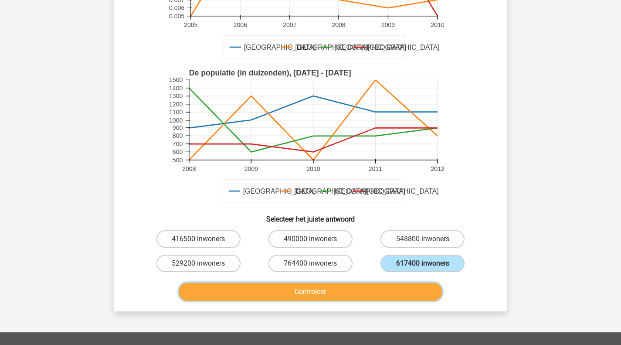
click at [385, 283] on button "Controleer" at bounding box center [311, 292] width 264 height 18
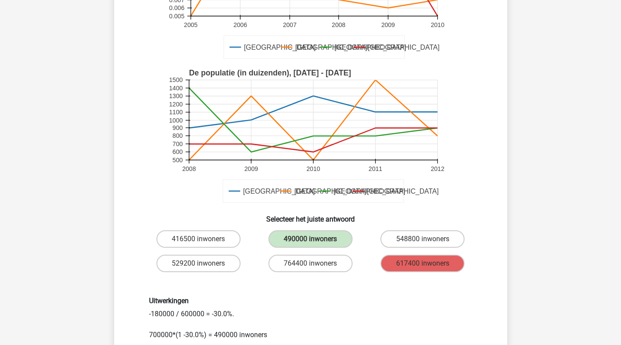
scroll to position [318, 0]
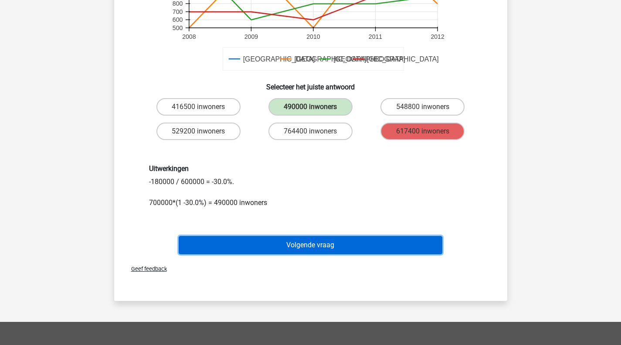
click at [351, 240] on button "Volgende vraag" at bounding box center [311, 245] width 264 height 18
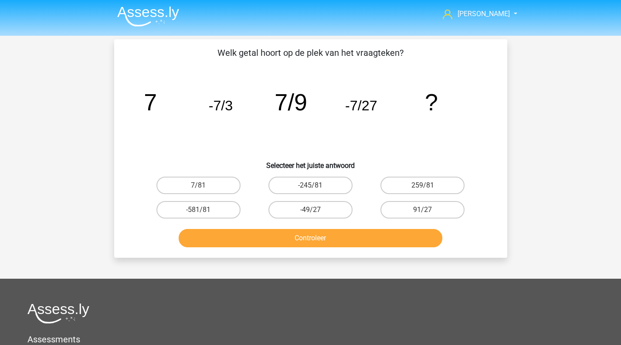
scroll to position [0, 0]
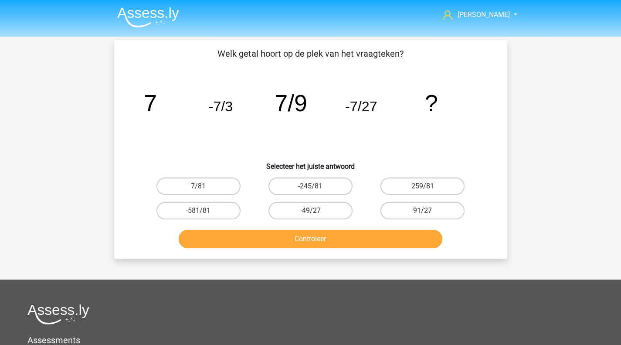
click at [214, 175] on div "7/81" at bounding box center [199, 186] width 112 height 24
click at [212, 187] on label "7/81" at bounding box center [199, 185] width 84 height 17
click at [204, 187] on input "7/81" at bounding box center [201, 189] width 6 height 6
radio input "true"
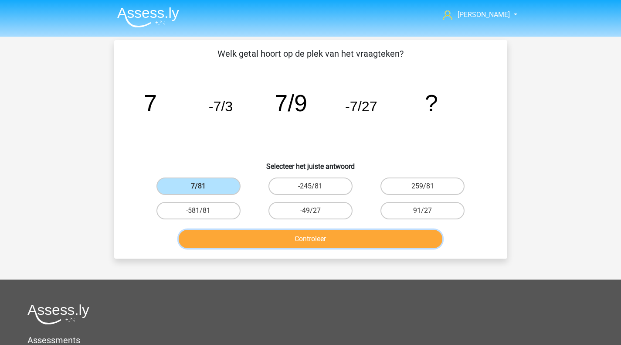
click at [266, 244] on button "Controleer" at bounding box center [311, 239] width 264 height 18
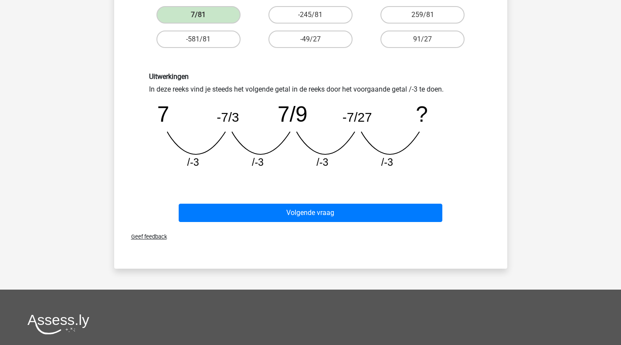
scroll to position [172, 0]
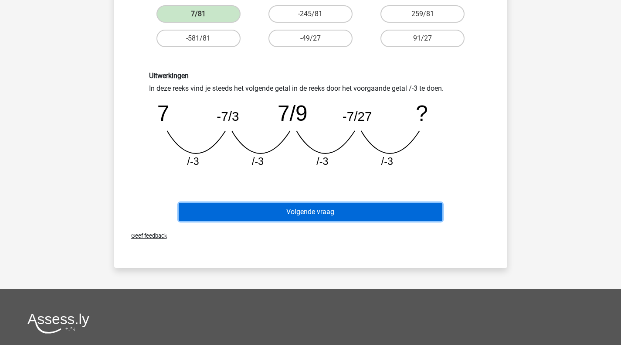
click at [288, 215] on button "Volgende vraag" at bounding box center [311, 212] width 264 height 18
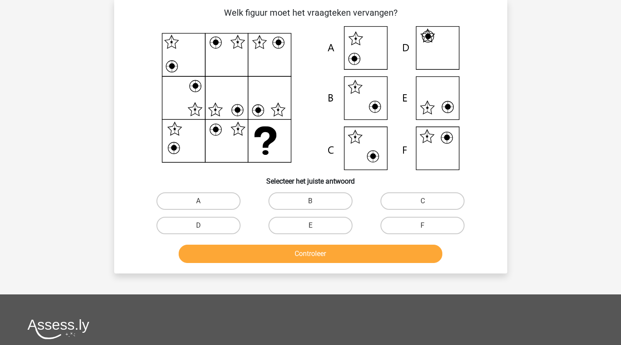
scroll to position [40, 0]
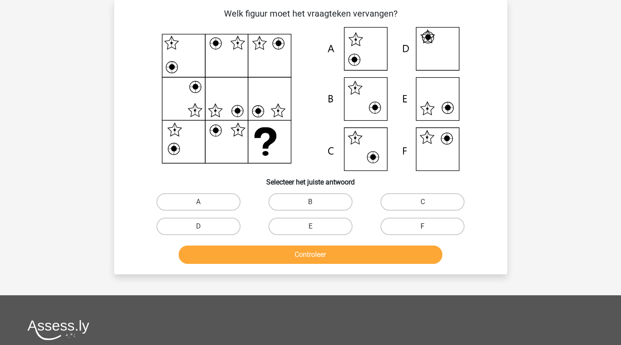
click at [394, 221] on label "F" at bounding box center [423, 226] width 84 height 17
click at [423, 226] on input "F" at bounding box center [426, 229] width 6 height 6
radio input "true"
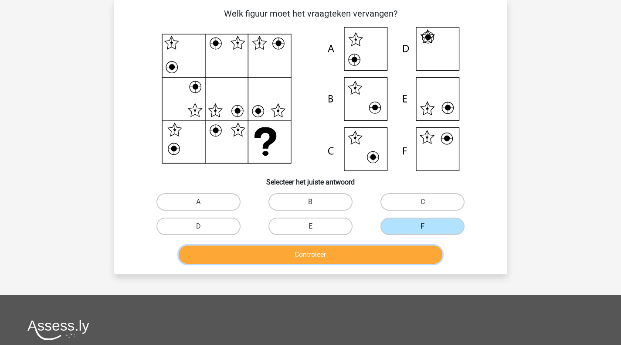
click at [371, 252] on button "Controleer" at bounding box center [311, 254] width 264 height 18
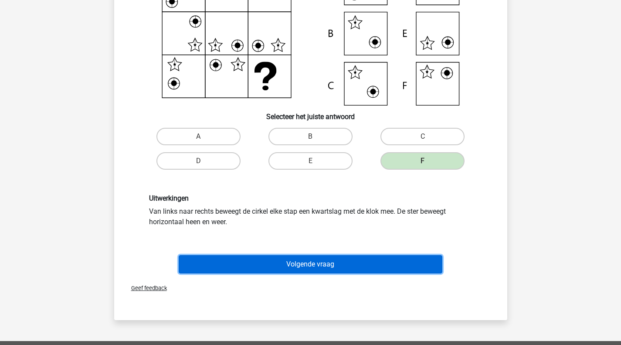
click at [341, 269] on button "Volgende vraag" at bounding box center [311, 264] width 264 height 18
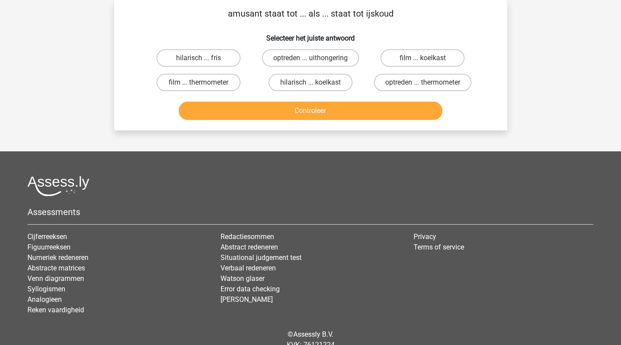
scroll to position [0, 0]
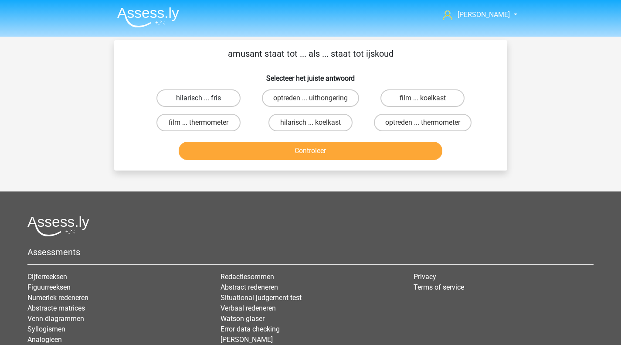
click at [219, 99] on label "hilarisch ... fris" at bounding box center [199, 97] width 84 height 17
click at [204, 99] on input "hilarisch ... fris" at bounding box center [201, 101] width 6 height 6
radio input "true"
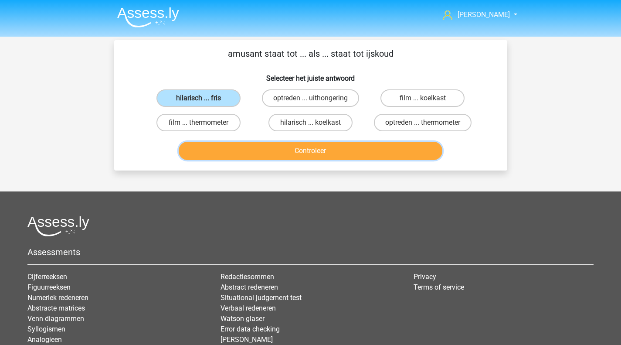
click at [267, 155] on button "Controleer" at bounding box center [311, 151] width 264 height 18
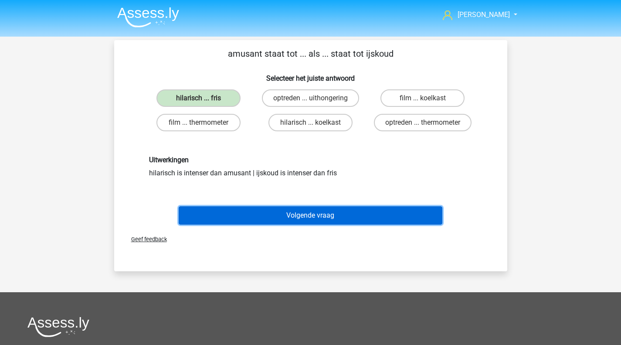
click at [291, 218] on button "Volgende vraag" at bounding box center [311, 215] width 264 height 18
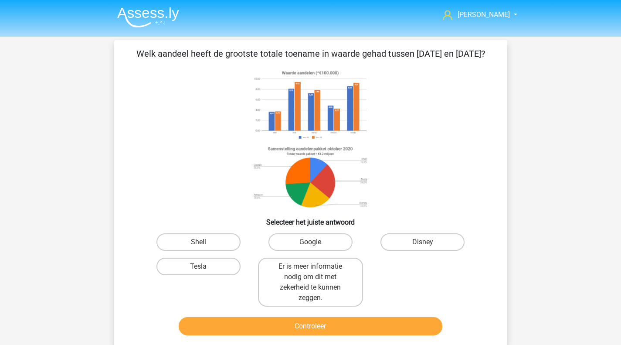
scroll to position [40, 0]
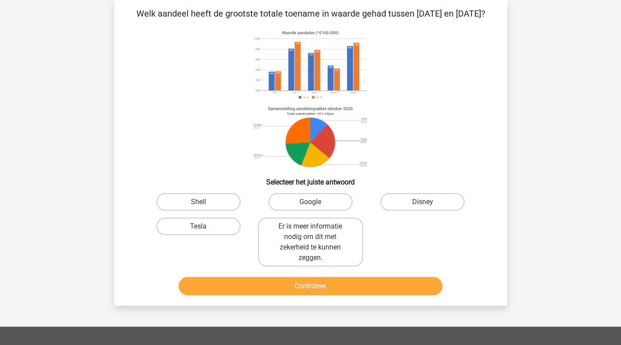
drag, startPoint x: 342, startPoint y: 14, endPoint x: 358, endPoint y: 26, distance: 20.5
click at [358, 20] on p "Welk aandeel heeft de grootste totale toename in waarde gehad tussen [DATE] en …" at bounding box center [310, 13] width 365 height 13
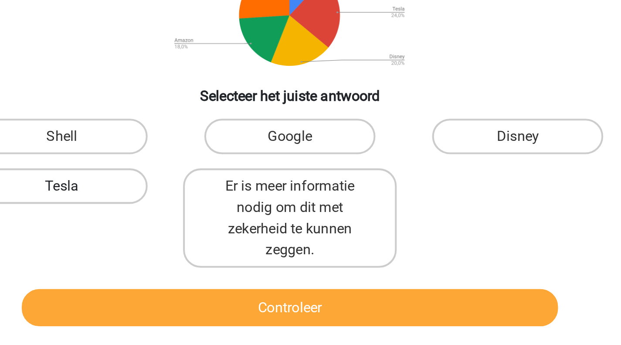
click at [223, 235] on label "Tesla" at bounding box center [199, 226] width 84 height 17
click at [204, 232] on input "Tesla" at bounding box center [201, 229] width 6 height 6
radio input "true"
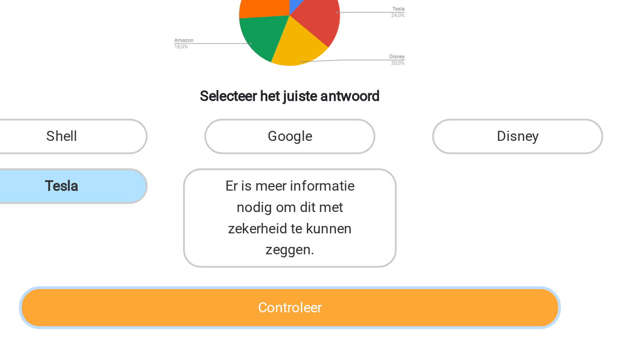
click at [312, 295] on button "Controleer" at bounding box center [311, 286] width 264 height 18
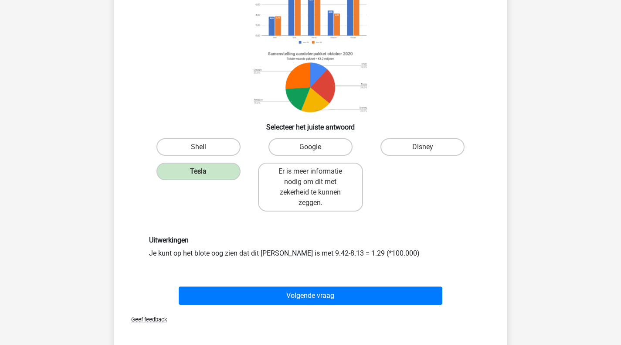
scroll to position [95, 0]
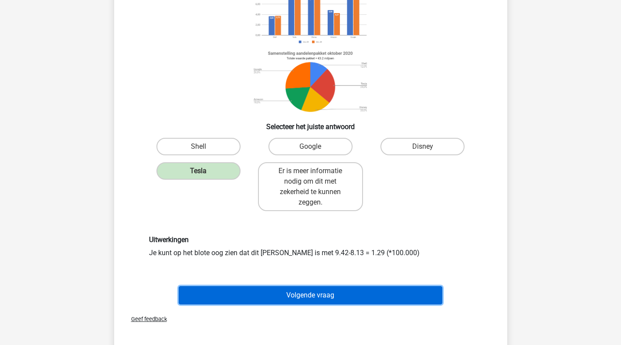
click at [318, 304] on button "Volgende vraag" at bounding box center [311, 295] width 264 height 18
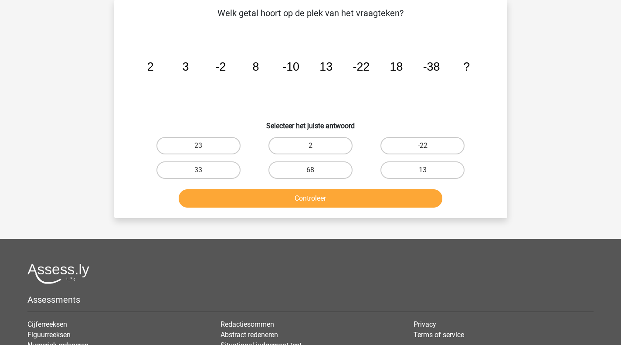
scroll to position [40, 0]
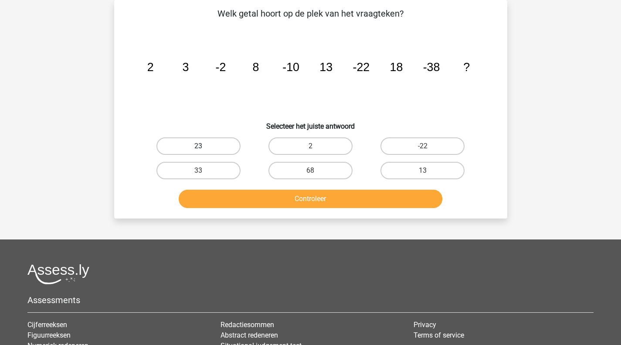
click at [206, 146] on label "23" at bounding box center [199, 145] width 84 height 17
click at [204, 146] on input "23" at bounding box center [201, 149] width 6 height 6
radio input "true"
click at [261, 183] on div "Controleer" at bounding box center [310, 197] width 365 height 29
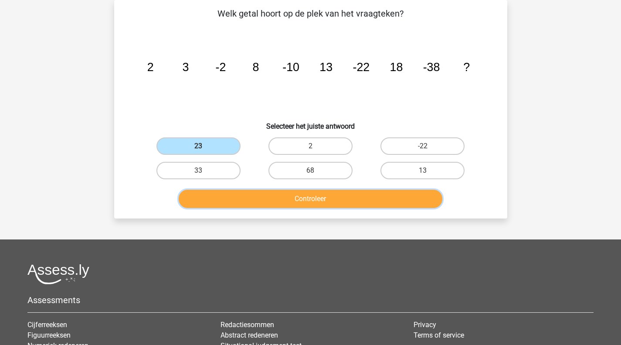
click at [268, 191] on button "Controleer" at bounding box center [311, 199] width 264 height 18
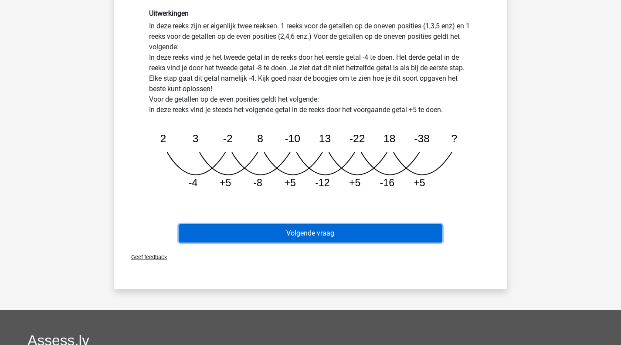
click at [321, 235] on button "Volgende vraag" at bounding box center [311, 233] width 264 height 18
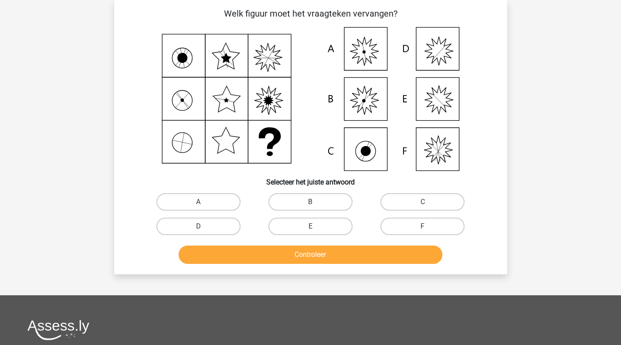
click at [313, 202] on input "B" at bounding box center [313, 205] width 6 height 6
radio input "true"
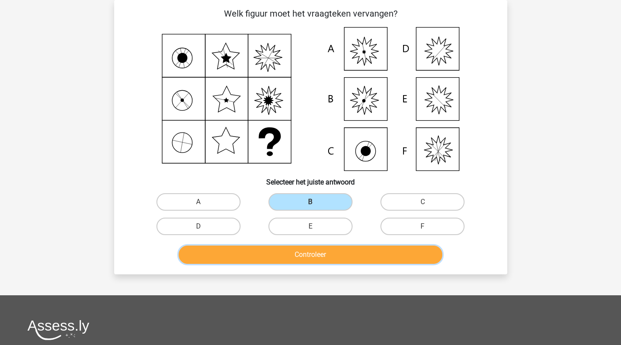
click at [324, 260] on button "Controleer" at bounding box center [311, 254] width 264 height 18
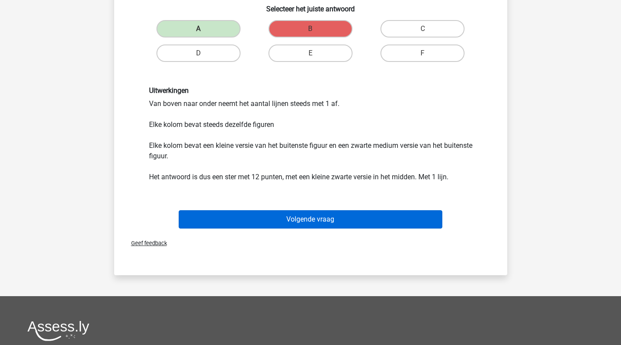
scroll to position [215, 0]
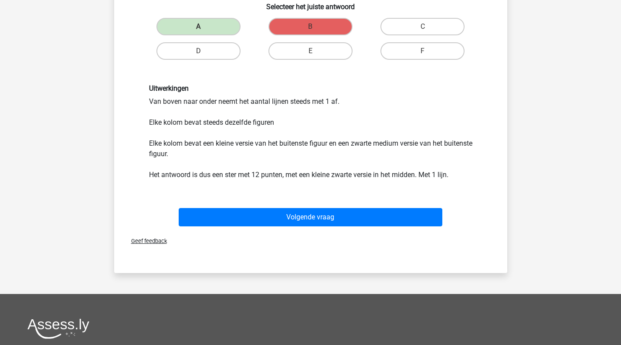
click at [327, 228] on div "Volgende vraag" at bounding box center [311, 219] width 337 height 22
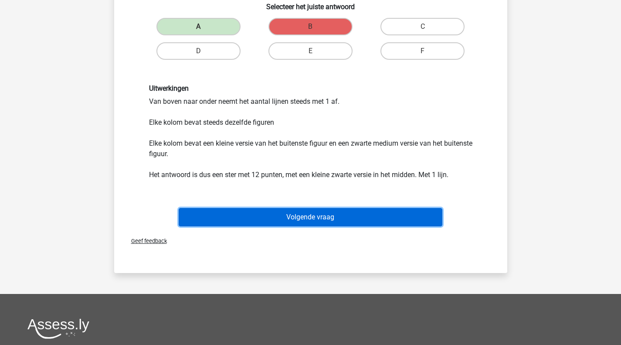
click at [321, 224] on button "Volgende vraag" at bounding box center [311, 217] width 264 height 18
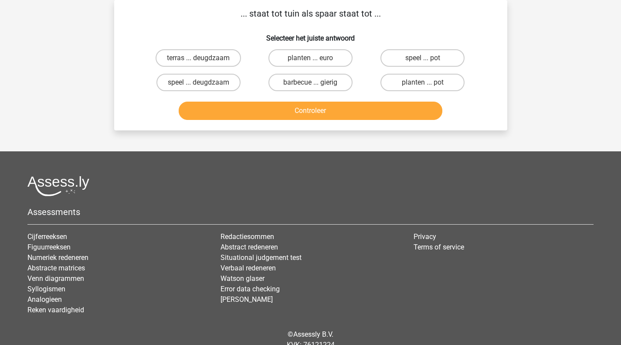
scroll to position [0, 0]
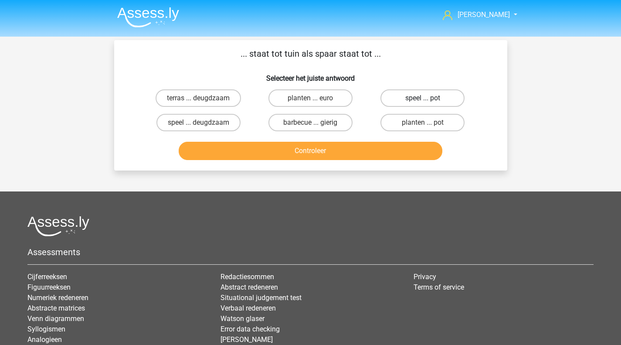
click at [417, 101] on label "speel ... pot" at bounding box center [423, 97] width 84 height 17
click at [423, 101] on input "speel ... pot" at bounding box center [426, 101] width 6 height 6
radio input "true"
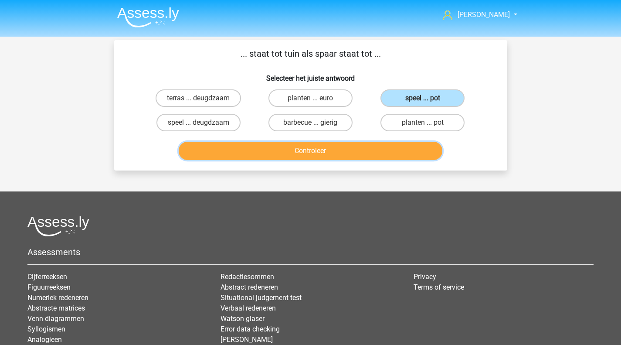
click at [375, 152] on button "Controleer" at bounding box center [311, 151] width 264 height 18
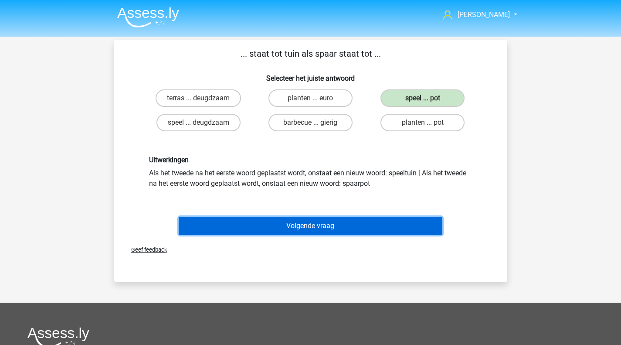
click at [318, 232] on button "Volgende vraag" at bounding box center [311, 226] width 264 height 18
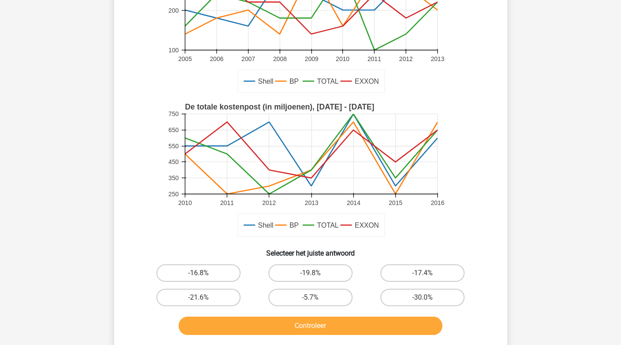
scroll to position [113, 0]
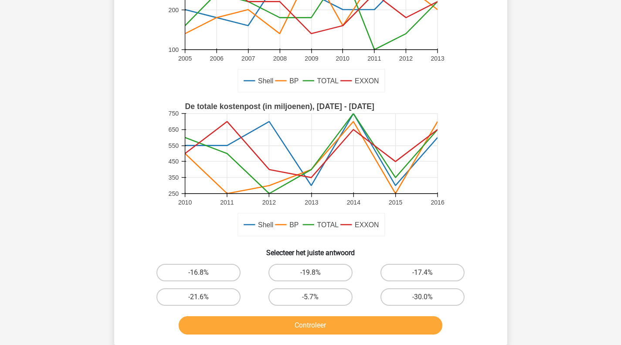
click at [186, 261] on div "-16.8%" at bounding box center [199, 272] width 112 height 24
click at [199, 274] on input "-16.8%" at bounding box center [201, 276] width 6 height 6
radio input "true"
click at [298, 270] on label "-19.8%" at bounding box center [311, 272] width 84 height 17
click at [310, 273] on input "-19.8%" at bounding box center [313, 276] width 6 height 6
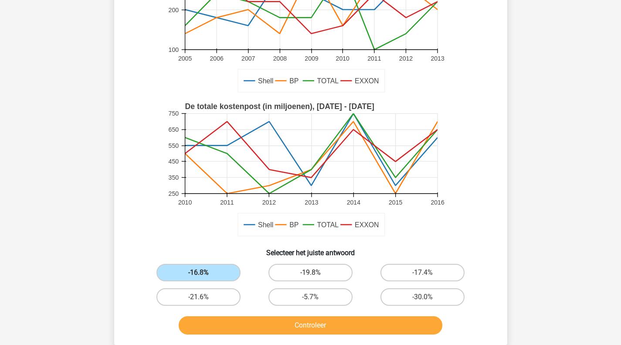
radio input "true"
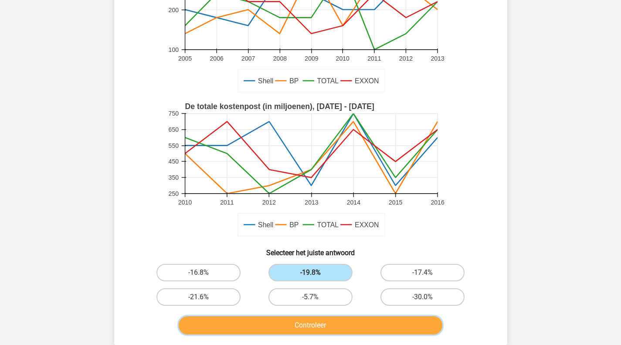
click at [297, 321] on button "Controleer" at bounding box center [311, 325] width 264 height 18
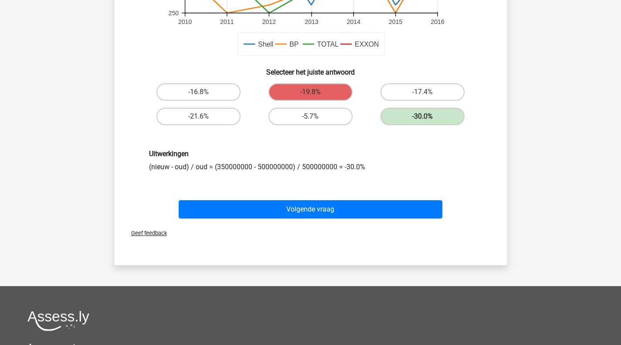
scroll to position [294, 0]
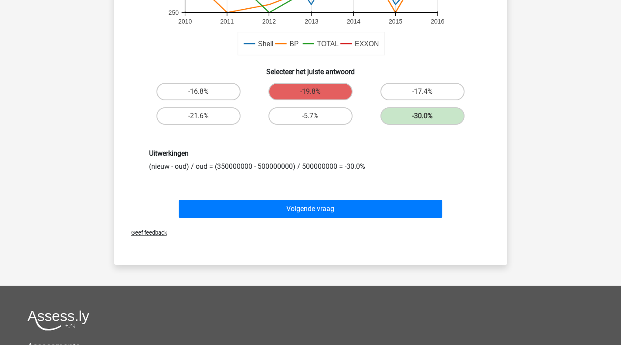
drag, startPoint x: 293, startPoint y: 201, endPoint x: 232, endPoint y: 187, distance: 62.9
click at [232, 187] on div "Uitwerkingen (nieuw - oud) / oud = (350000000 - 500000000) / 500000000 = -30.0%" at bounding box center [310, 160] width 365 height 64
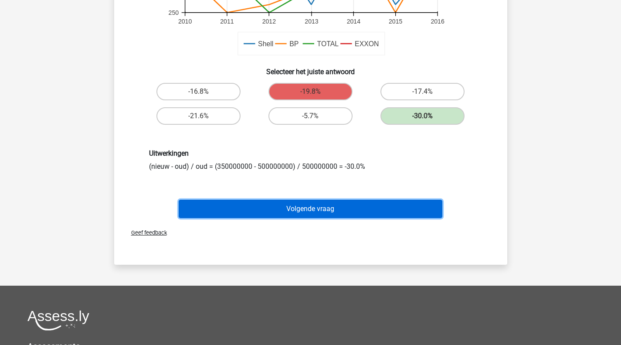
click at [232, 202] on button "Volgende vraag" at bounding box center [311, 209] width 264 height 18
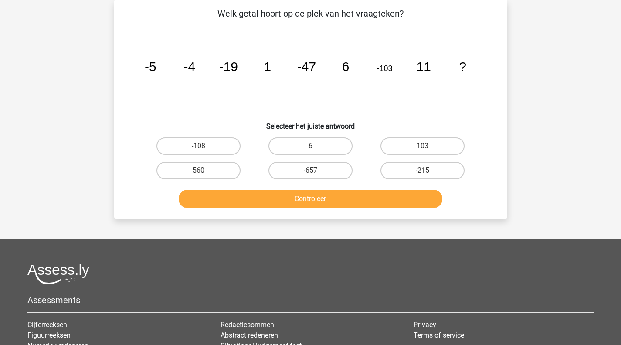
scroll to position [0, 0]
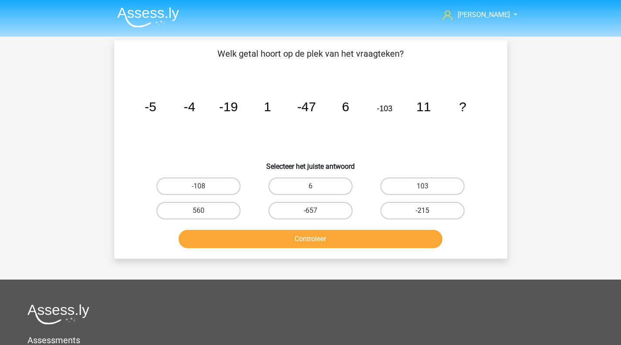
click at [413, 208] on label "-215" at bounding box center [423, 210] width 84 height 17
click at [423, 211] on input "-215" at bounding box center [426, 214] width 6 height 6
radio input "true"
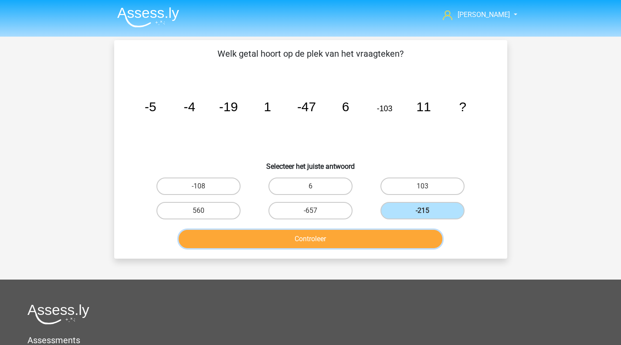
click at [381, 233] on button "Controleer" at bounding box center [311, 239] width 264 height 18
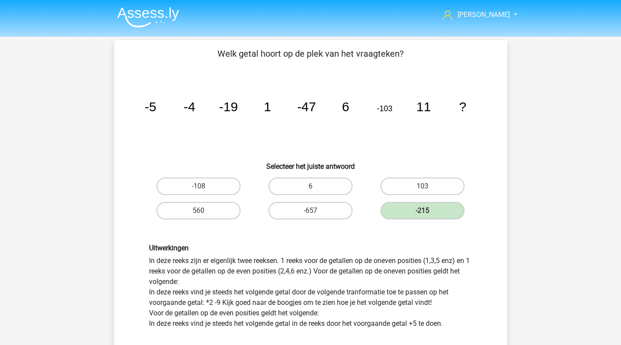
scroll to position [119, 0]
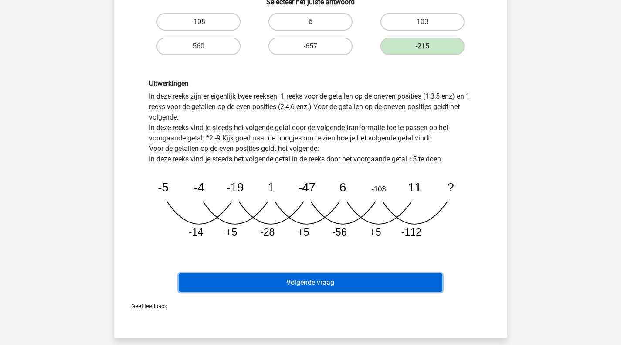
click at [268, 276] on button "Volgende vraag" at bounding box center [311, 282] width 264 height 18
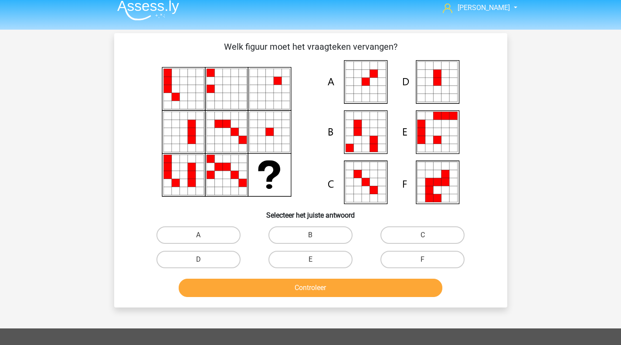
scroll to position [7, 0]
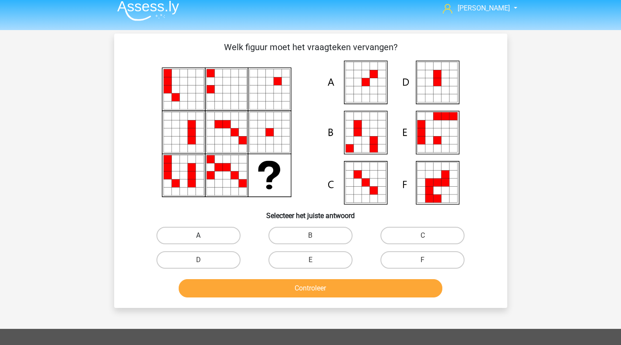
click at [211, 233] on label "A" at bounding box center [199, 235] width 84 height 17
click at [204, 235] on input "A" at bounding box center [201, 238] width 6 height 6
radio input "true"
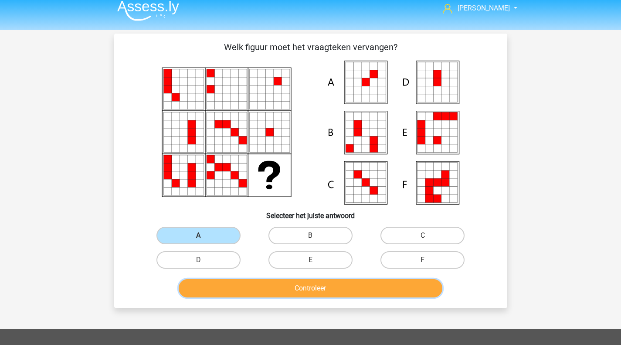
click at [300, 289] on button "Controleer" at bounding box center [311, 288] width 264 height 18
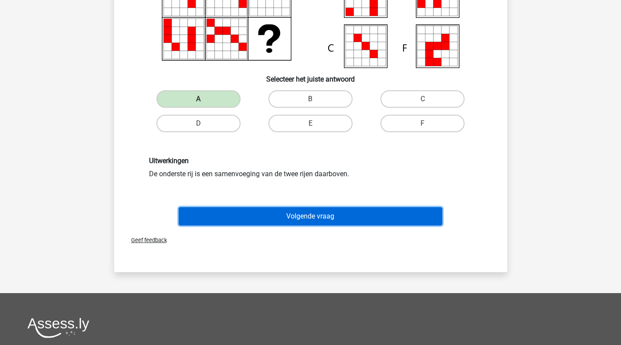
click at [331, 208] on button "Volgende vraag" at bounding box center [311, 216] width 264 height 18
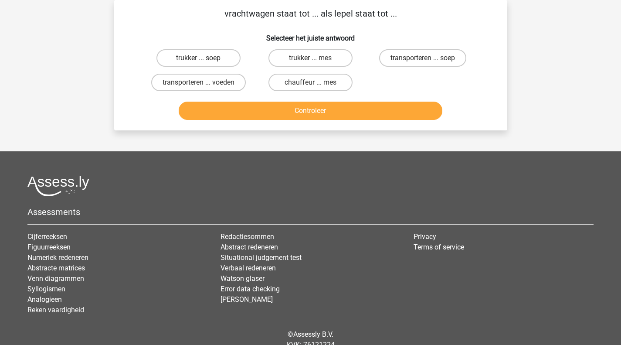
scroll to position [0, 0]
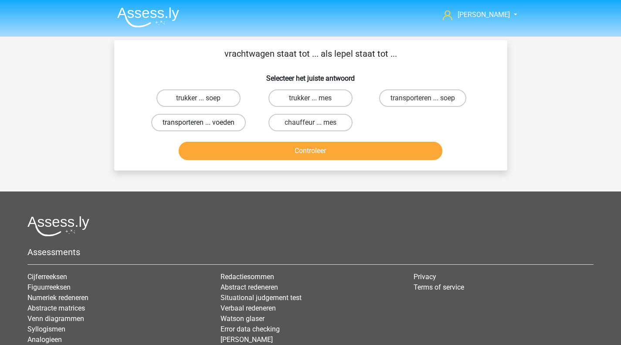
click at [217, 117] on label "transporteren ... voeden" at bounding box center [198, 122] width 95 height 17
click at [204, 123] on input "transporteren ... voeden" at bounding box center [201, 126] width 6 height 6
radio input "true"
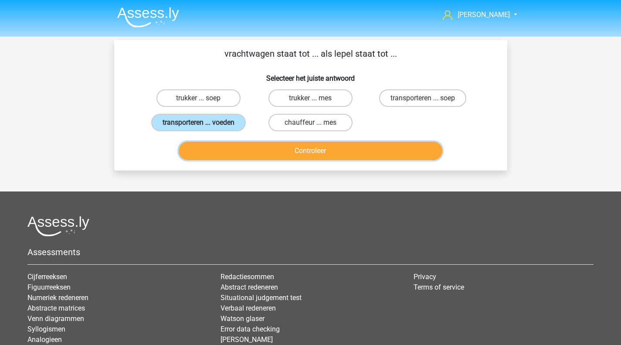
click at [287, 153] on button "Controleer" at bounding box center [311, 151] width 264 height 18
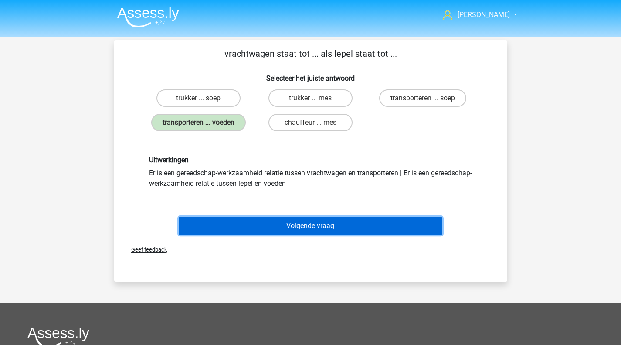
click at [303, 222] on button "Volgende vraag" at bounding box center [311, 226] width 264 height 18
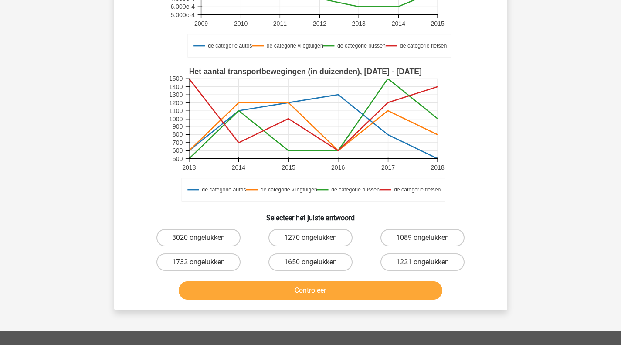
scroll to position [156, 0]
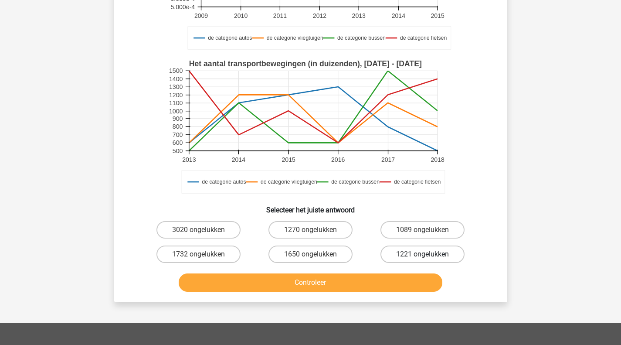
click at [382, 253] on label "1221 ongelukken" at bounding box center [423, 253] width 84 height 17
click at [423, 254] on input "1221 ongelukken" at bounding box center [426, 257] width 6 height 6
radio input "true"
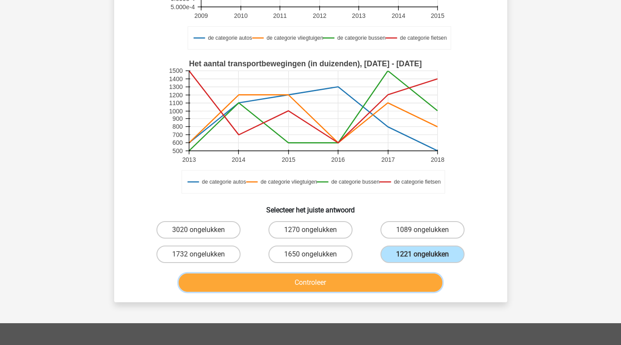
click at [350, 278] on button "Controleer" at bounding box center [311, 282] width 264 height 18
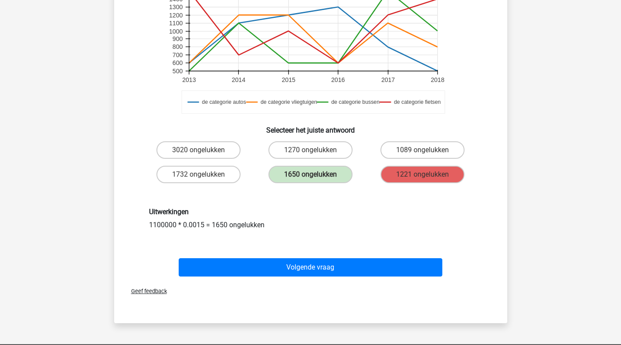
scroll to position [237, 0]
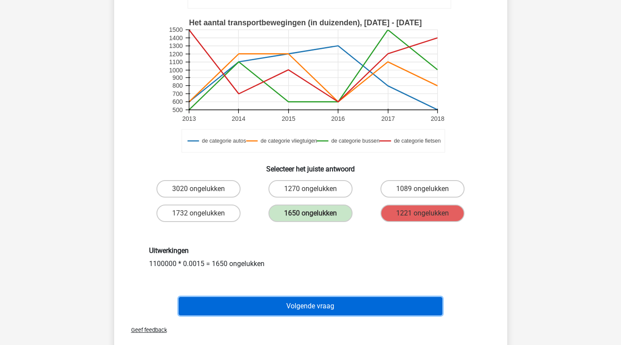
click at [320, 311] on button "Volgende vraag" at bounding box center [311, 306] width 264 height 18
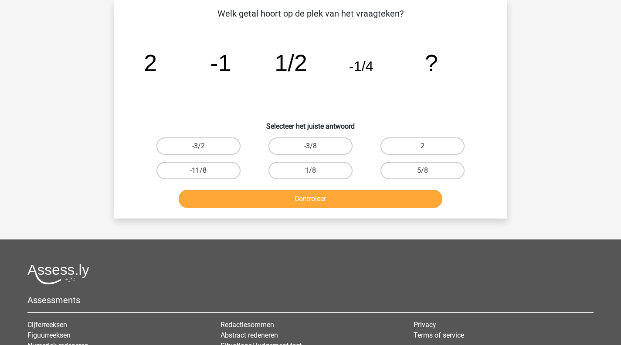
scroll to position [0, 0]
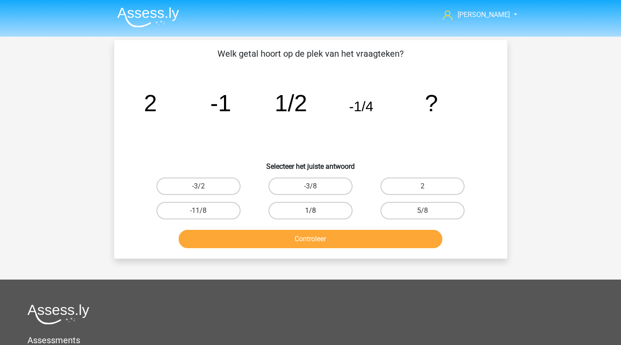
click at [328, 212] on label "1/8" at bounding box center [311, 210] width 84 height 17
click at [316, 212] on input "1/8" at bounding box center [313, 214] width 6 height 6
radio input "true"
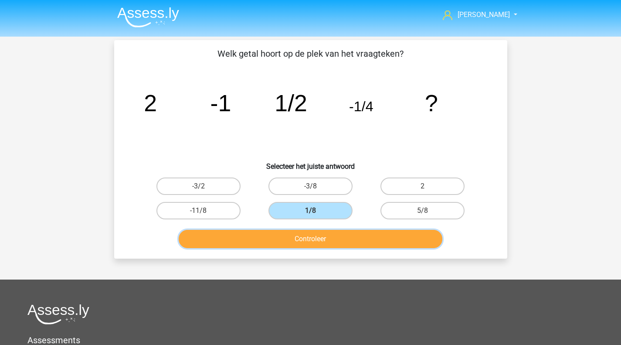
click at [337, 231] on button "Controleer" at bounding box center [311, 239] width 264 height 18
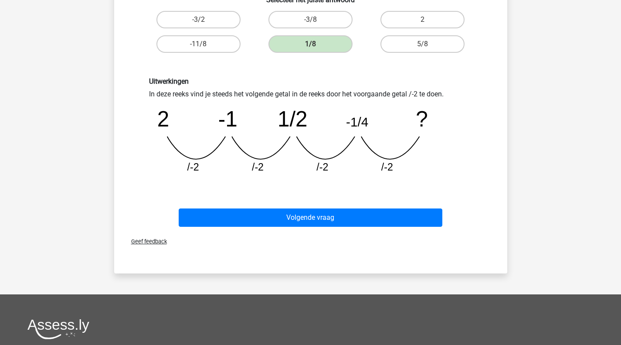
click at [337, 231] on div "Geef feedback" at bounding box center [311, 241] width 386 height 22
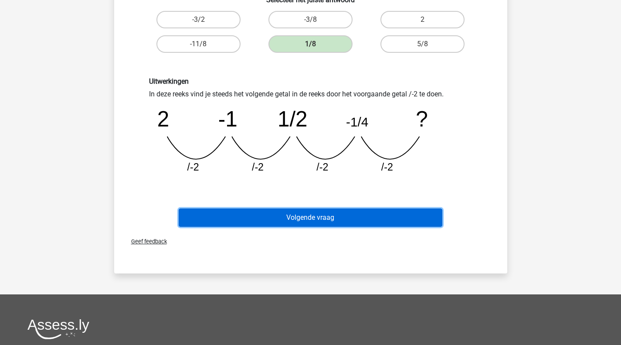
click at [331, 213] on button "Volgende vraag" at bounding box center [311, 217] width 264 height 18
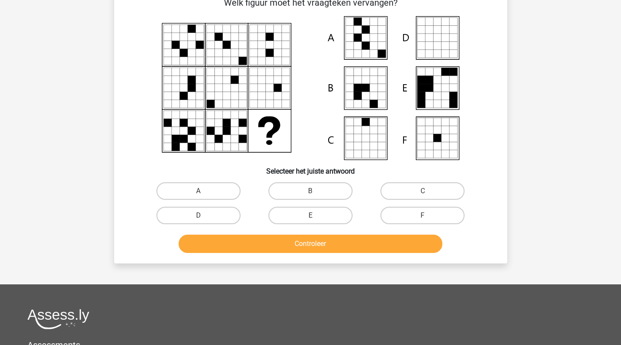
scroll to position [40, 0]
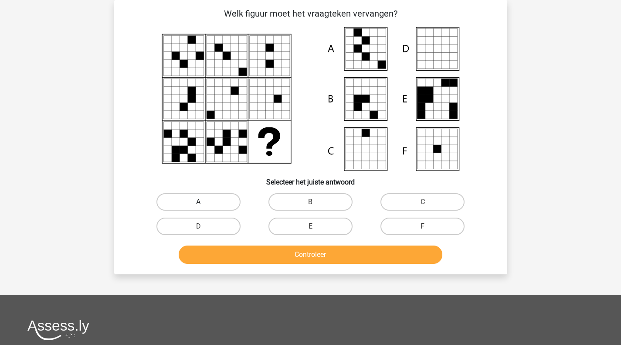
click at [210, 204] on label "A" at bounding box center [199, 201] width 84 height 17
click at [204, 204] on input "A" at bounding box center [201, 205] width 6 height 6
radio input "true"
click at [242, 231] on div "D" at bounding box center [198, 226] width 105 height 17
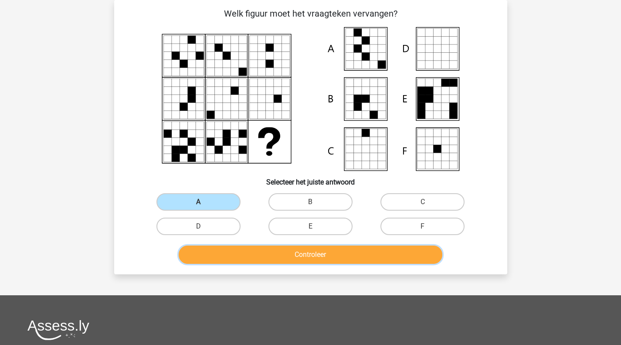
click at [272, 254] on button "Controleer" at bounding box center [311, 254] width 264 height 18
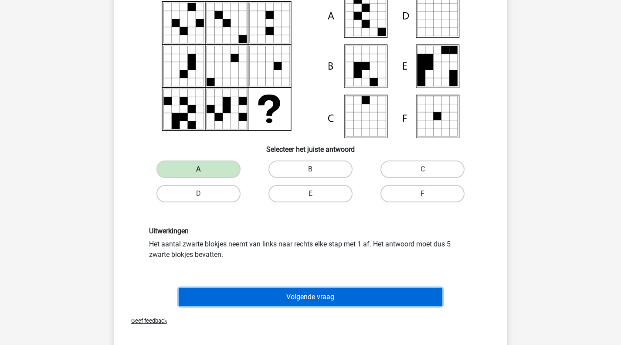
click at [303, 294] on button "Volgende vraag" at bounding box center [311, 297] width 264 height 18
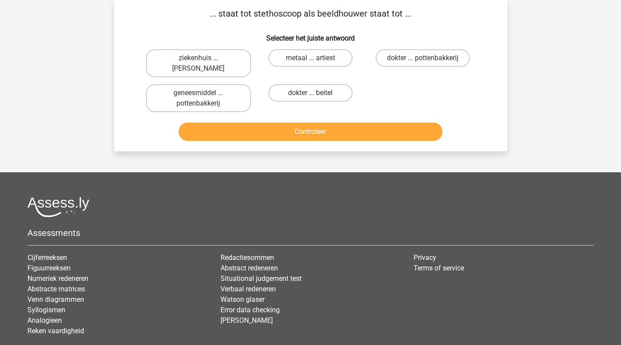
scroll to position [0, 0]
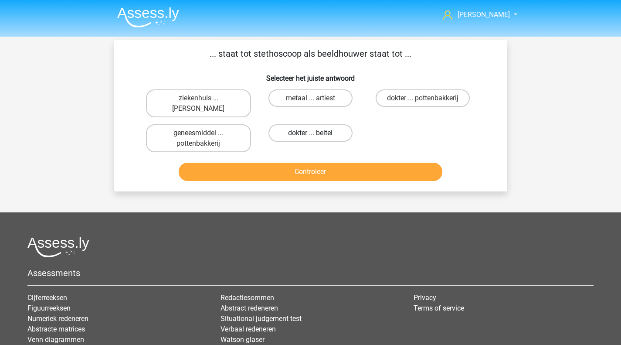
click at [308, 138] on label "dokter ... beitel" at bounding box center [311, 132] width 84 height 17
click at [310, 138] on input "dokter ... beitel" at bounding box center [313, 136] width 6 height 6
radio input "true"
click at [317, 171] on button "Controleer" at bounding box center [311, 172] width 264 height 18
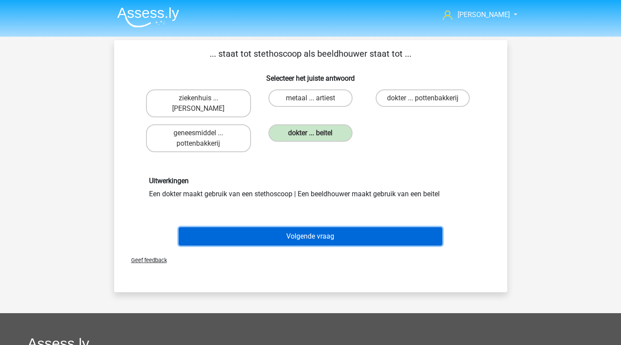
click at [337, 238] on button "Volgende vraag" at bounding box center [311, 236] width 264 height 18
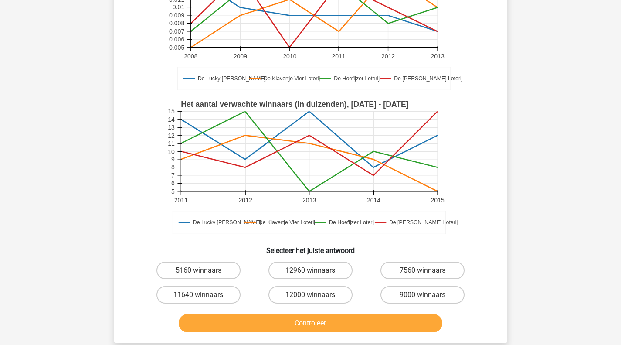
scroll to position [129, 0]
click at [424, 289] on label "9000 winnaars" at bounding box center [423, 294] width 84 height 17
click at [424, 294] on input "9000 winnaars" at bounding box center [426, 297] width 6 height 6
radio input "true"
click at [374, 321] on button "Controleer" at bounding box center [311, 322] width 264 height 18
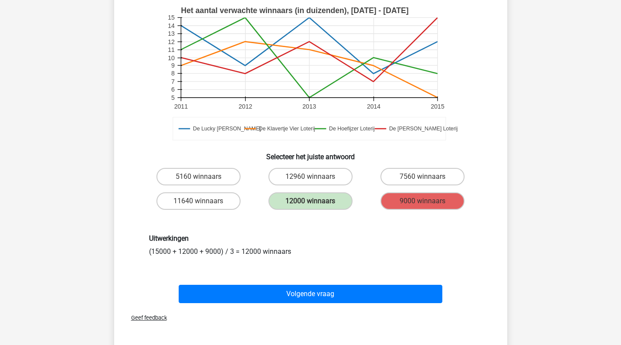
scroll to position [242, 0]
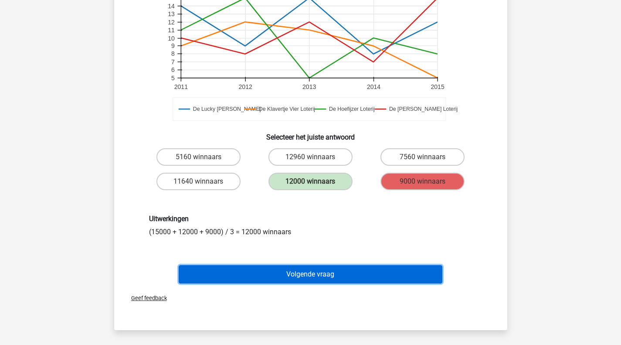
click at [322, 275] on button "Volgende vraag" at bounding box center [311, 274] width 264 height 18
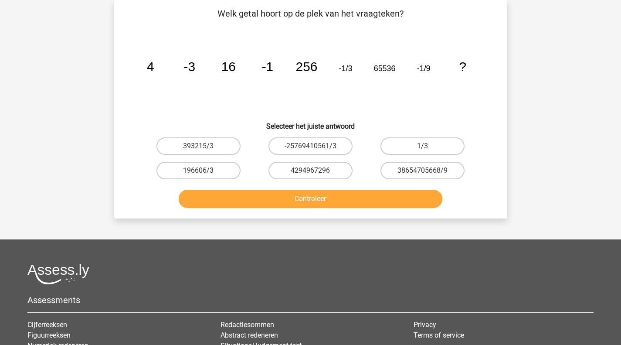
scroll to position [0, 0]
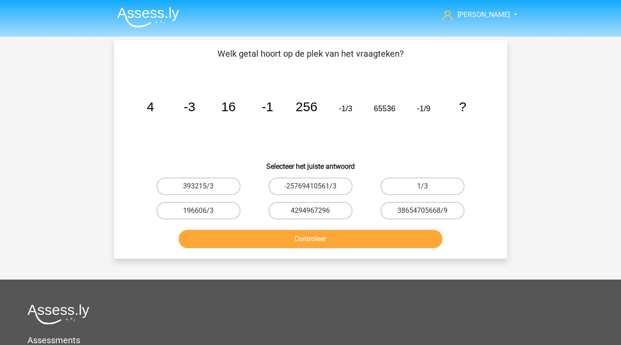
click at [394, 109] on tspan "65536" at bounding box center [385, 108] width 22 height 9
drag, startPoint x: 395, startPoint y: 110, endPoint x: 388, endPoint y: 108, distance: 7.7
click at [388, 108] on tspan "65536" at bounding box center [385, 108] width 22 height 9
click at [309, 211] on label "4294967296" at bounding box center [311, 210] width 84 height 17
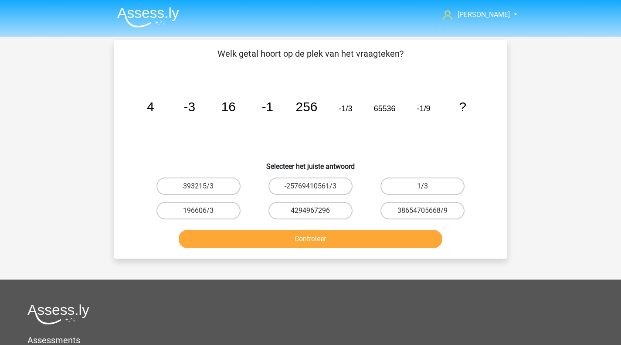
click at [310, 211] on input "4294967296" at bounding box center [313, 214] width 6 height 6
radio input "true"
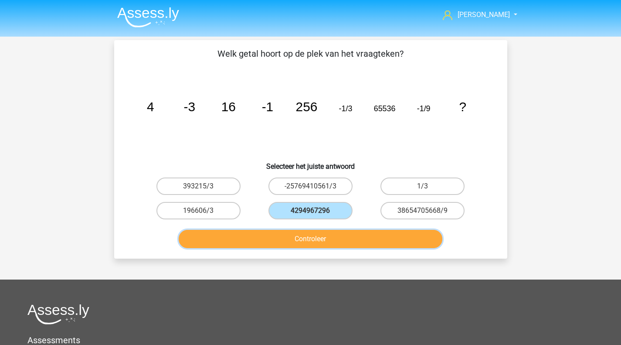
click at [345, 243] on button "Controleer" at bounding box center [311, 239] width 264 height 18
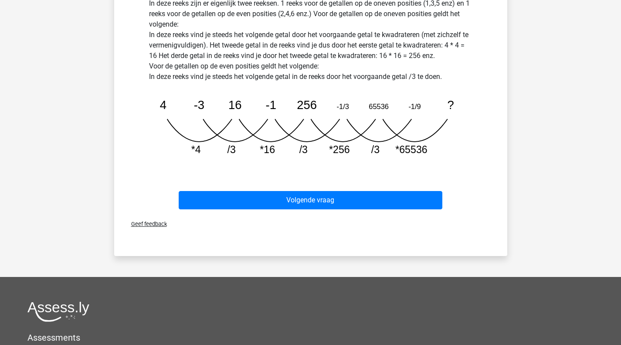
scroll to position [257, 0]
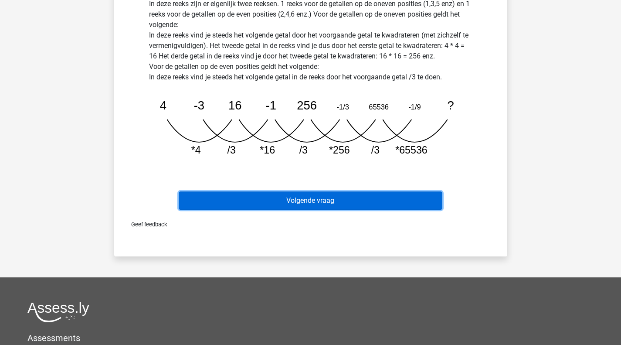
click at [377, 196] on button "Volgende vraag" at bounding box center [311, 200] width 264 height 18
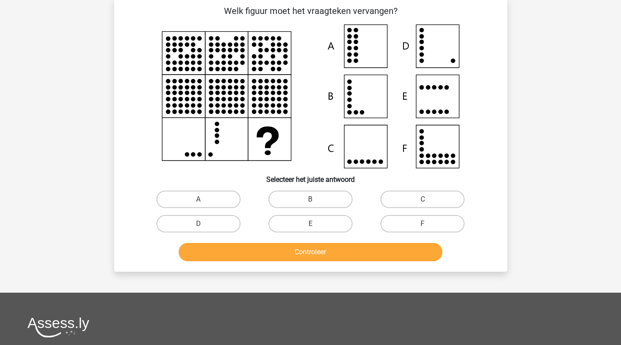
scroll to position [40, 0]
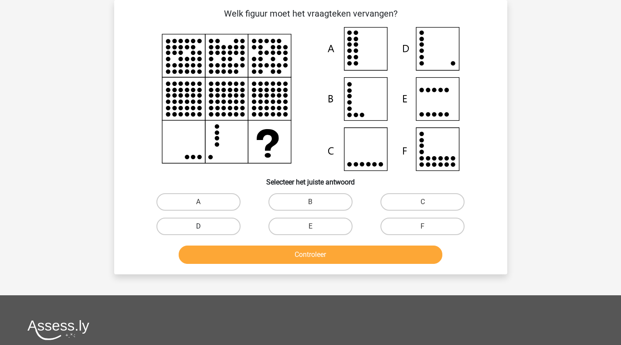
click at [212, 224] on label "D" at bounding box center [199, 226] width 84 height 17
click at [204, 226] on input "D" at bounding box center [201, 229] width 6 height 6
radio input "true"
click at [237, 242] on div "Controleer" at bounding box center [310, 252] width 365 height 29
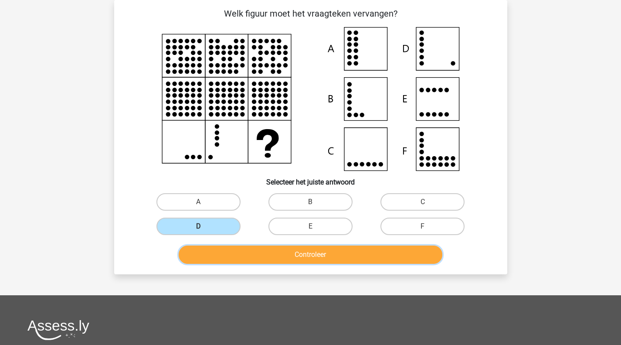
click at [255, 254] on button "Controleer" at bounding box center [311, 254] width 264 height 18
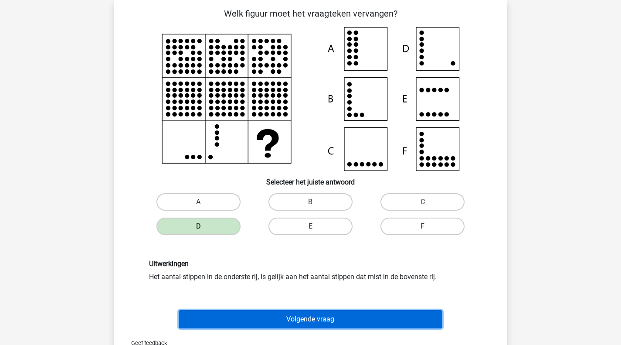
click at [309, 314] on button "Volgende vraag" at bounding box center [311, 319] width 264 height 18
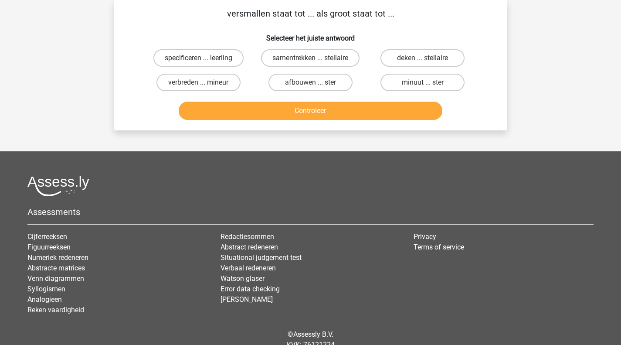
scroll to position [0, 0]
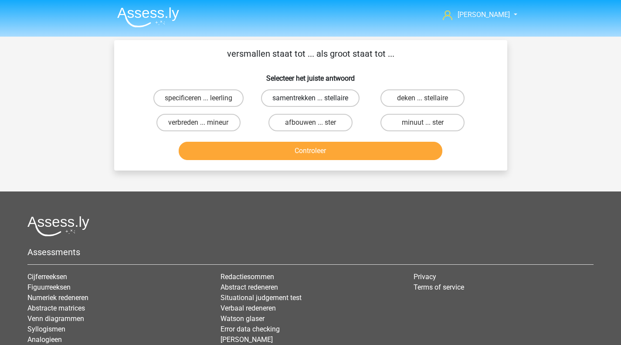
click at [336, 91] on label "samentrekken ... stellaire" at bounding box center [310, 97] width 99 height 17
click at [316, 98] on input "samentrekken ... stellaire" at bounding box center [313, 101] width 6 height 6
radio input "true"
click at [353, 141] on div "Controleer" at bounding box center [310, 149] width 365 height 29
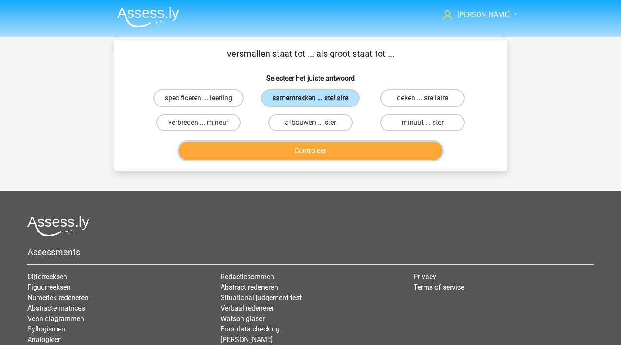
click at [353, 150] on button "Controleer" at bounding box center [311, 151] width 264 height 18
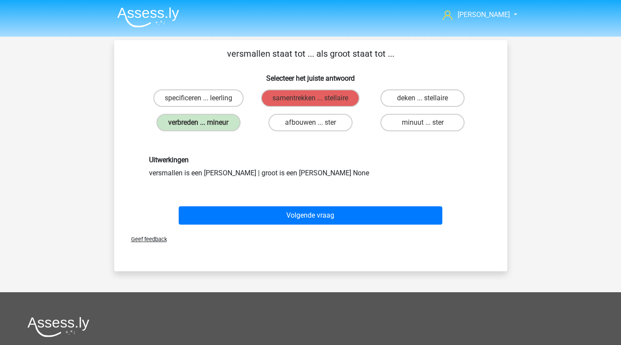
click at [149, 238] on span "Geef feedback" at bounding box center [145, 239] width 43 height 7
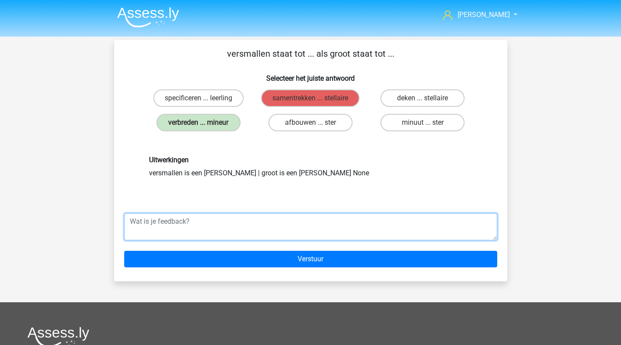
click at [184, 226] on textarea at bounding box center [310, 226] width 373 height 27
type textarea "k"
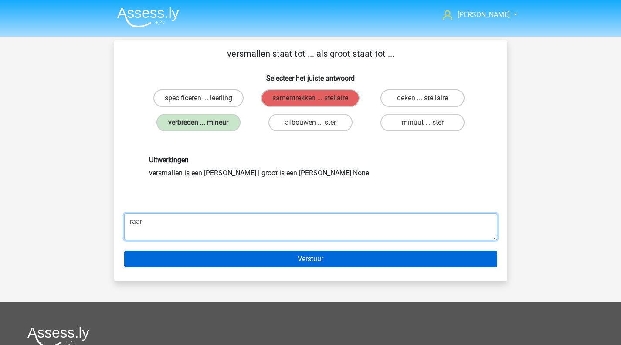
type textarea "raar"
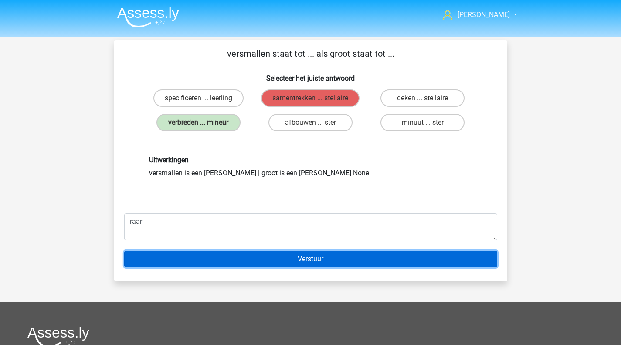
click at [215, 259] on input "Verstuur" at bounding box center [310, 259] width 373 height 17
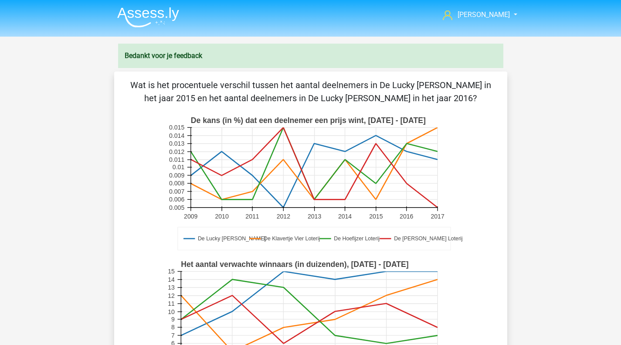
drag, startPoint x: 294, startPoint y: 87, endPoint x: 310, endPoint y: 101, distance: 21.0
click at [310, 101] on p "Wat is het procentuele verschil tussen het aantal deelnemers in De Lucky Luke L…" at bounding box center [310, 91] width 365 height 26
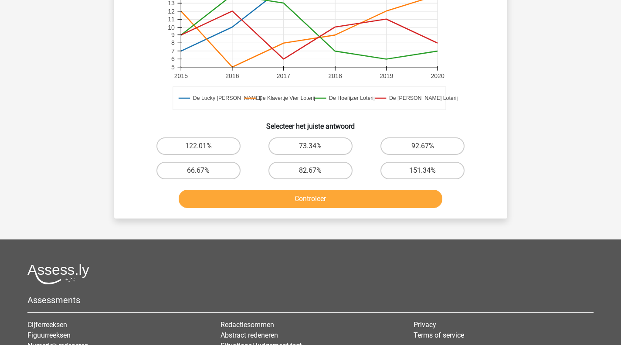
scroll to position [221, 0]
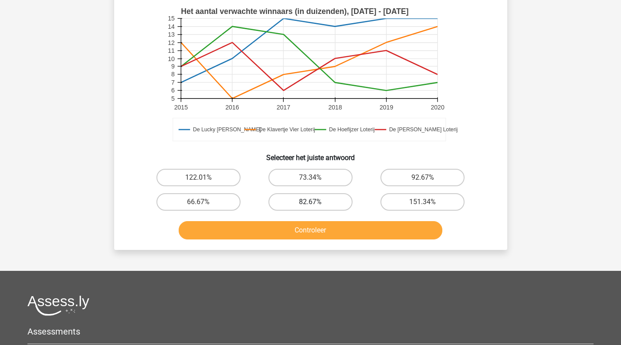
click at [327, 205] on label "82.67%" at bounding box center [311, 201] width 84 height 17
click at [316, 205] on input "82.67%" at bounding box center [313, 205] width 6 height 6
radio input "true"
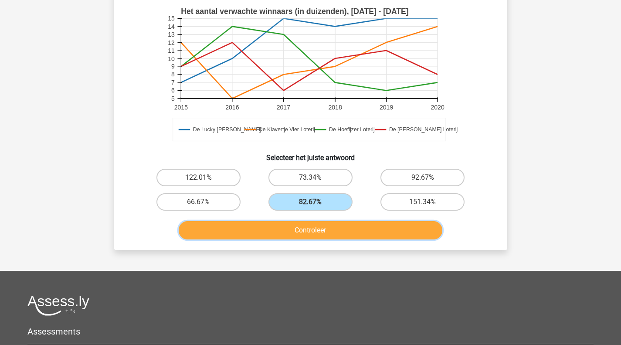
click at [342, 235] on button "Controleer" at bounding box center [311, 230] width 264 height 18
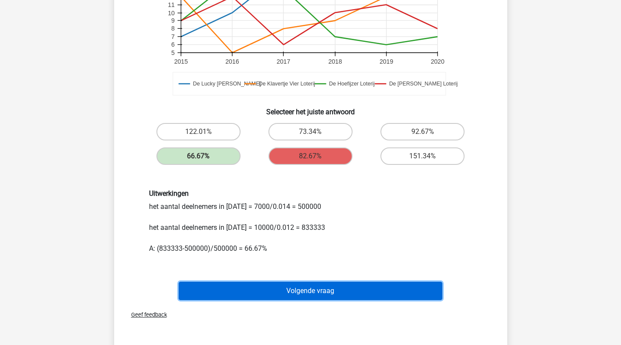
click at [330, 296] on button "Volgende vraag" at bounding box center [311, 291] width 264 height 18
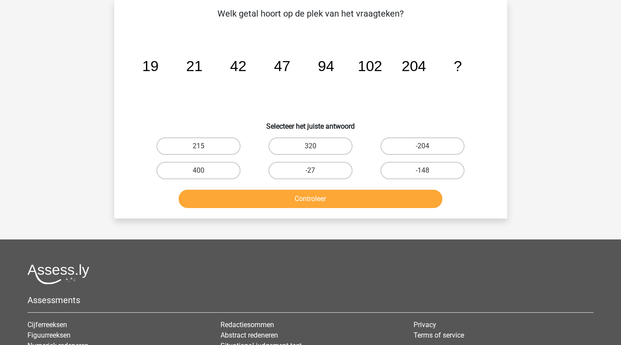
scroll to position [0, 0]
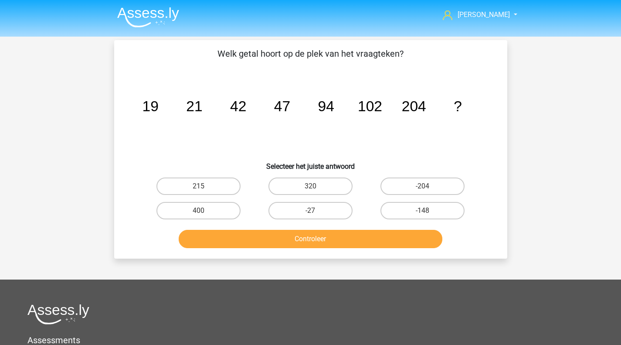
click at [210, 196] on div "215" at bounding box center [199, 186] width 112 height 24
click at [208, 190] on label "215" at bounding box center [199, 185] width 84 height 17
click at [204, 190] on input "215" at bounding box center [201, 189] width 6 height 6
radio input "true"
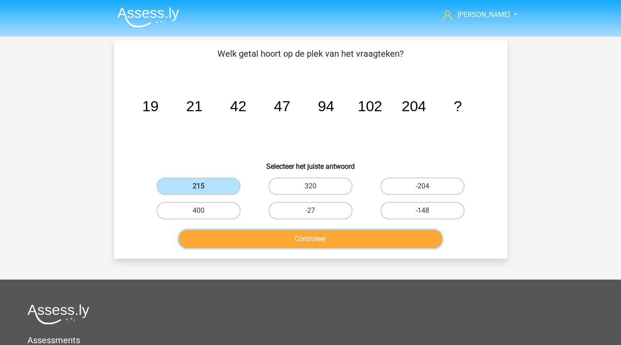
click at [254, 233] on button "Controleer" at bounding box center [311, 239] width 264 height 18
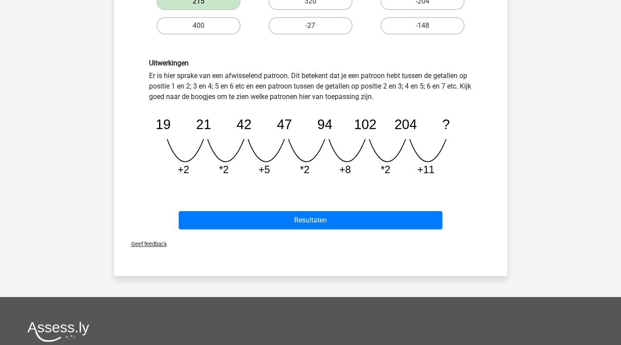
scroll to position [185, 0]
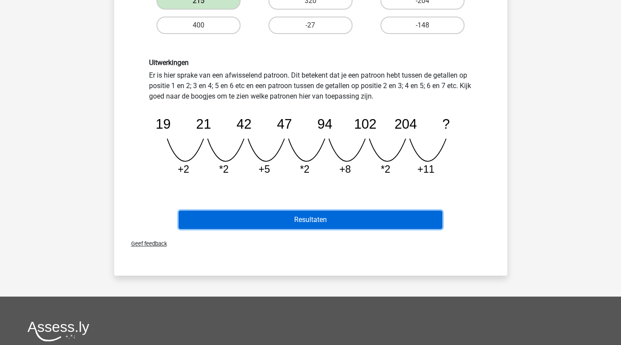
click at [285, 214] on button "Resultaten" at bounding box center [311, 220] width 264 height 18
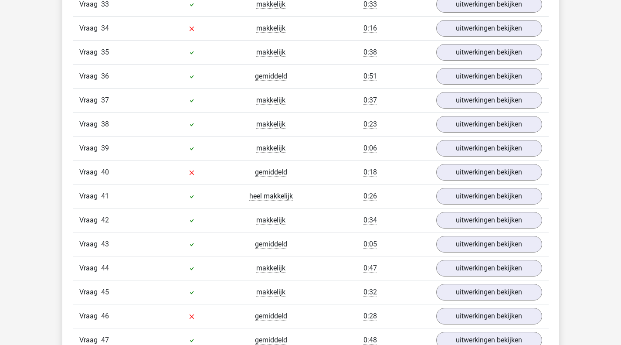
scroll to position [1571, 0]
